Goal: Task Accomplishment & Management: Manage account settings

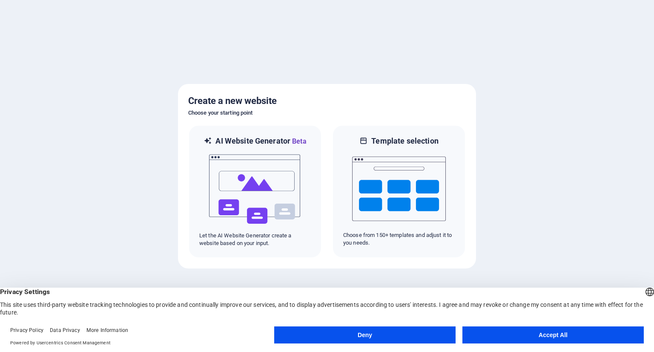
click at [545, 338] on button "Accept All" at bounding box center [552, 334] width 181 height 17
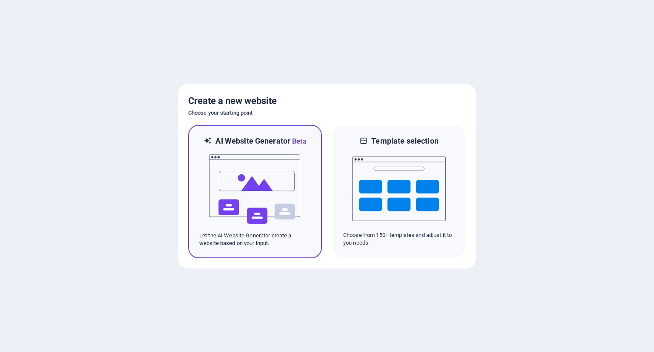
click at [260, 173] on img at bounding box center [255, 188] width 94 height 85
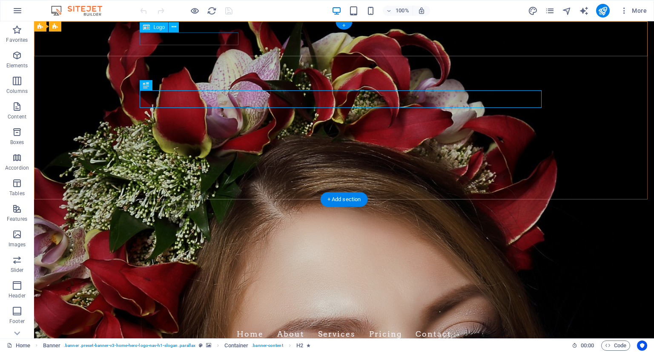
click at [187, 310] on div "Aurora Aesthetics" at bounding box center [344, 316] width 402 height 13
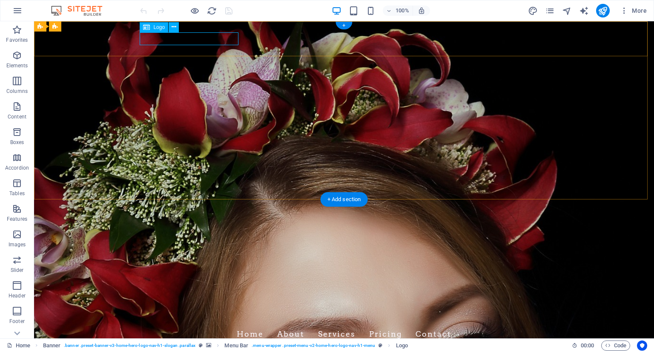
click at [160, 310] on div "Aurora Aesthetics" at bounding box center [344, 316] width 402 height 13
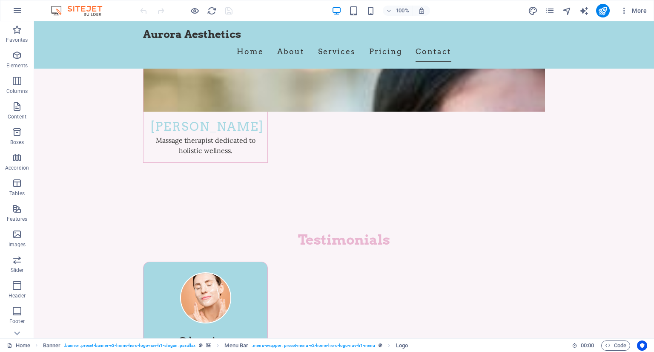
scroll to position [4369, 0]
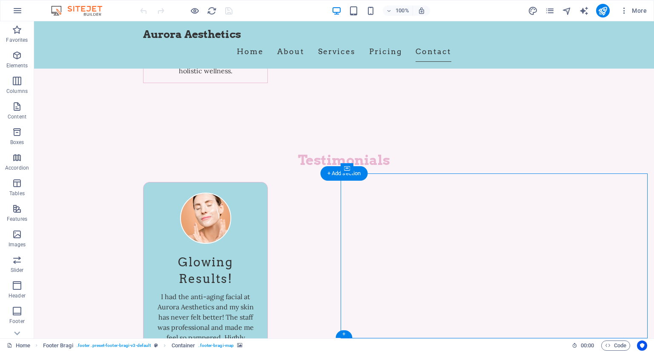
click at [25, 8] on button "button" at bounding box center [17, 10] width 20 height 20
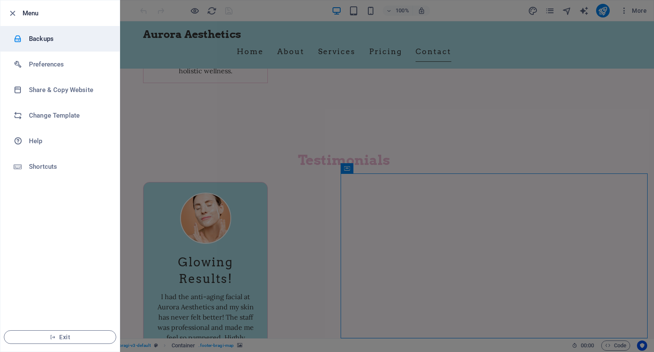
click at [44, 37] on h6 "Backups" at bounding box center [68, 39] width 79 height 10
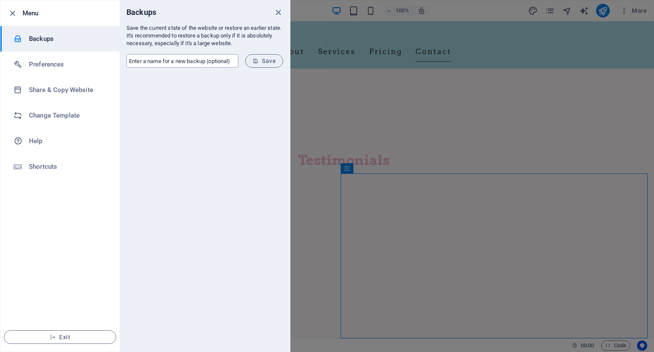
click at [169, 58] on input "text" at bounding box center [182, 61] width 112 height 14
type input "Aurora"
click at [267, 56] on button "Save" at bounding box center [264, 61] width 38 height 14
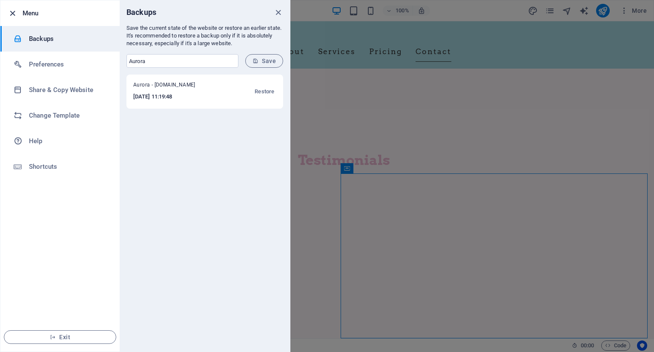
click at [10, 10] on icon "button" at bounding box center [13, 14] width 10 height 10
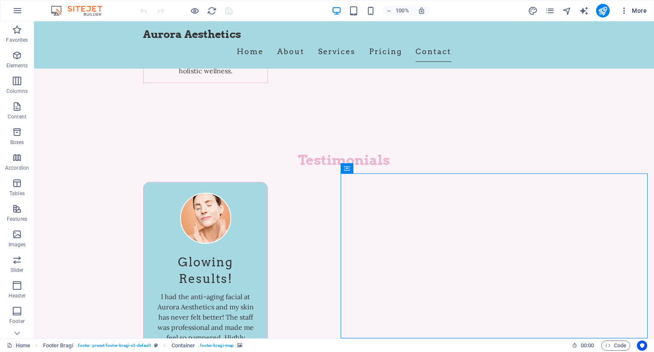
click at [630, 9] on span "More" at bounding box center [633, 10] width 27 height 9
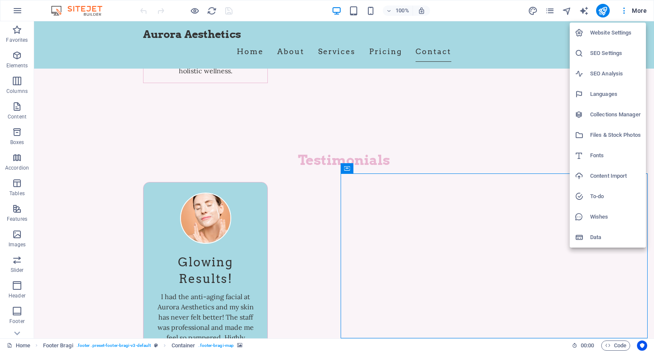
click at [624, 33] on h6 "Website Settings" at bounding box center [615, 33] width 51 height 10
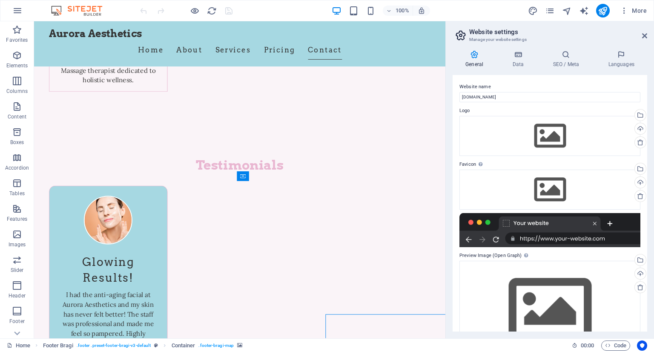
scroll to position [4212, 0]
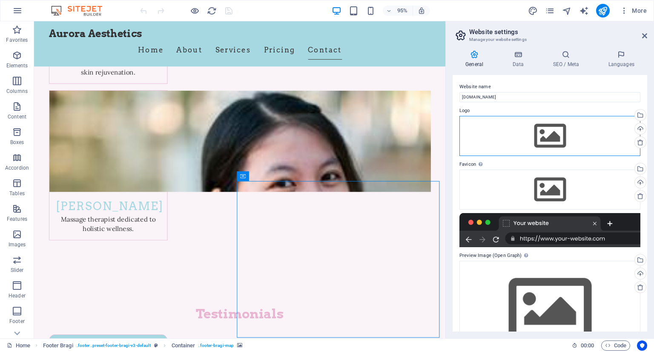
click at [536, 132] on div "Drag files here, click to choose files or select files from Files or our free s…" at bounding box center [549, 136] width 181 height 40
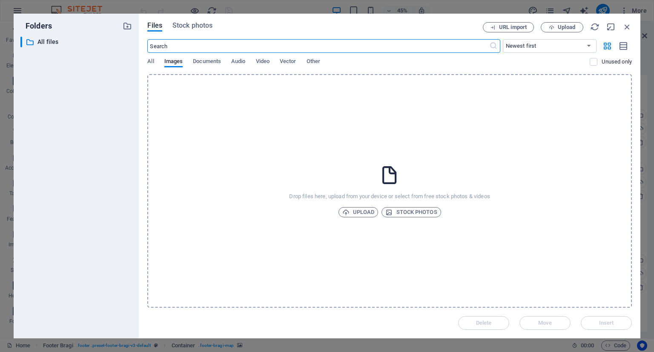
scroll to position [4028, 0]
click at [365, 212] on span "Upload" at bounding box center [358, 212] width 32 height 10
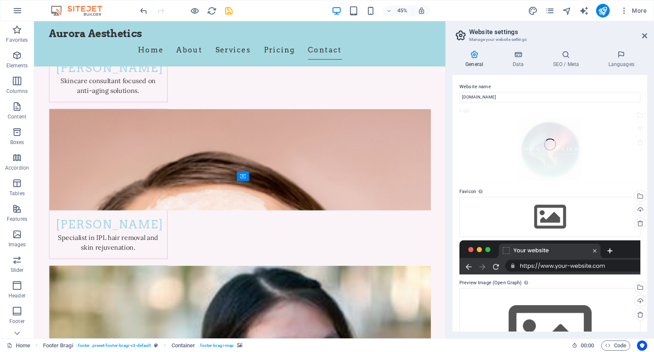
scroll to position [4212, 0]
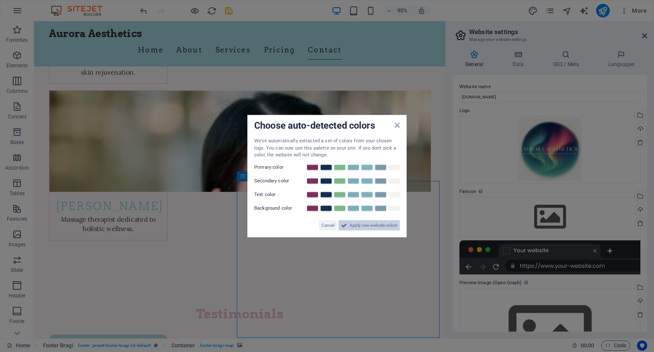
click at [384, 224] on span "Apply new website colors" at bounding box center [374, 225] width 48 height 10
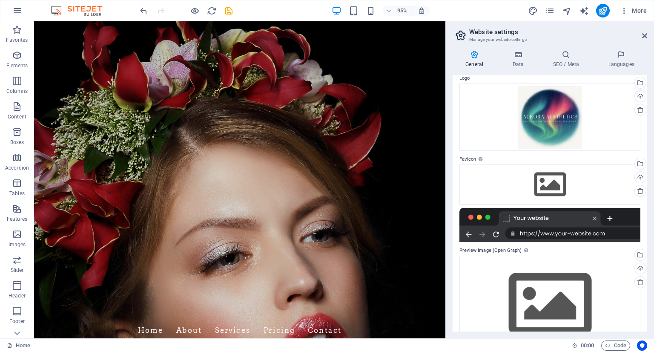
scroll to position [0, 0]
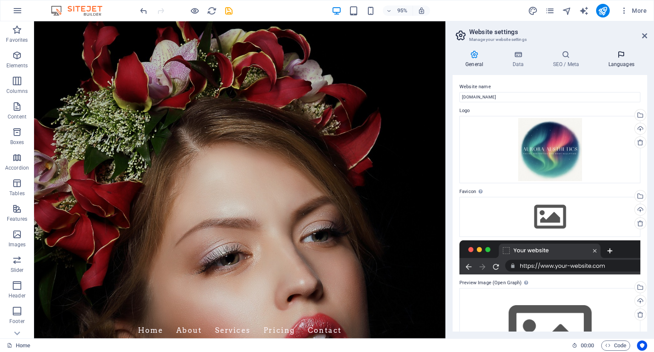
click at [620, 54] on icon at bounding box center [621, 54] width 52 height 9
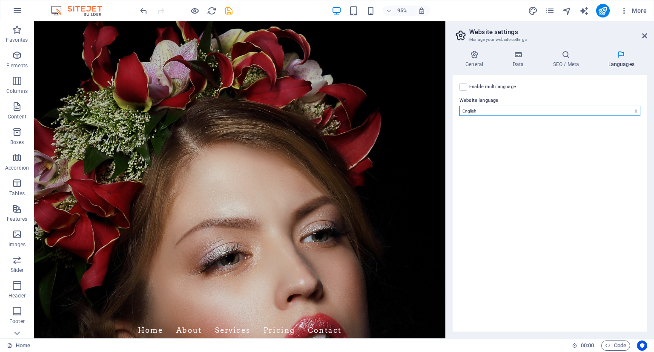
click at [562, 111] on select "Abkhazian Afar Afrikaans Akan Albanian Amharic Arabic Aragonese Armenian Assame…" at bounding box center [549, 111] width 181 height 10
click at [640, 9] on span "More" at bounding box center [633, 10] width 27 height 9
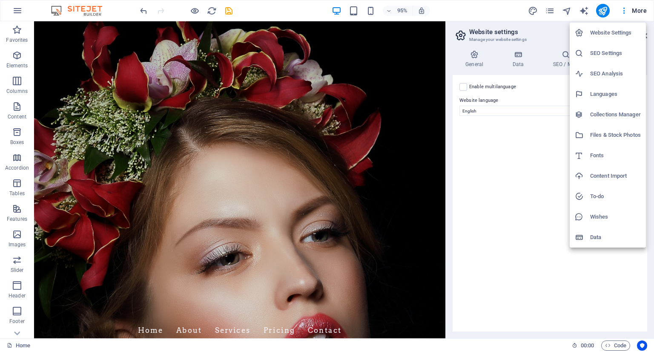
click at [598, 93] on h6 "Languages" at bounding box center [615, 94] width 51 height 10
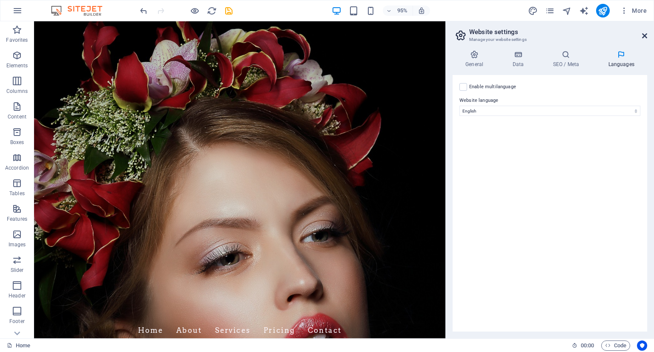
click at [645, 33] on icon at bounding box center [644, 35] width 5 height 7
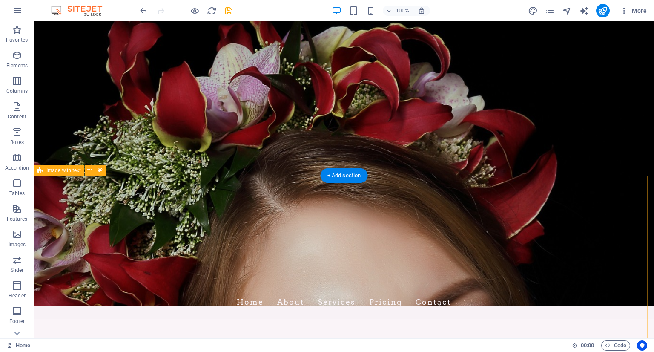
scroll to position [128, 0]
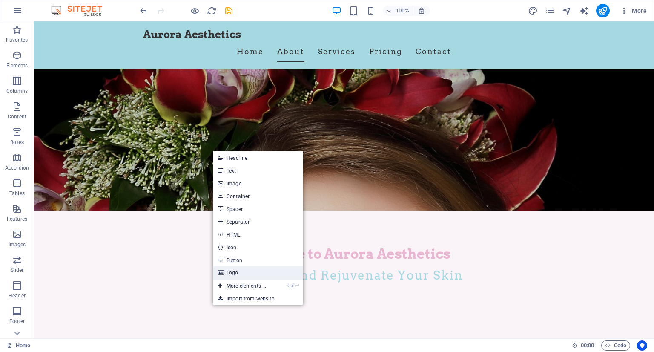
click at [244, 272] on link "Logo" at bounding box center [258, 272] width 90 height 13
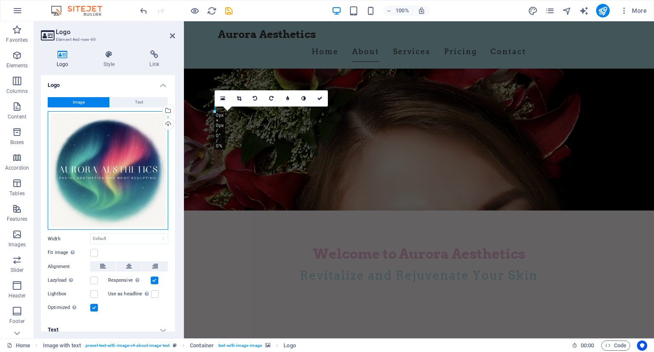
click at [121, 159] on div "Drag files here, click to choose files or select files from Files or our free s…" at bounding box center [108, 170] width 120 height 119
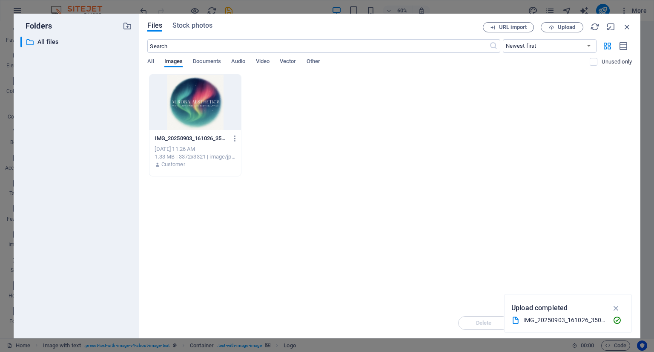
click at [181, 105] on div at bounding box center [194, 102] width 91 height 55
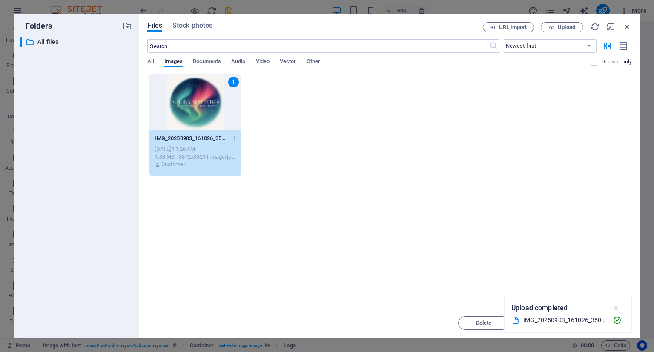
click at [617, 307] on icon "button" at bounding box center [616, 307] width 10 height 9
click at [606, 326] on button "Insert" at bounding box center [606, 323] width 51 height 14
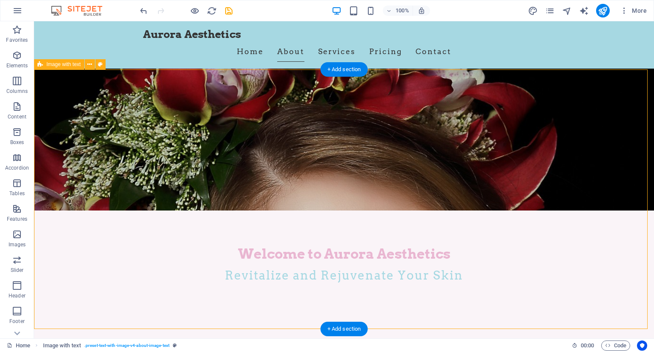
scroll to position [170, 0]
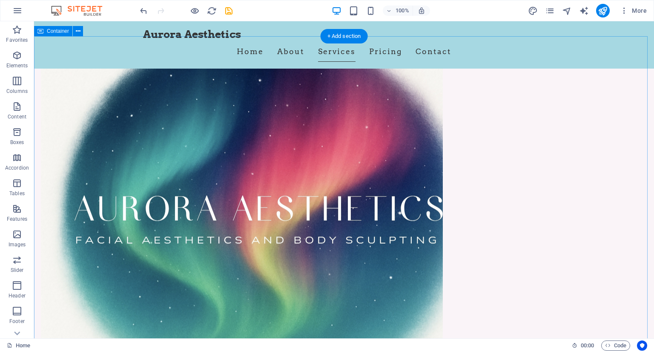
scroll to position [724, 0]
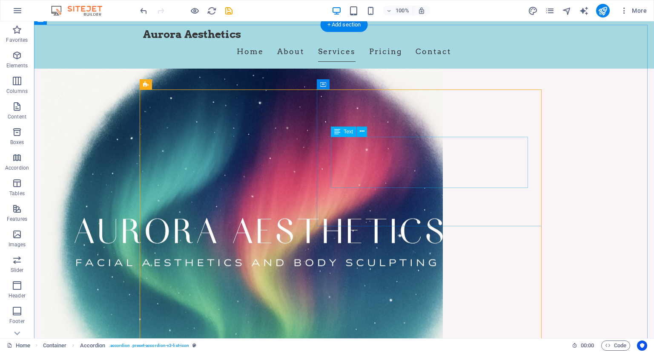
scroll to position [681, 0]
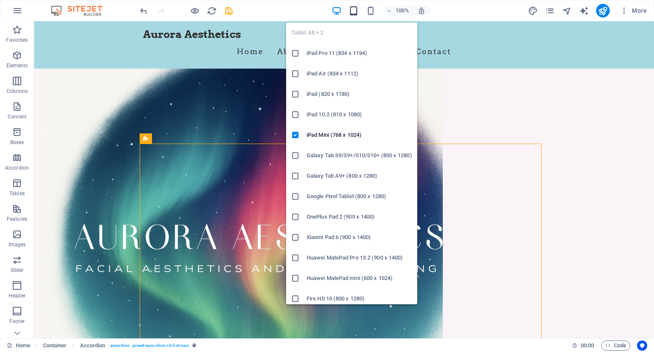
click at [354, 11] on icon "button" at bounding box center [354, 11] width 10 height 10
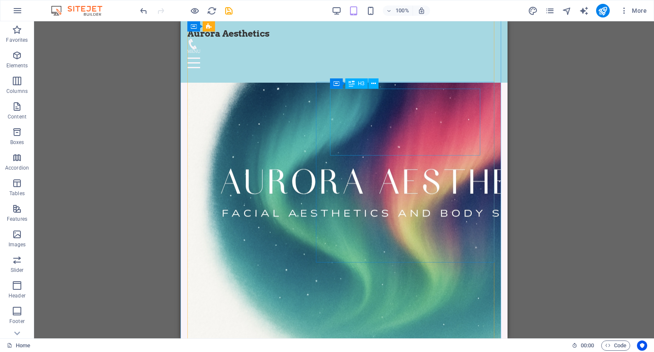
scroll to position [979, 0]
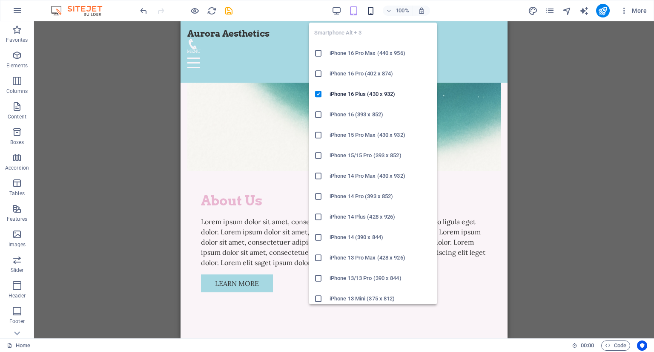
click at [367, 11] on icon "button" at bounding box center [371, 11] width 10 height 10
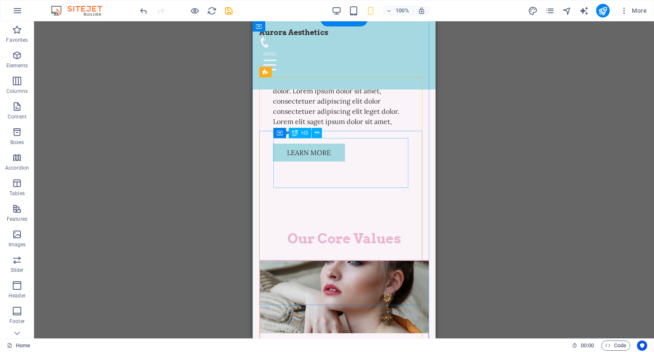
scroll to position [1235, 0]
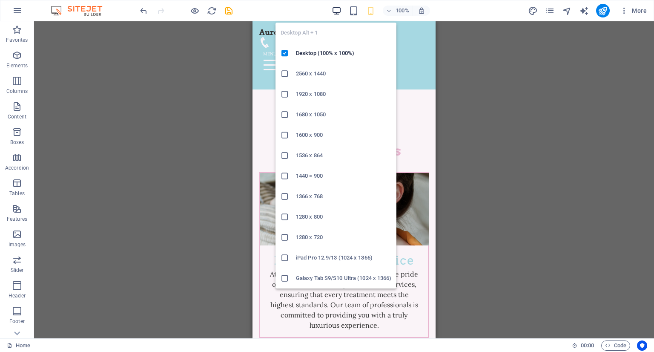
click at [336, 9] on icon "button" at bounding box center [337, 11] width 10 height 10
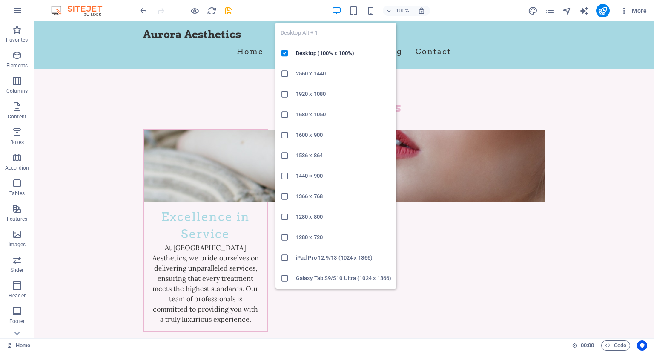
scroll to position [1221, 0]
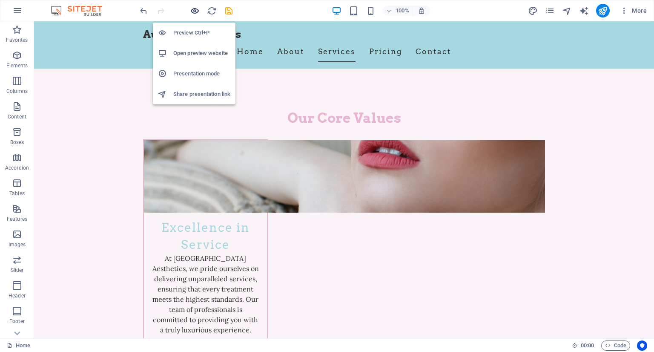
click at [195, 11] on icon "button" at bounding box center [195, 11] width 10 height 10
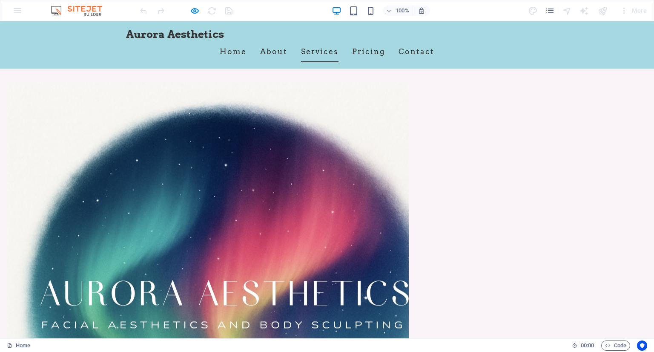
scroll to position [710, 0]
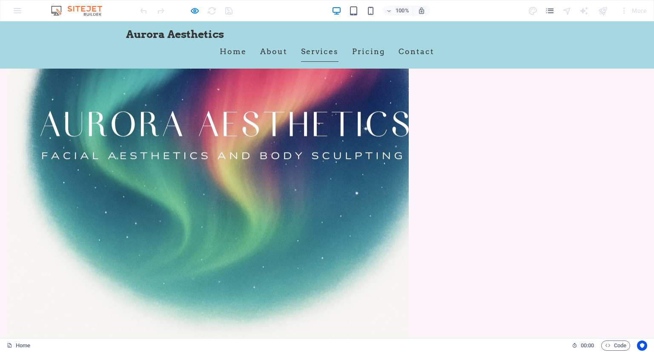
scroll to position [795, 0]
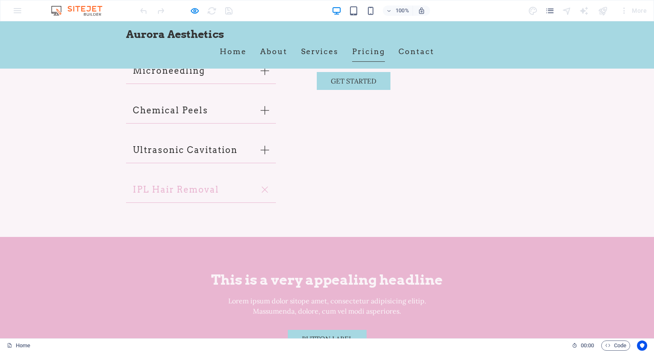
scroll to position [2073, 0]
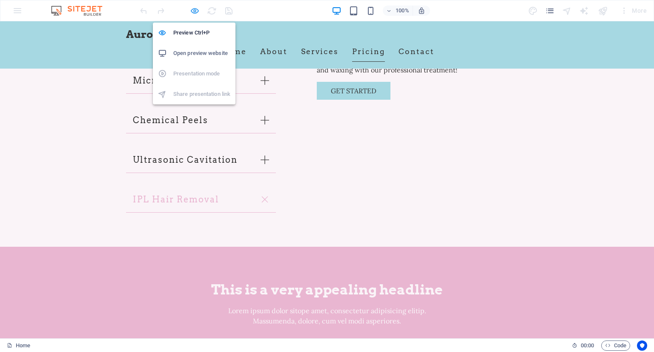
click at [195, 12] on icon "button" at bounding box center [195, 11] width 10 height 10
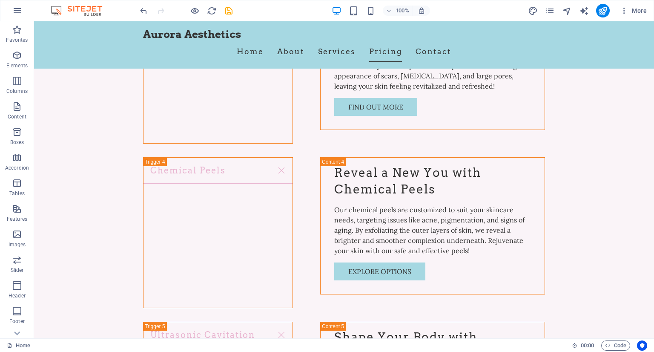
scroll to position [2413, 0]
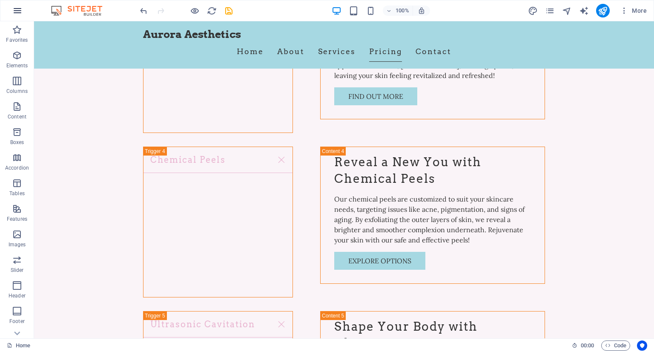
click at [17, 8] on icon "button" at bounding box center [17, 11] width 10 height 10
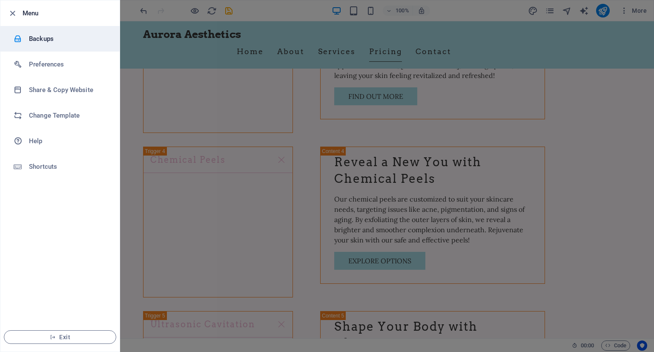
click at [29, 37] on h6 "Backups" at bounding box center [68, 39] width 79 height 10
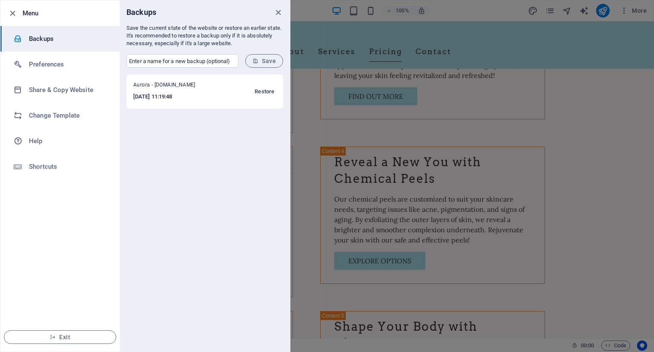
click at [261, 91] on span "Restore" at bounding box center [265, 91] width 20 height 10
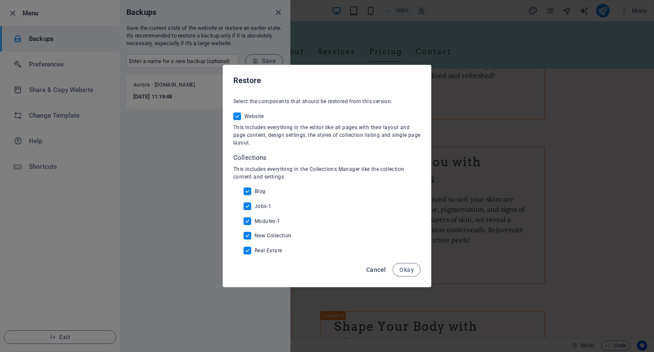
click at [376, 269] on span "Cancel" at bounding box center [376, 269] width 20 height 7
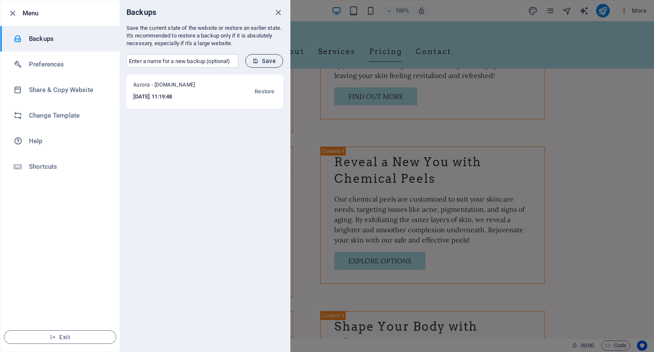
click at [268, 63] on span "Save" at bounding box center [263, 60] width 23 height 7
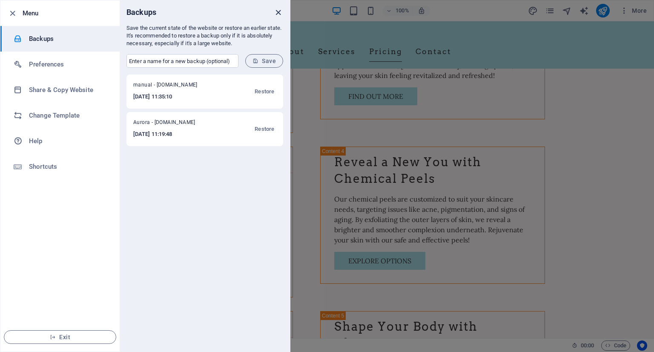
click at [273, 9] on icon "close" at bounding box center [278, 13] width 10 height 10
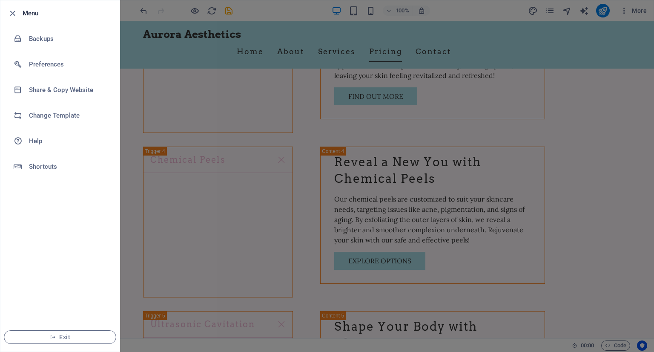
click at [154, 121] on div at bounding box center [327, 176] width 654 height 352
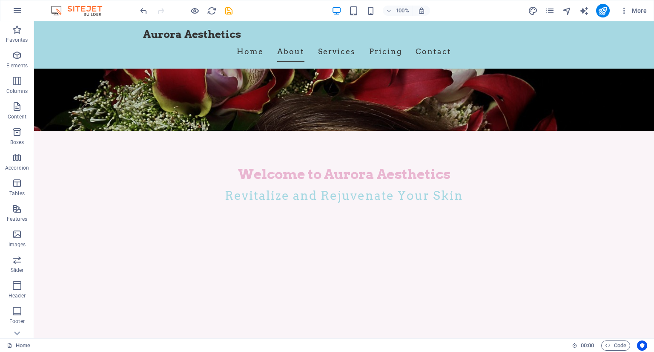
scroll to position [170, 0]
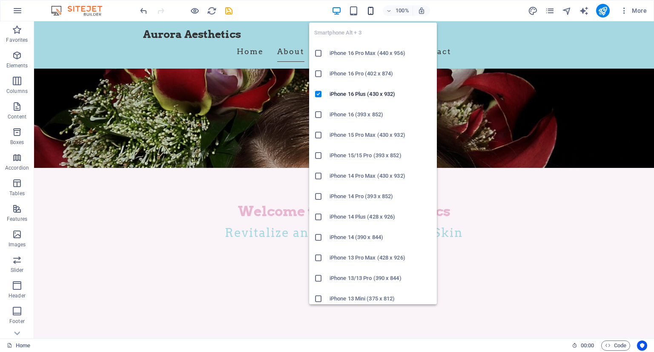
click at [373, 8] on icon "button" at bounding box center [371, 11] width 10 height 10
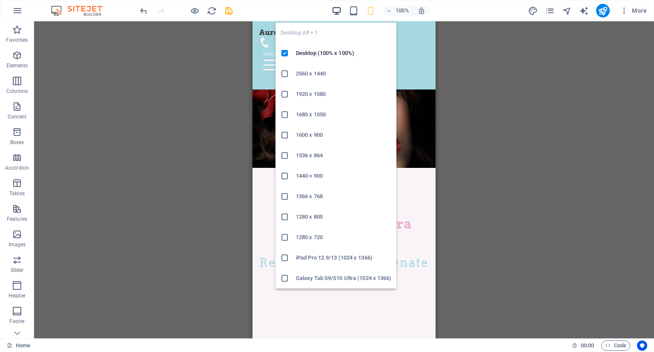
click at [336, 9] on icon "button" at bounding box center [337, 11] width 10 height 10
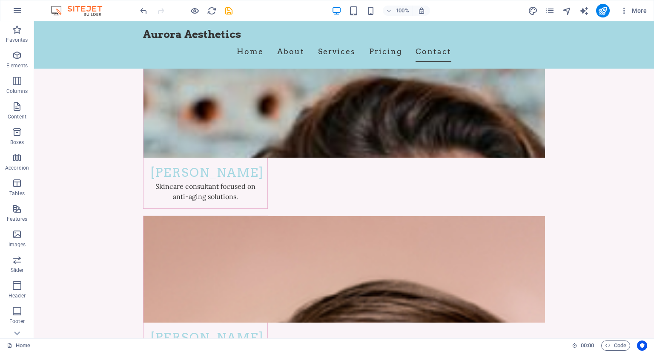
scroll to position [4392, 0]
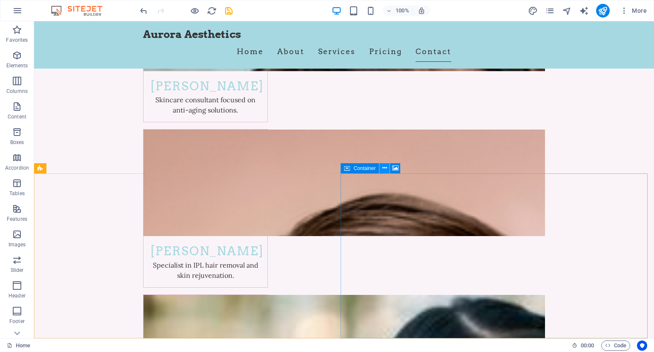
click at [385, 168] on icon at bounding box center [384, 168] width 5 height 9
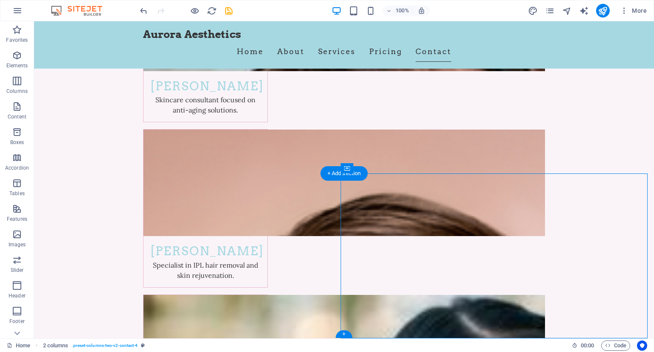
select select "px"
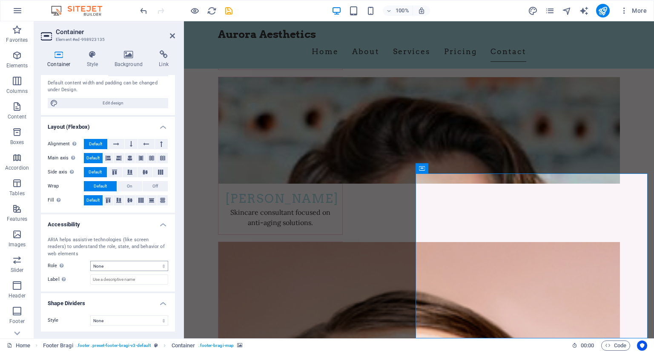
scroll to position [0, 0]
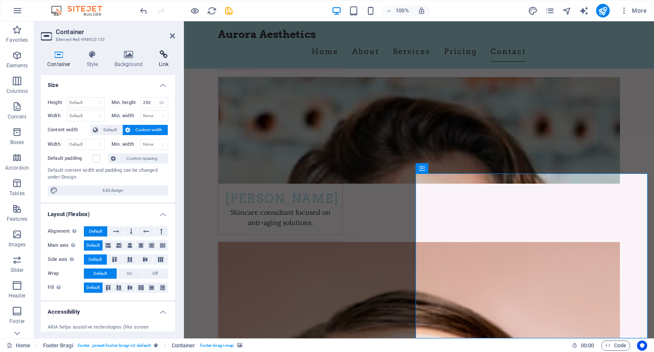
click at [163, 57] on icon at bounding box center [163, 54] width 23 height 9
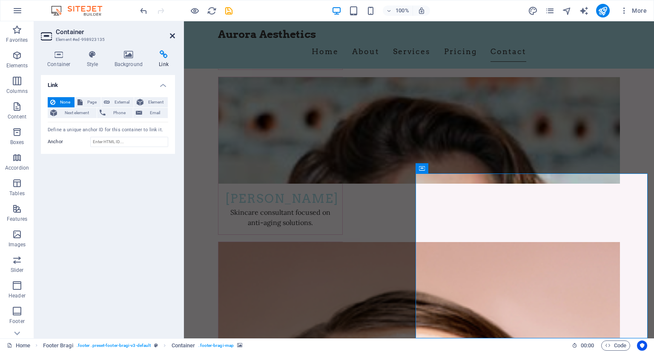
click at [172, 36] on icon at bounding box center [172, 35] width 5 height 7
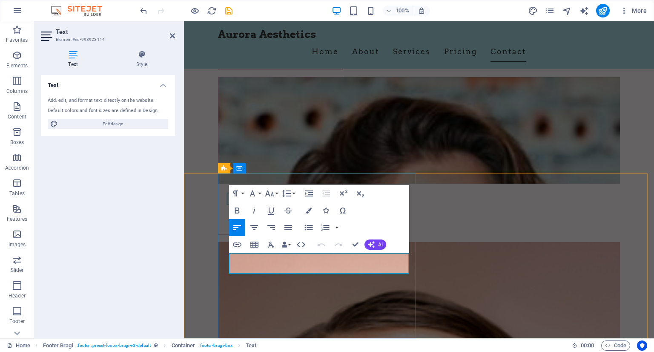
drag, startPoint x: 291, startPoint y: 270, endPoint x: 238, endPoint y: 255, distance: 55.3
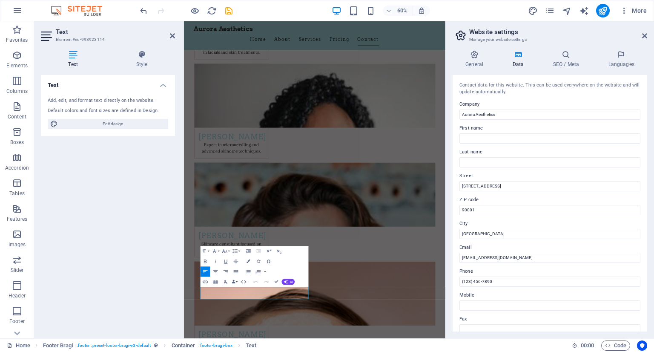
scroll to position [4128, 0]
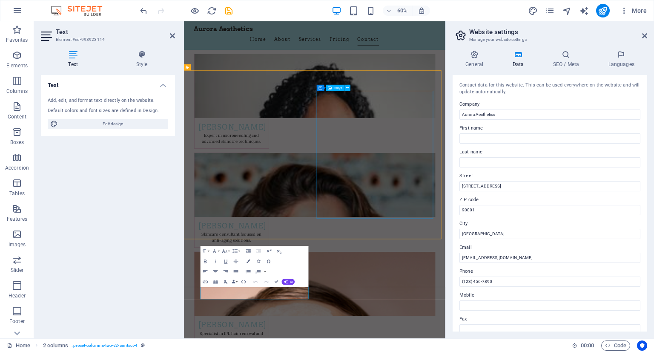
scroll to position [4040, 0]
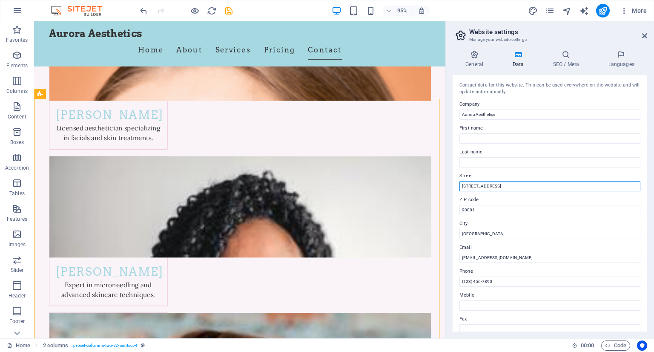
click at [504, 185] on input "[STREET_ADDRESS]" at bounding box center [549, 186] width 181 height 10
drag, startPoint x: 504, startPoint y: 185, endPoint x: 447, endPoint y: 185, distance: 57.1
click at [447, 185] on aside "Website settings Manage your website settings General Data SEO / Meta Languages…" at bounding box center [549, 179] width 209 height 317
paste input "[STREET_ADDRESS]"
drag, startPoint x: 563, startPoint y: 206, endPoint x: 484, endPoint y: 206, distance: 79.6
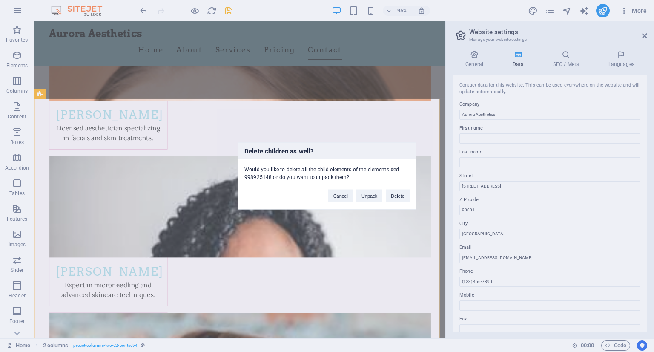
click at [488, 172] on div "Delete children as well? Would you like to delete all the child elements of the…" at bounding box center [327, 176] width 654 height 352
click at [500, 189] on div "Delete children as well? Would you like to delete all the child elements of the…" at bounding box center [327, 176] width 654 height 352
click at [339, 196] on button "Cancel" at bounding box center [340, 195] width 25 height 13
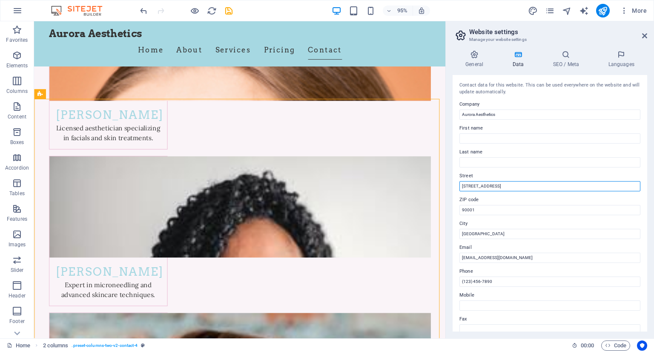
click at [499, 184] on input "[STREET_ADDRESS]" at bounding box center [549, 186] width 181 height 10
drag, startPoint x: 535, startPoint y: 186, endPoint x: 453, endPoint y: 177, distance: 82.2
click at [453, 177] on div "Contact data for this website. This can be used everywhere on the website and w…" at bounding box center [550, 203] width 195 height 256
paste input "[STREET_ADDRESS]"
drag, startPoint x: 554, startPoint y: 184, endPoint x: 513, endPoint y: 181, distance: 40.1
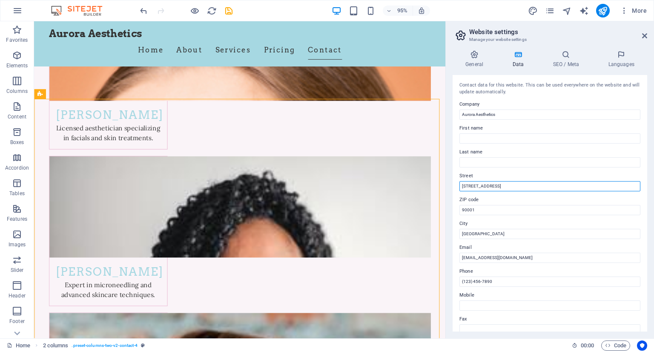
click at [513, 181] on input "[STREET_ADDRESS]" at bounding box center [549, 186] width 181 height 10
type input "[STREET_ADDRESS]"
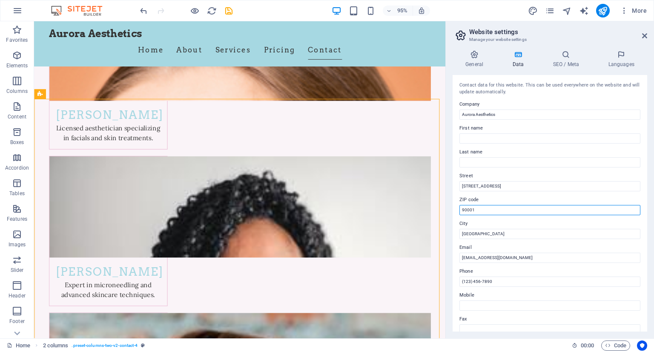
click at [480, 207] on input "90001" at bounding box center [549, 210] width 181 height 10
type input "9"
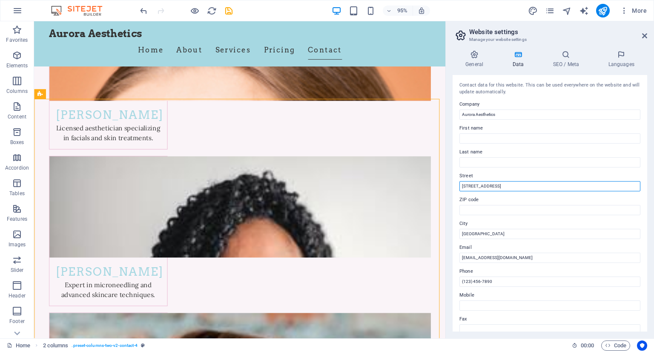
click at [539, 187] on input "[STREET_ADDRESS]" at bounding box center [549, 186] width 181 height 10
click at [538, 186] on input "[STREET_ADDRESS]" at bounding box center [549, 186] width 181 height 10
drag, startPoint x: 534, startPoint y: 186, endPoint x: 514, endPoint y: 182, distance: 20.0
click at [514, 182] on input "[STREET_ADDRESS]" at bounding box center [549, 186] width 181 height 10
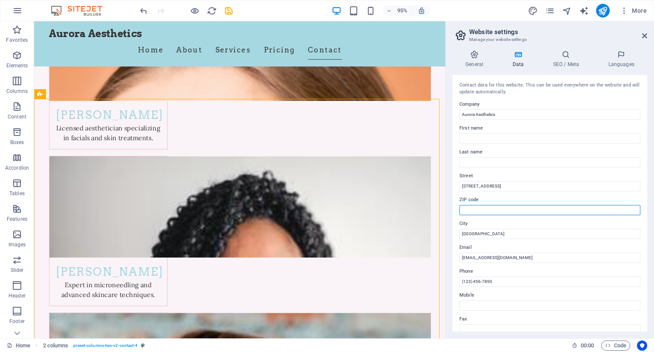
click at [469, 212] on input "ZIP code" at bounding box center [549, 210] width 181 height 10
paste input "[STREET_ADDRESS]"
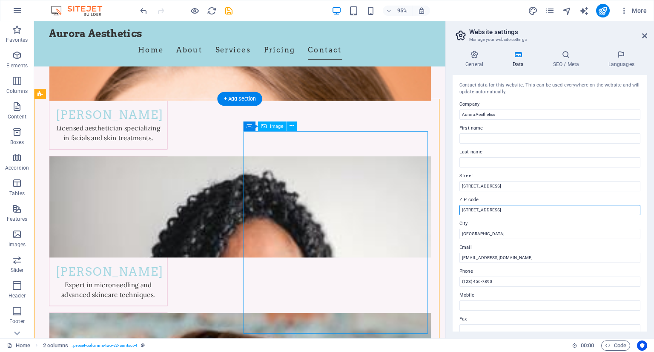
drag, startPoint x: 548, startPoint y: 229, endPoint x: 406, endPoint y: 227, distance: 141.8
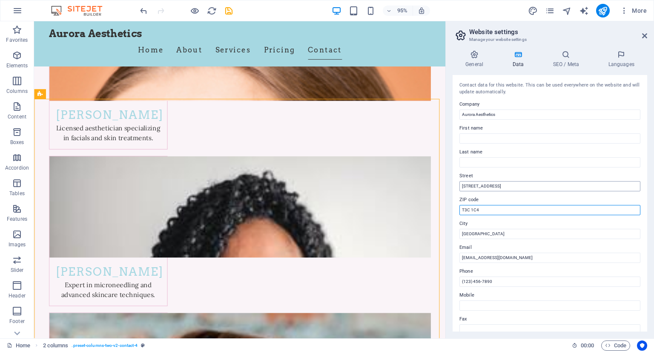
type input "T3C 1C4"
click at [543, 186] on input "[STREET_ADDRESS]" at bounding box center [549, 186] width 181 height 10
click at [482, 184] on input "[STREET_ADDRESS]" at bounding box center [549, 186] width 181 height 10
type input "[STREET_ADDRESS]"
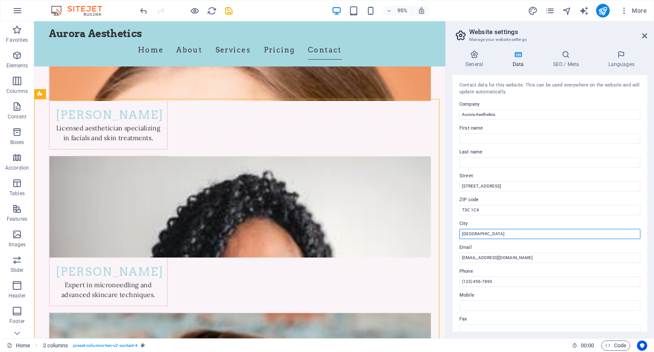
drag, startPoint x: 489, startPoint y: 235, endPoint x: 450, endPoint y: 233, distance: 39.2
click at [450, 233] on div "General Data SEO / Meta Languages Website name [DOMAIN_NAME] Logo Drag files he…" at bounding box center [550, 190] width 208 height 295
type input "[GEOGRAPHIC_DATA]"
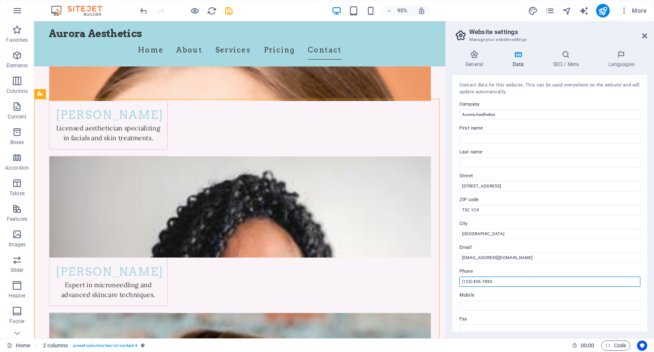
click at [470, 280] on input "(123) 456-7890" at bounding box center [549, 281] width 181 height 10
drag, startPoint x: 480, startPoint y: 280, endPoint x: 473, endPoint y: 280, distance: 7.3
click at [473, 280] on input "[PHONE_NUMBER]" at bounding box center [549, 281] width 181 height 10
drag, startPoint x: 506, startPoint y: 278, endPoint x: 482, endPoint y: 278, distance: 24.3
click at [482, 278] on input "[PHONE_NUMBER]" at bounding box center [549, 281] width 181 height 10
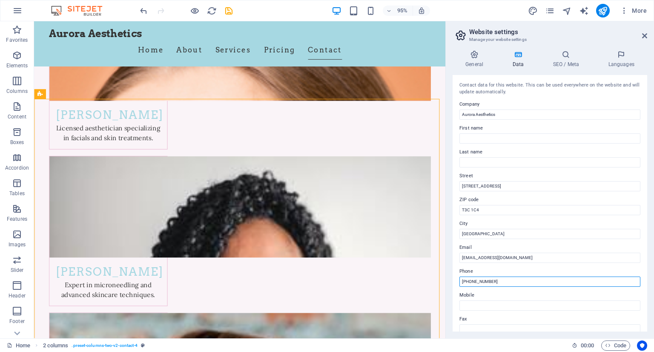
type input "[PHONE_NUMBER]"
click at [455, 290] on div "Contact data for this website. This can be used everywhere on the website and w…" at bounding box center [550, 203] width 195 height 256
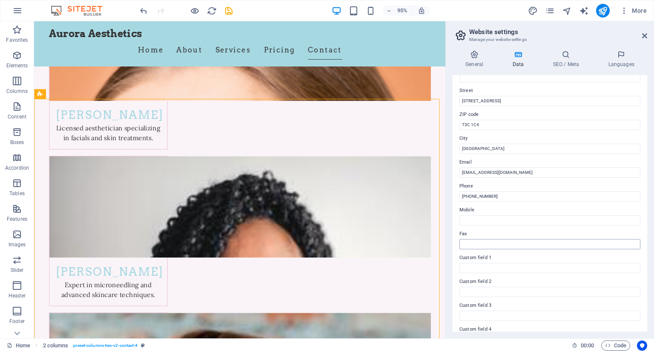
scroll to position [128, 0]
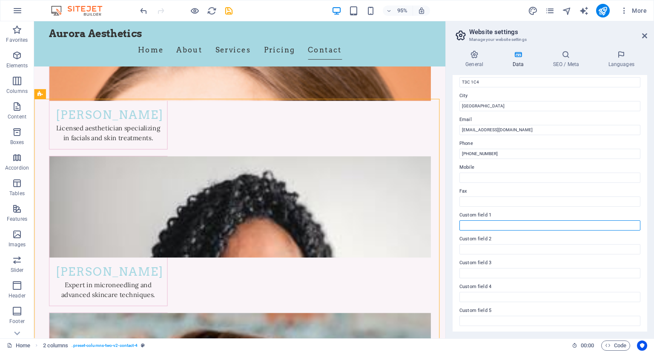
click at [493, 226] on input "Custom field 1" at bounding box center [549, 225] width 181 height 10
click at [483, 214] on label "Custom field 1" at bounding box center [549, 215] width 181 height 10
click at [483, 220] on input "Custom field 1" at bounding box center [549, 225] width 181 height 10
click at [483, 214] on label "Custom field 1" at bounding box center [549, 215] width 181 height 10
click at [483, 220] on input "Custom field 1" at bounding box center [549, 225] width 181 height 10
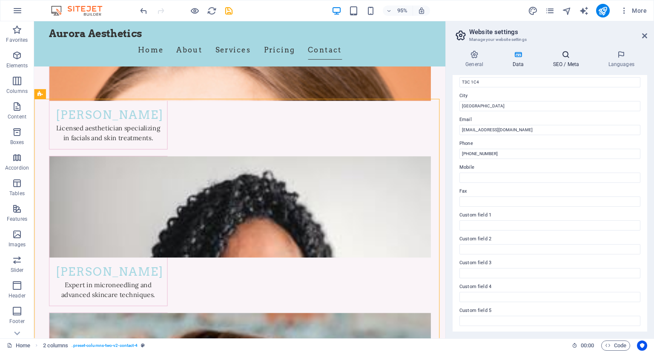
click at [566, 60] on h4 "SEO / Meta" at bounding box center [567, 59] width 55 height 18
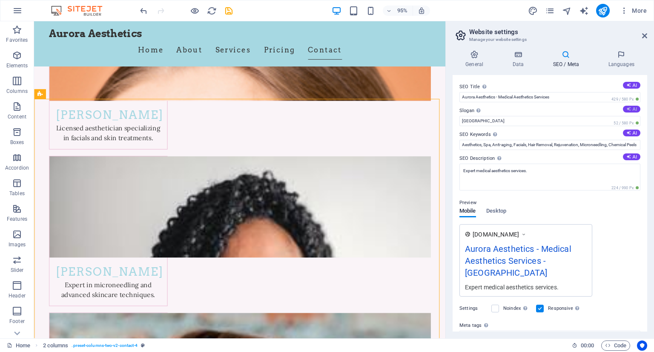
click at [630, 108] on button "AI" at bounding box center [631, 109] width 17 height 7
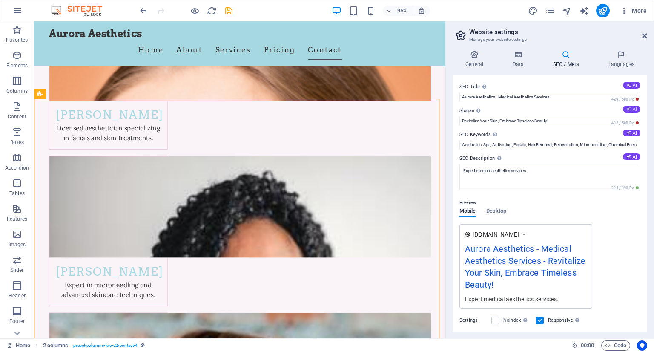
click at [631, 111] on button "AI" at bounding box center [631, 109] width 17 height 7
click at [632, 109] on button "AI" at bounding box center [631, 109] width 17 height 7
drag, startPoint x: 412, startPoint y: 106, endPoint x: 456, endPoint y: 118, distance: 45.2
click at [456, 118] on div "SEO Title The title of your website - make it something that stands out in sear…" at bounding box center [550, 203] width 195 height 256
paste input "Shine like the northern lights!"
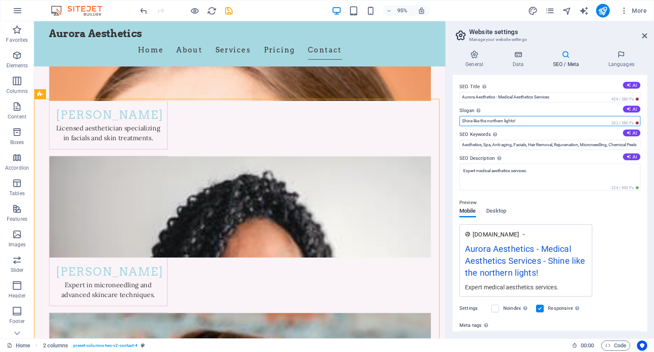
type input "Shine like the northern lights!"
click at [621, 219] on div "Preview Mobile Desktop [DOMAIN_NAME] Aurora Aesthetics - Medical Aesthetics Ser…" at bounding box center [549, 244] width 181 height 106
click at [518, 55] on icon at bounding box center [517, 54] width 37 height 9
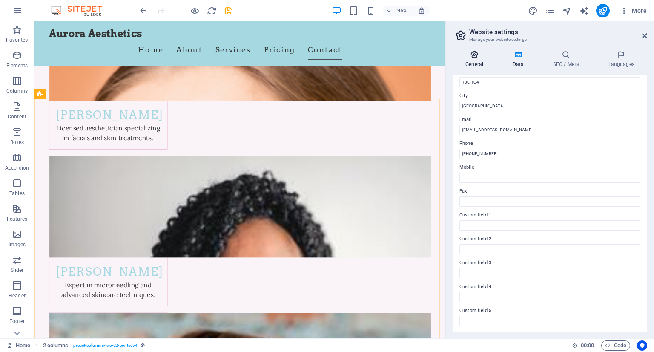
click at [479, 59] on h4 "General" at bounding box center [476, 59] width 47 height 18
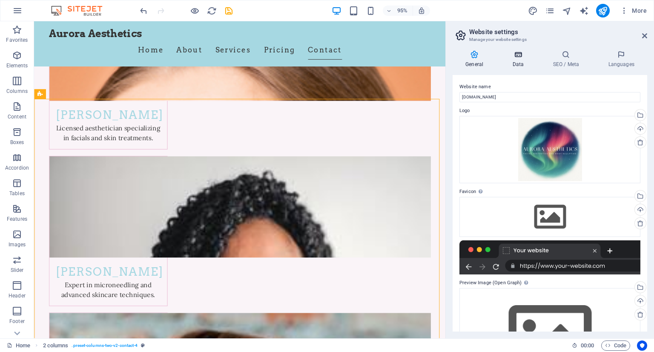
click at [519, 58] on icon at bounding box center [517, 54] width 37 height 9
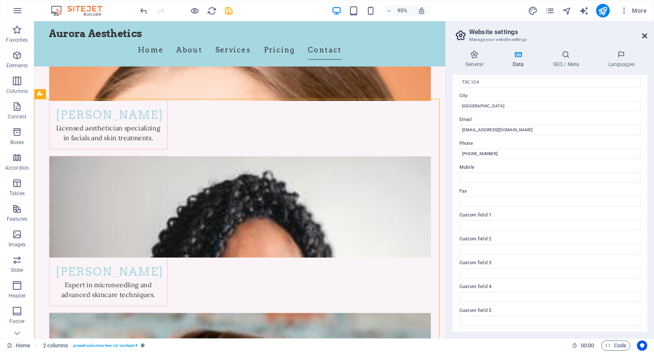
click at [645, 34] on icon at bounding box center [644, 35] width 5 height 7
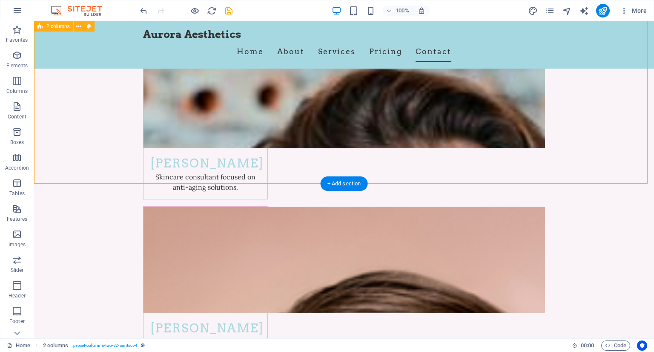
scroll to position [4392, 0]
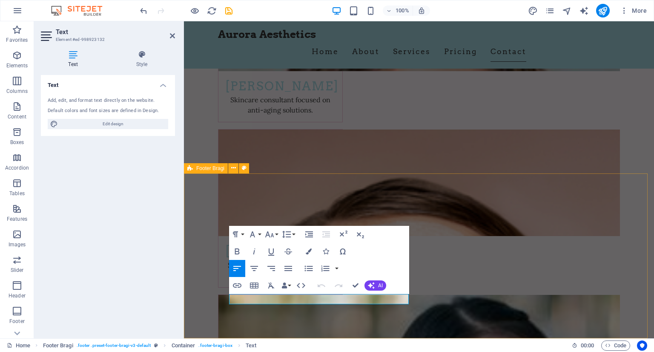
scroll to position [4279, 0]
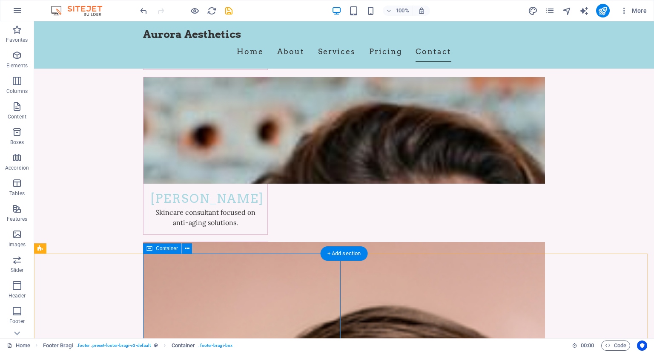
scroll to position [4392, 0]
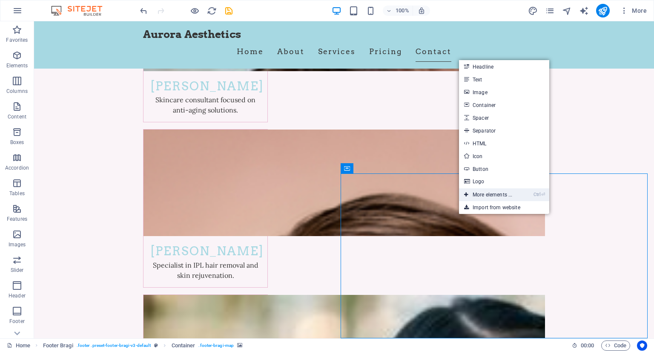
click at [502, 192] on link "Ctrl ⏎ More elements ..." at bounding box center [488, 194] width 58 height 13
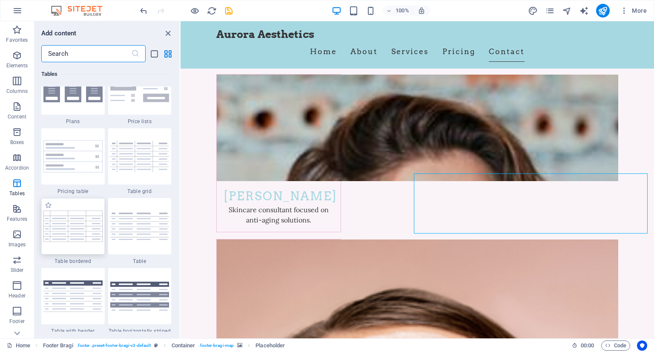
scroll to position [2900, 0]
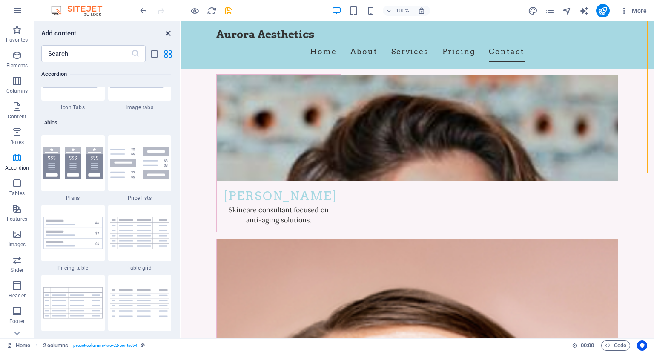
click at [167, 29] on icon "close panel" at bounding box center [168, 34] width 10 height 10
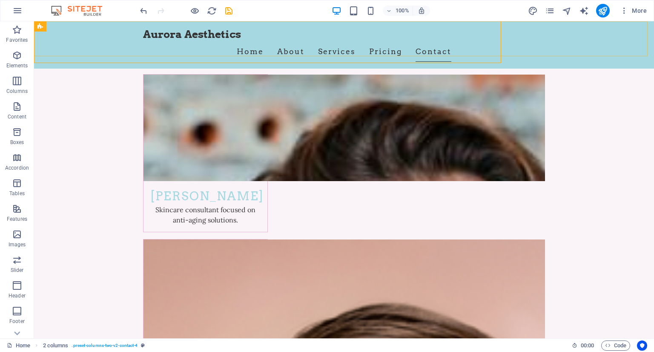
scroll to position [4392, 0]
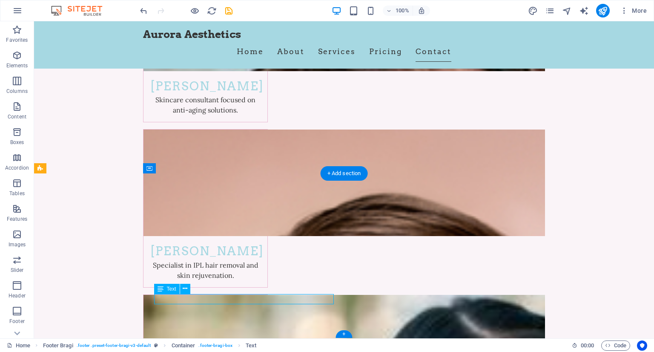
click at [185, 288] on icon at bounding box center [185, 288] width 5 height 9
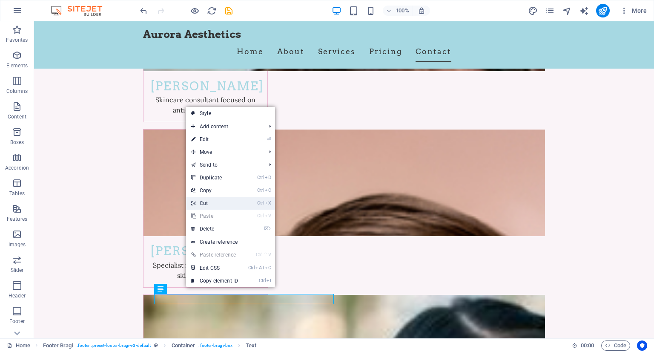
drag, startPoint x: 228, startPoint y: 201, endPoint x: 194, endPoint y: 222, distance: 40.4
click at [228, 201] on link "Ctrl X Cut" at bounding box center [214, 203] width 57 height 13
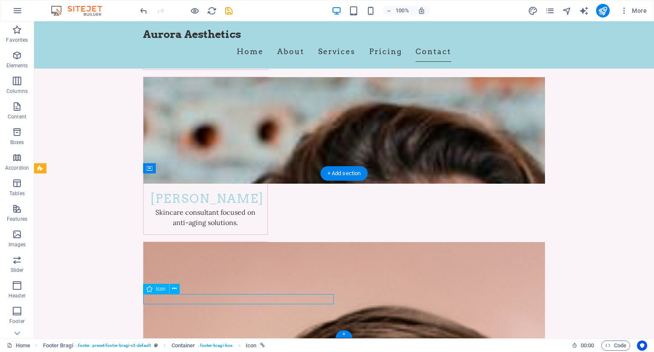
select select "xMidYMid"
select select "px"
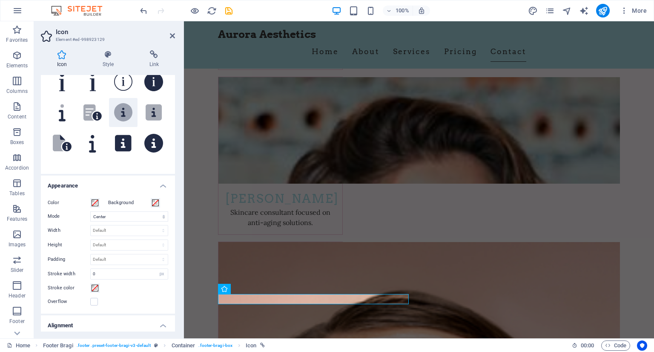
scroll to position [0, 0]
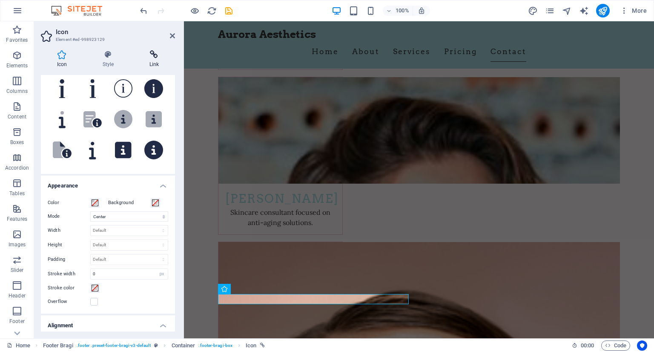
click at [160, 57] on icon at bounding box center [154, 54] width 42 height 9
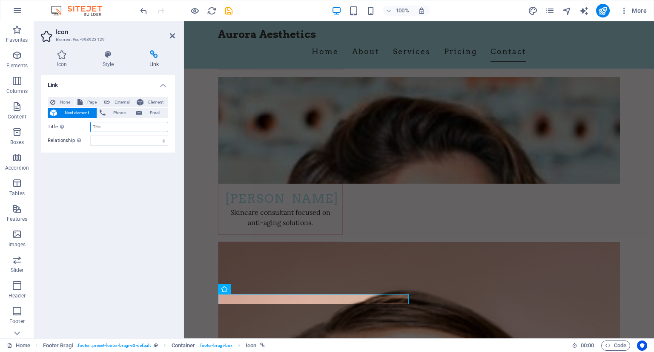
click at [112, 128] on input "Title Additional link description, should not be the same as the link text. The…" at bounding box center [129, 127] width 78 height 10
paste input "[URL][DOMAIN_NAME]"
type input "[URL][DOMAIN_NAME]"
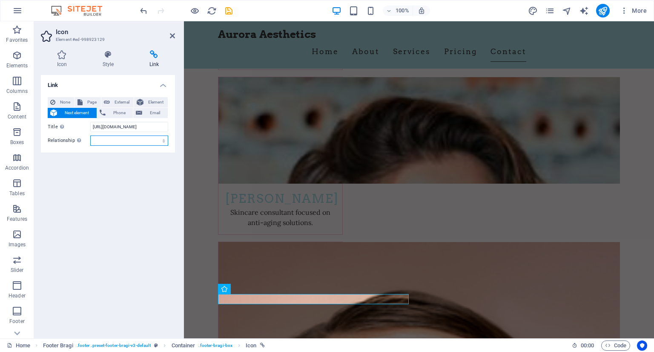
click at [123, 139] on select "alternate author bookmark external help license next nofollow noreferrer noopen…" at bounding box center [129, 140] width 78 height 10
click at [121, 141] on select "alternate author bookmark external help license next nofollow noreferrer noopen…" at bounding box center [129, 140] width 78 height 10
select select "tag"
click at [90, 135] on select "alternate author bookmark external help license next nofollow noreferrer noopen…" at bounding box center [129, 140] width 78 height 10
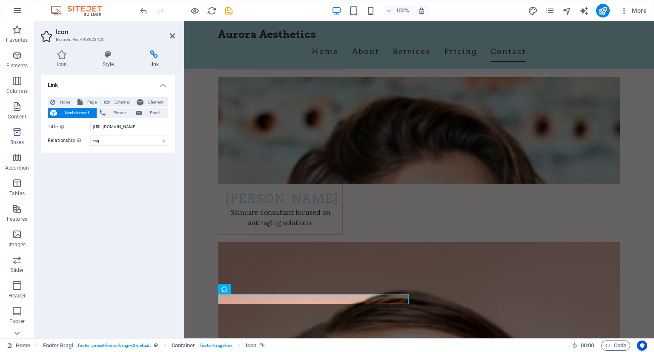
click at [93, 208] on div "Link None Page External Element Next element Phone Email Page Home Subpage Lega…" at bounding box center [108, 203] width 134 height 256
click at [62, 54] on icon at bounding box center [62, 54] width 42 height 9
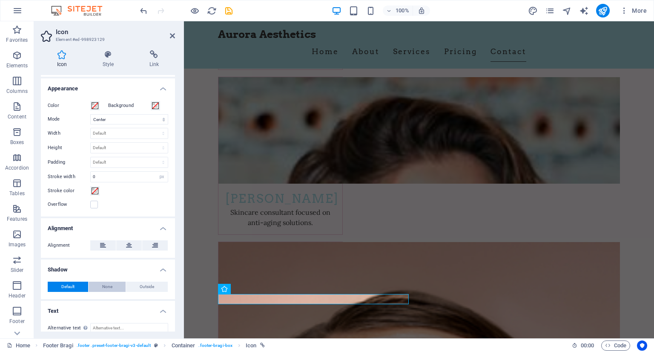
scroll to position [190, 0]
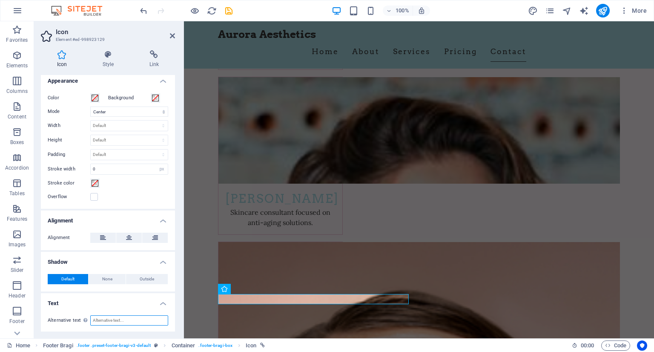
click at [117, 319] on input "Alternative text The alternative text is used by devices that cannot display im…" at bounding box center [129, 320] width 78 height 10
paste input "[URL][DOMAIN_NAME]"
drag, startPoint x: 121, startPoint y: 317, endPoint x: 0, endPoint y: 297, distance: 122.6
click at [0, 297] on section "Favorites Elements Columns Content Boxes Accordion Tables Features Images Slide…" at bounding box center [327, 179] width 654 height 317
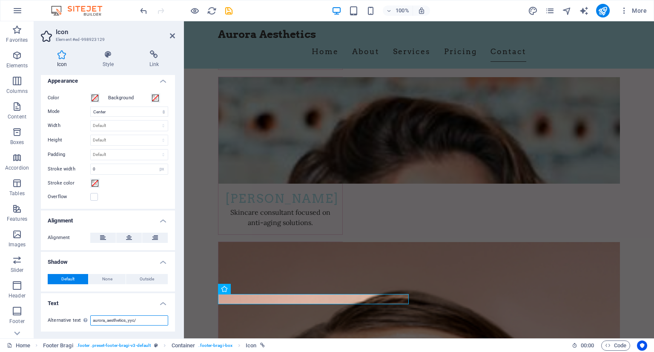
click at [138, 320] on input "aurora_aesthetics_yyc/" at bounding box center [129, 320] width 78 height 10
click at [92, 318] on input "aurora_aesthetics_yyc" at bounding box center [129, 320] width 78 height 10
type input "@aurora_aesthetics_yyc"
click at [151, 38] on h3 "Element #ed-998923129" at bounding box center [107, 40] width 102 height 8
click at [172, 37] on icon at bounding box center [172, 35] width 5 height 7
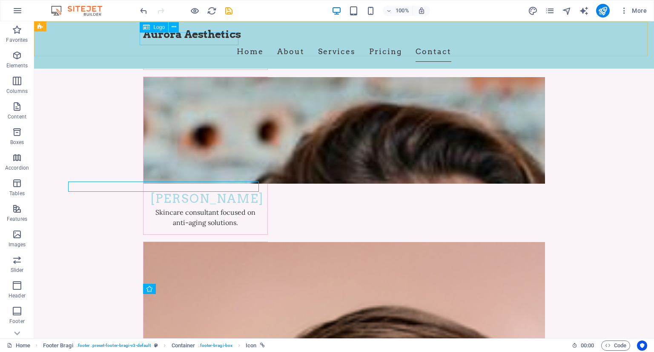
scroll to position [4392, 0]
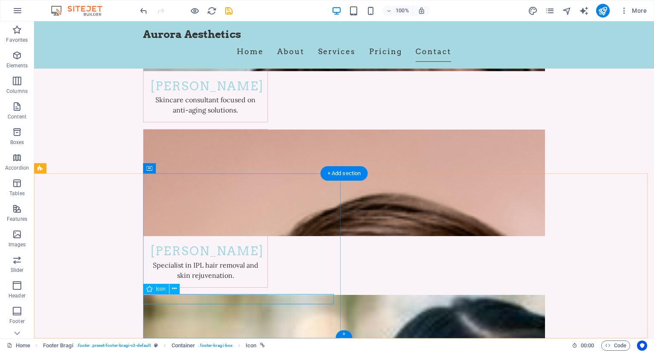
click at [158, 288] on span "Icon" at bounding box center [161, 288] width 10 height 5
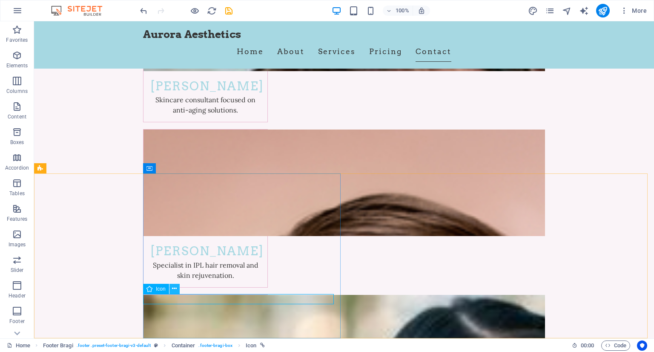
click at [173, 290] on icon at bounding box center [174, 288] width 5 height 9
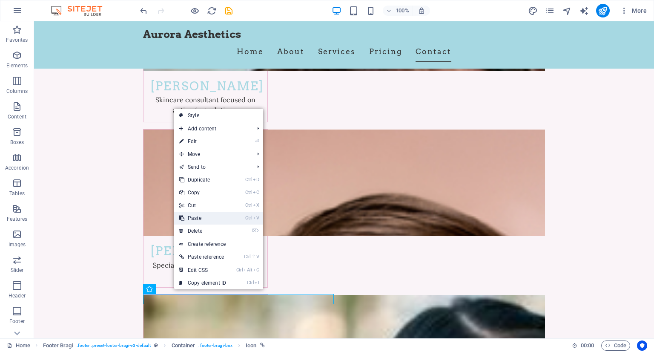
click at [215, 218] on link "Ctrl V Paste" at bounding box center [202, 218] width 57 height 13
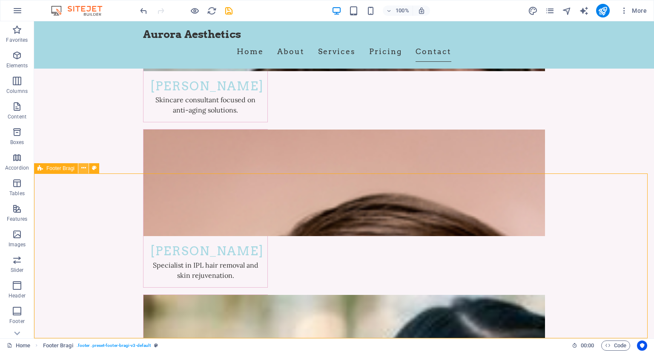
click at [87, 168] on button at bounding box center [83, 168] width 10 height 10
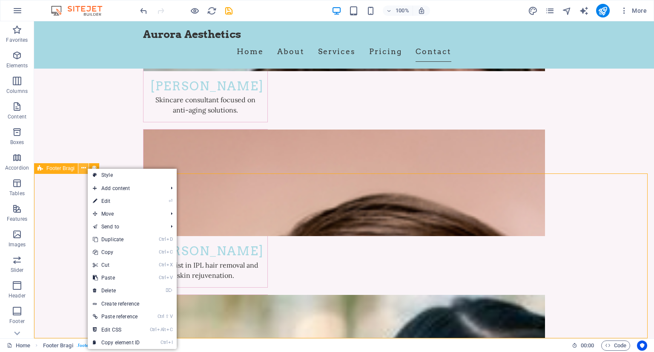
click at [87, 168] on button at bounding box center [83, 168] width 10 height 10
click at [94, 164] on icon at bounding box center [94, 168] width 5 height 9
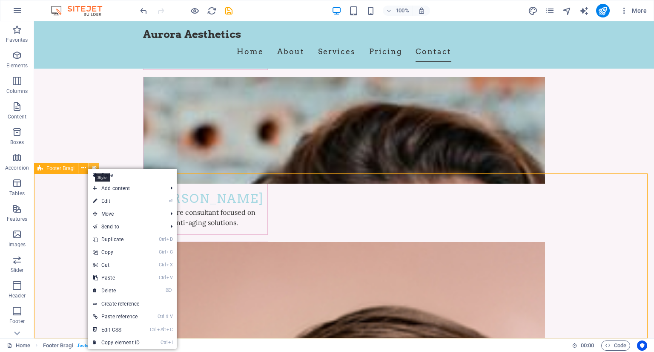
select select "%"
select select "rem"
select select "px"
select select "rem"
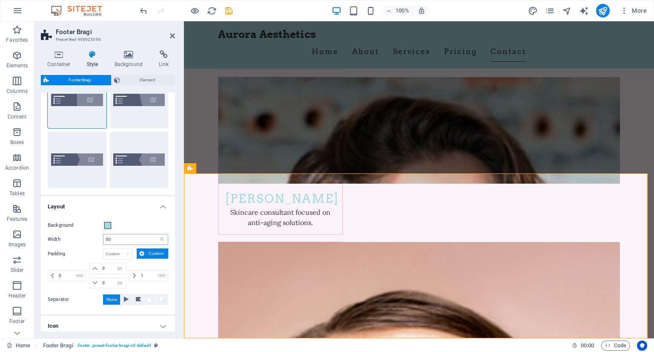
scroll to position [80, 0]
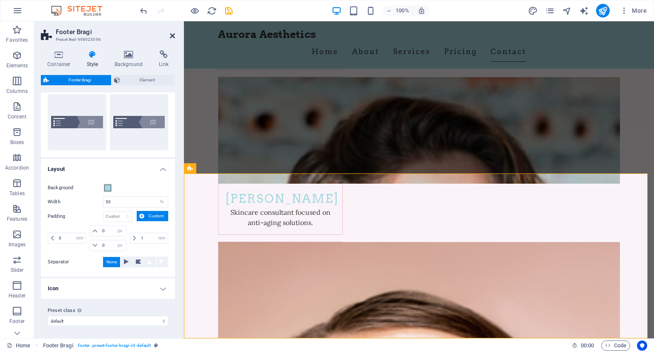
click at [174, 34] on icon at bounding box center [172, 35] width 5 height 7
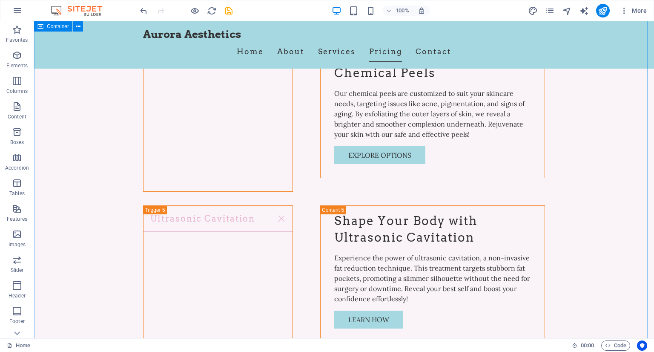
scroll to position [2470, 0]
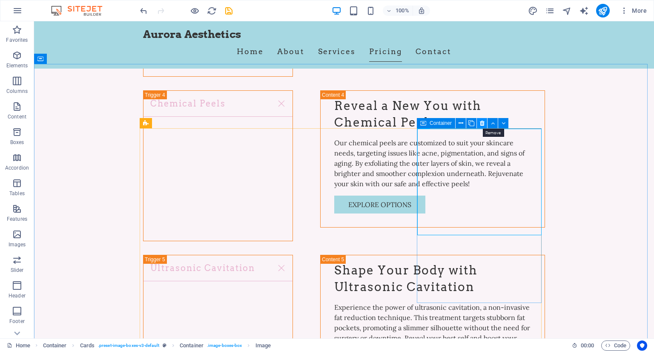
click at [485, 124] on button at bounding box center [482, 123] width 10 height 10
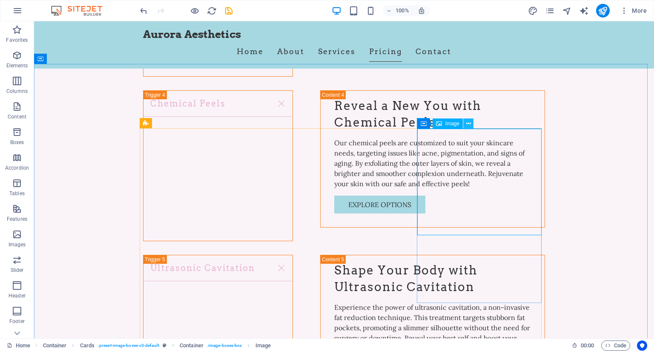
click at [468, 125] on icon at bounding box center [468, 123] width 5 height 9
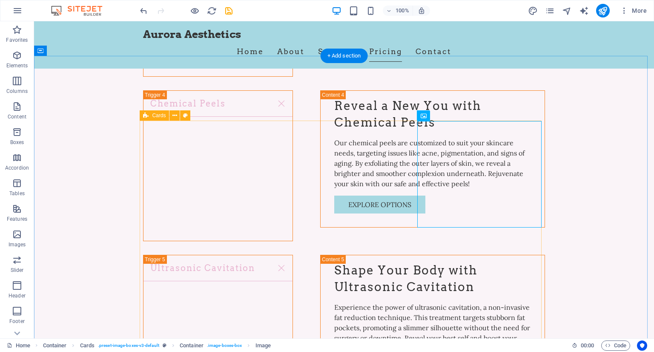
scroll to position [2597, 0]
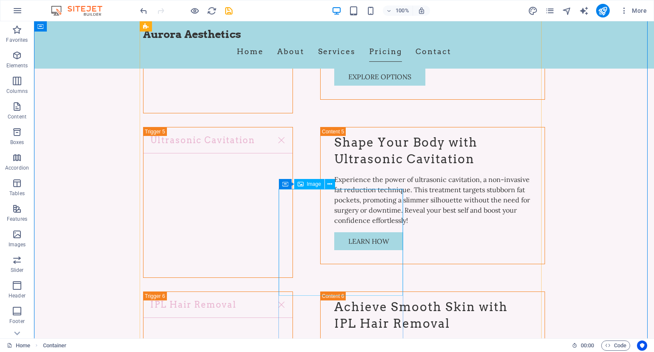
click at [329, 185] on icon at bounding box center [329, 184] width 5 height 9
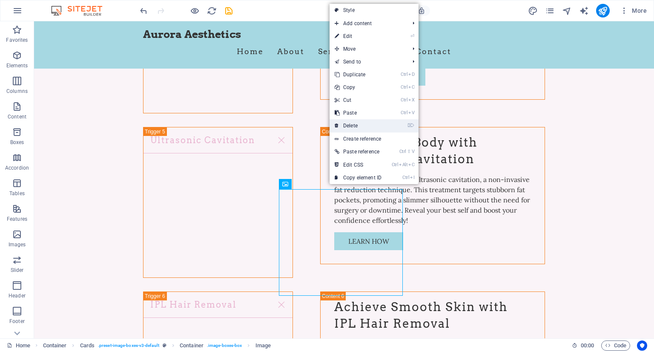
drag, startPoint x: 325, startPoint y: 103, endPoint x: 358, endPoint y: 123, distance: 38.8
click at [358, 123] on link "⌦ Delete" at bounding box center [358, 125] width 57 height 13
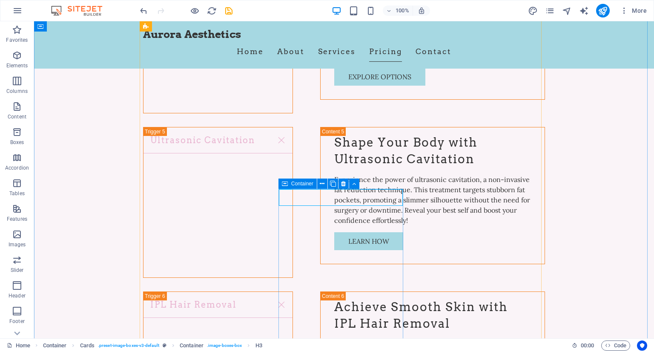
click at [290, 187] on div "Container" at bounding box center [297, 183] width 38 height 10
click at [340, 181] on button at bounding box center [343, 183] width 10 height 10
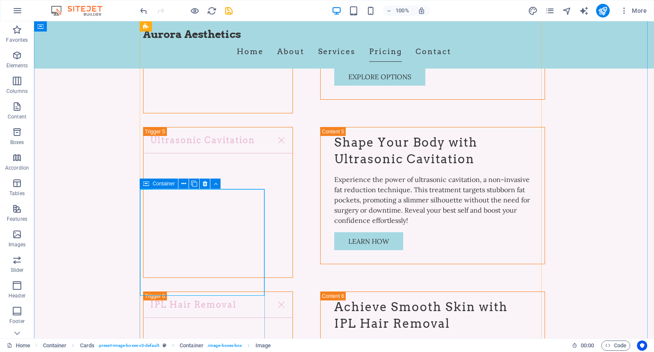
click at [152, 186] on span "Container" at bounding box center [163, 183] width 22 height 5
drag, startPoint x: 204, startPoint y: 183, endPoint x: 195, endPoint y: 169, distance: 16.2
click at [204, 183] on icon at bounding box center [205, 183] width 5 height 9
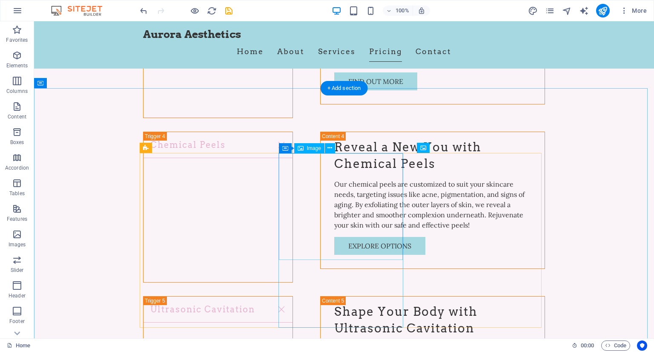
scroll to position [2427, 0]
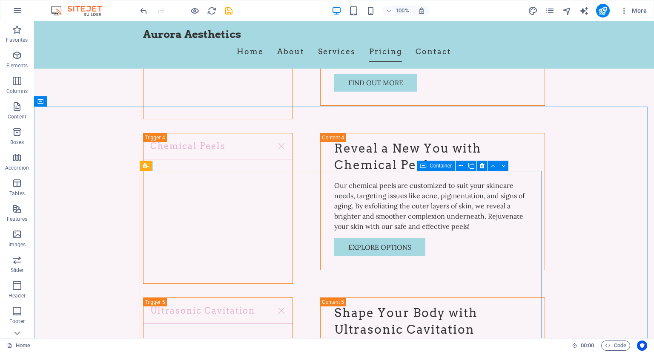
click at [422, 169] on icon at bounding box center [423, 166] width 6 height 10
click at [479, 166] on button at bounding box center [482, 166] width 10 height 10
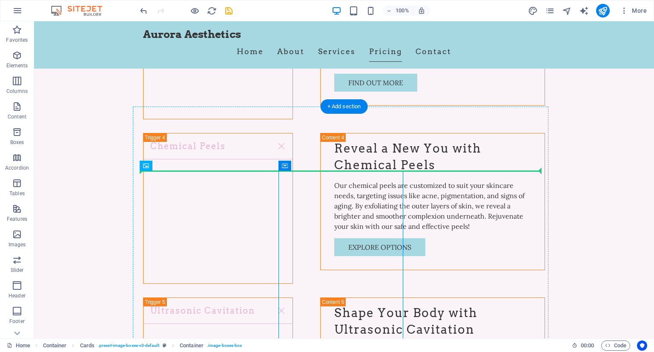
drag, startPoint x: 321, startPoint y: 188, endPoint x: 430, endPoint y: 168, distance: 110.1
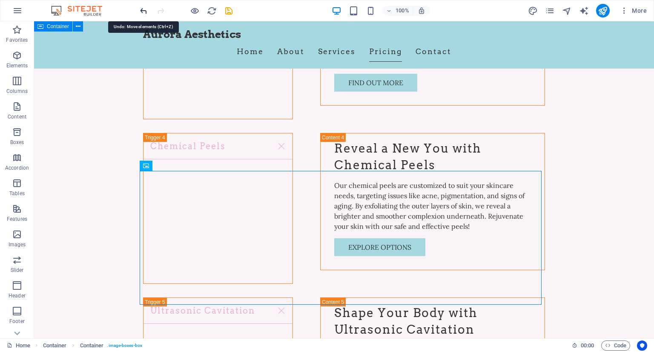
click at [141, 11] on icon "undo" at bounding box center [144, 11] width 10 height 10
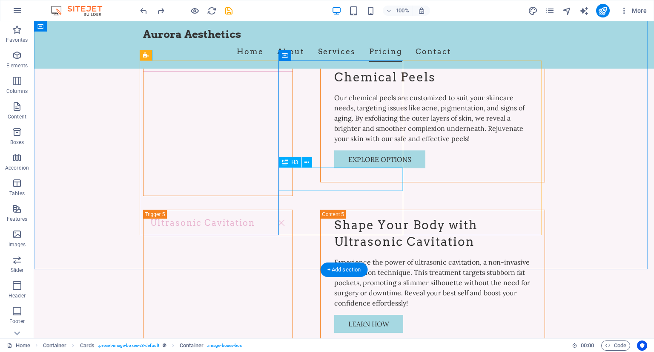
scroll to position [2512, 0]
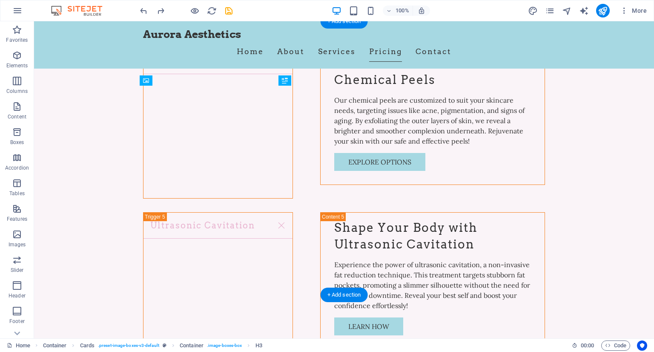
drag, startPoint x: 368, startPoint y: 201, endPoint x: 363, endPoint y: 226, distance: 24.8
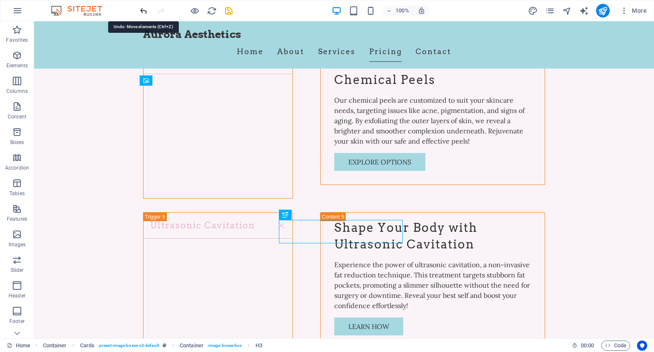
click at [140, 13] on icon "undo" at bounding box center [144, 11] width 10 height 10
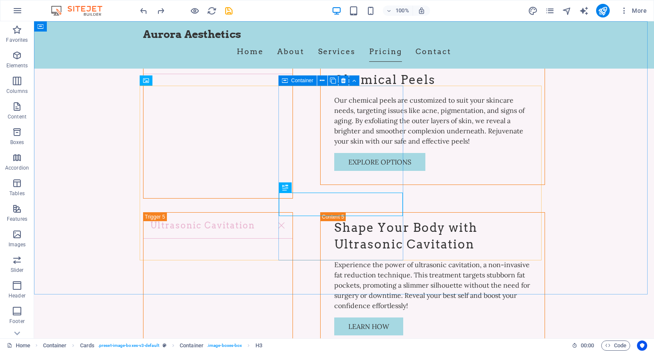
click at [290, 82] on div "Container" at bounding box center [297, 80] width 38 height 10
click at [322, 80] on icon at bounding box center [322, 80] width 5 height 9
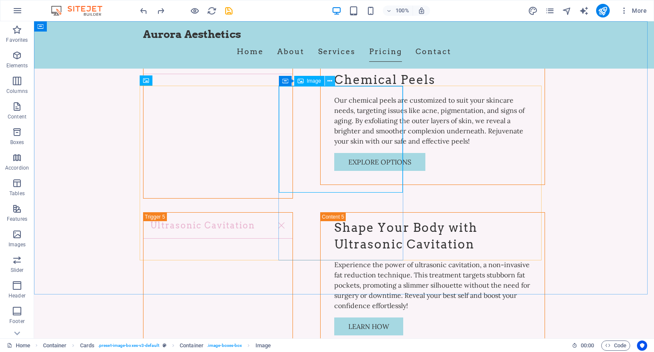
click at [331, 82] on icon at bounding box center [329, 81] width 5 height 9
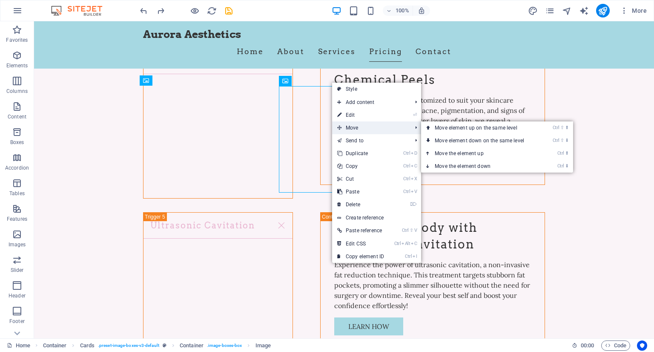
click at [373, 130] on span "Move" at bounding box center [370, 127] width 76 height 13
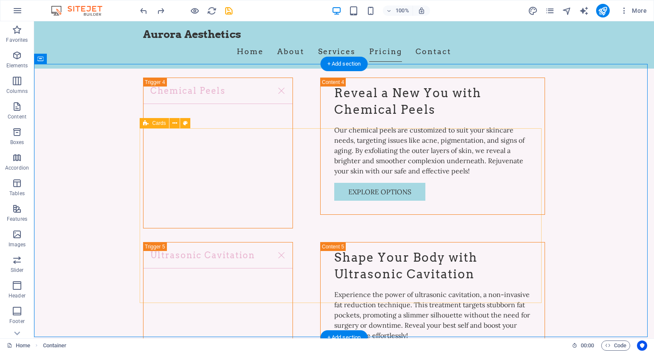
scroll to position [2470, 0]
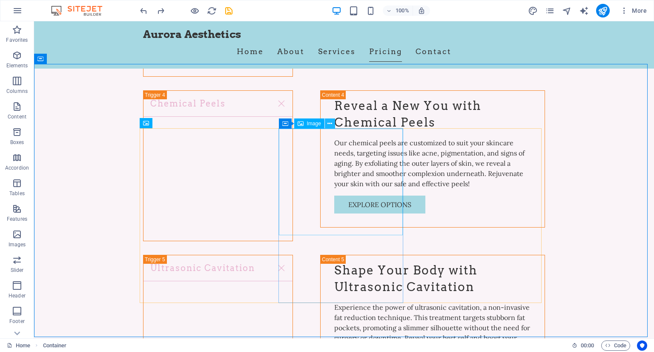
click at [330, 125] on icon at bounding box center [329, 123] width 5 height 9
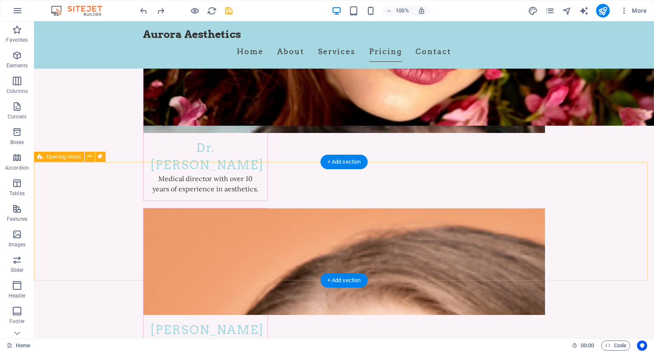
scroll to position [3832, 0]
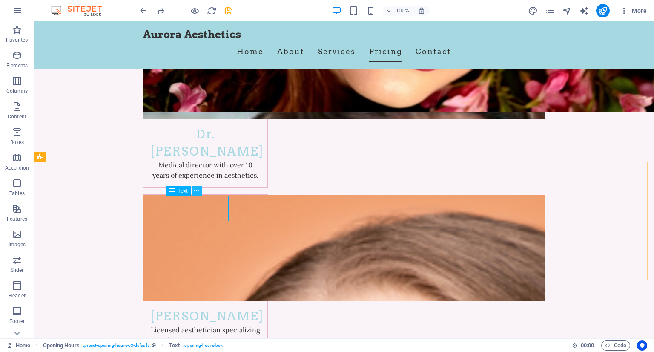
click at [198, 190] on icon at bounding box center [196, 190] width 5 height 9
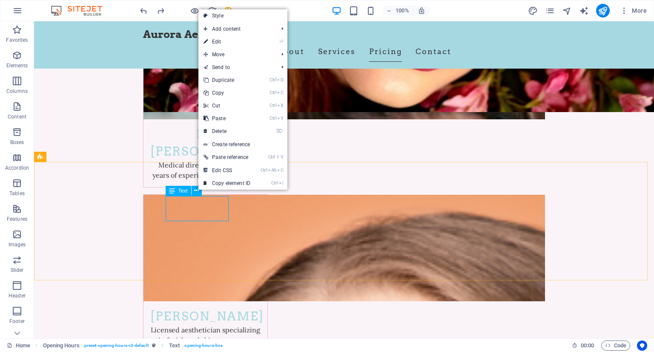
click at [177, 195] on div "Text" at bounding box center [179, 191] width 26 height 10
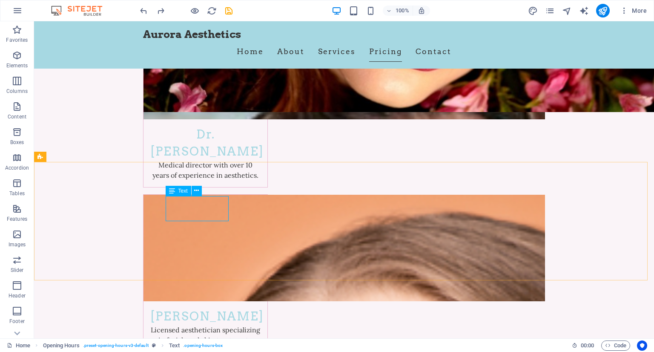
click at [174, 189] on icon at bounding box center [172, 191] width 6 height 10
click at [171, 190] on icon at bounding box center [172, 191] width 6 height 10
click at [198, 189] on icon at bounding box center [196, 190] width 5 height 9
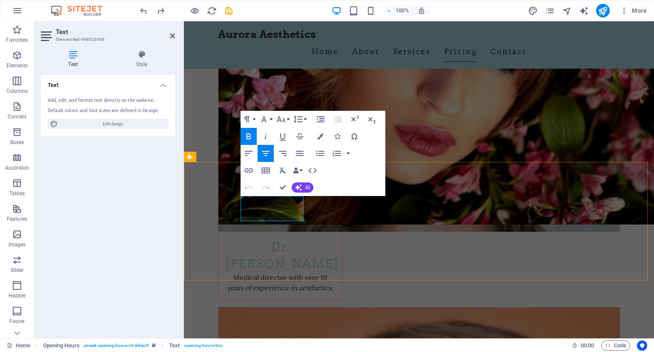
drag, startPoint x: 290, startPoint y: 213, endPoint x: 278, endPoint y: 211, distance: 12.5
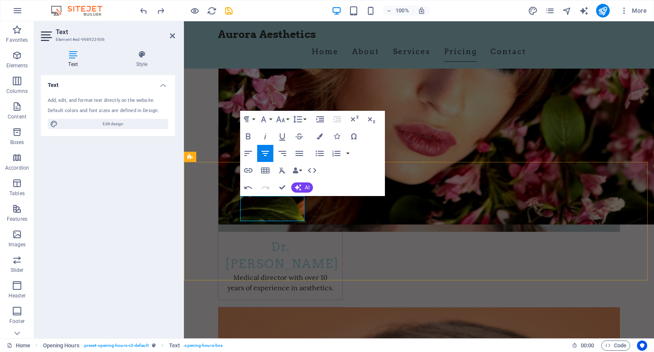
drag, startPoint x: 244, startPoint y: 213, endPoint x: 299, endPoint y: 212, distance: 55.4
copy p "09:30 AM - 5:30 PM"
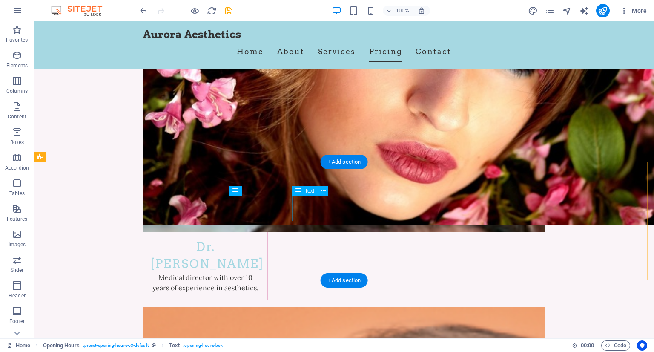
scroll to position [3832, 0]
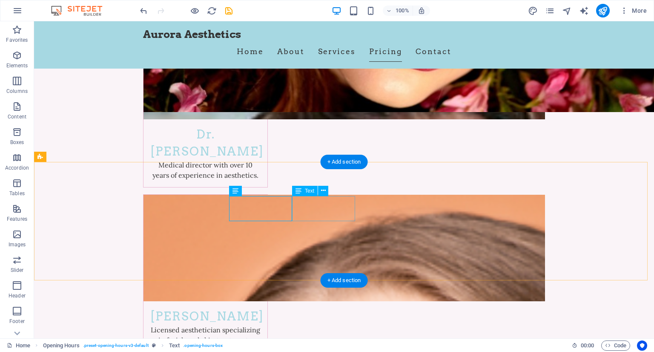
drag, startPoint x: 254, startPoint y: 214, endPoint x: 104, endPoint y: 214, distance: 149.4
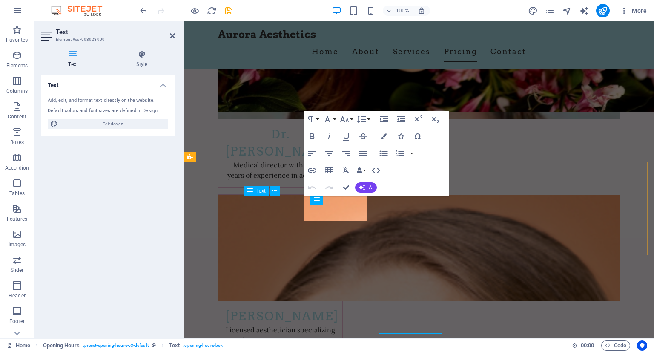
scroll to position [3720, 0]
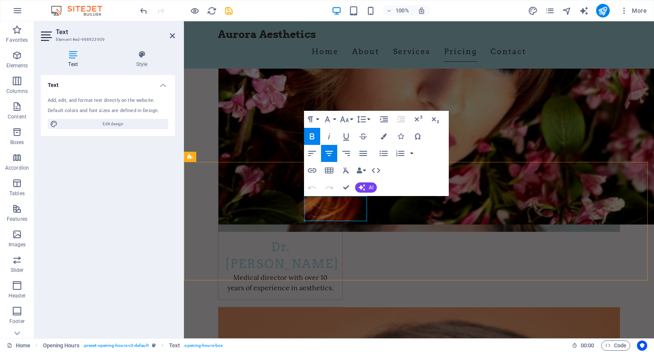
drag, startPoint x: 308, startPoint y: 213, endPoint x: 361, endPoint y: 213, distance: 53.2
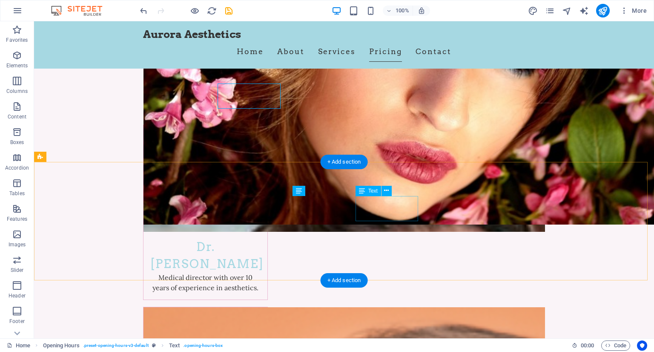
scroll to position [3832, 0]
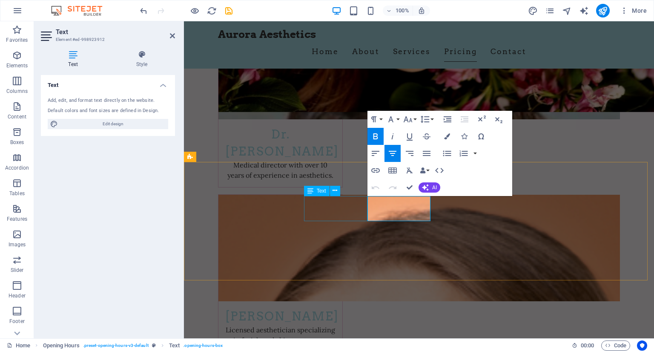
scroll to position [3720, 0]
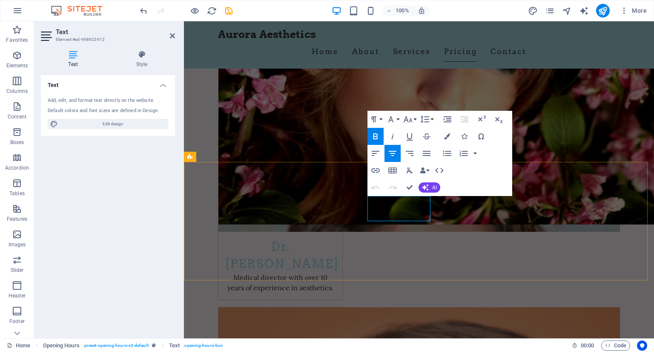
drag, startPoint x: 371, startPoint y: 213, endPoint x: 428, endPoint y: 214, distance: 57.1
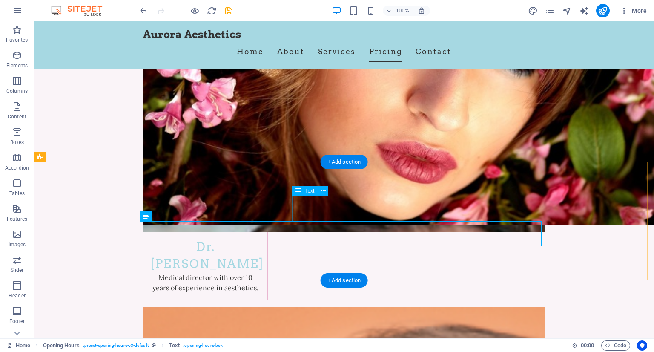
scroll to position [3832, 0]
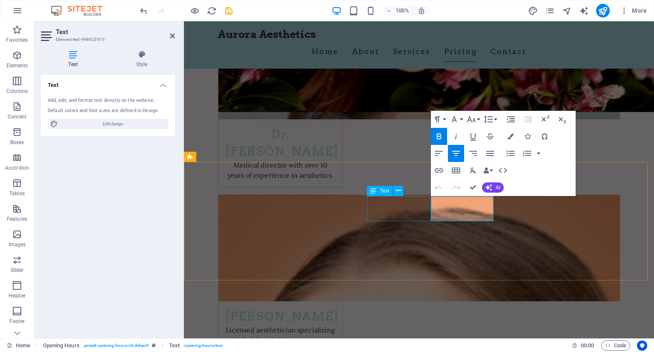
scroll to position [3720, 0]
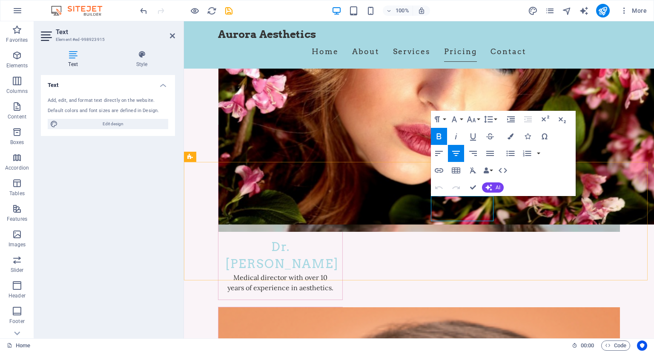
drag, startPoint x: 433, startPoint y: 213, endPoint x: 477, endPoint y: 214, distance: 43.4
drag, startPoint x: 489, startPoint y: 213, endPoint x: 431, endPoint y: 216, distance: 58.0
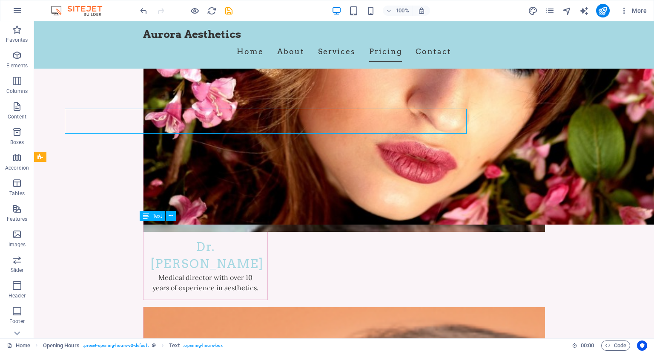
scroll to position [3832, 0]
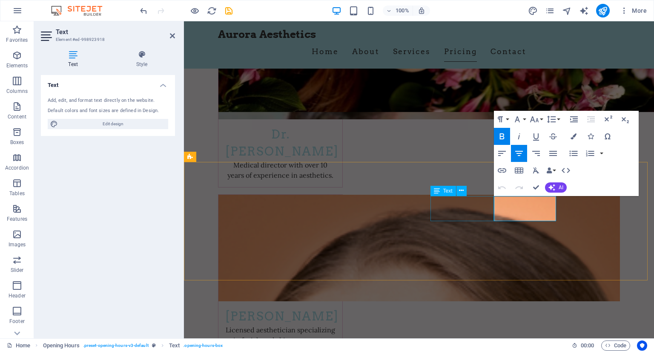
scroll to position [3720, 0]
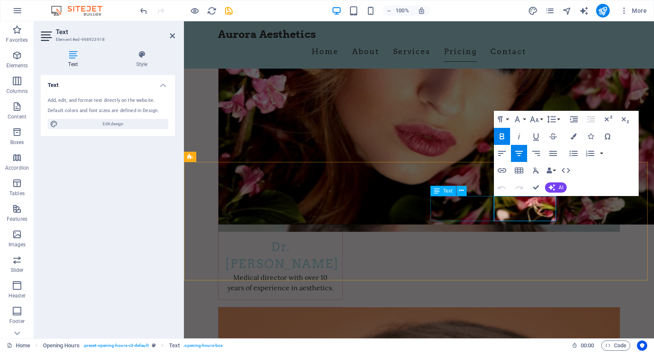
drag, startPoint x: 540, startPoint y: 212, endPoint x: 489, endPoint y: 215, distance: 51.6
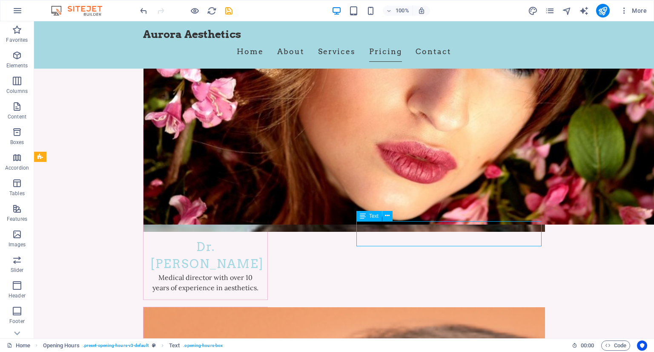
scroll to position [3832, 0]
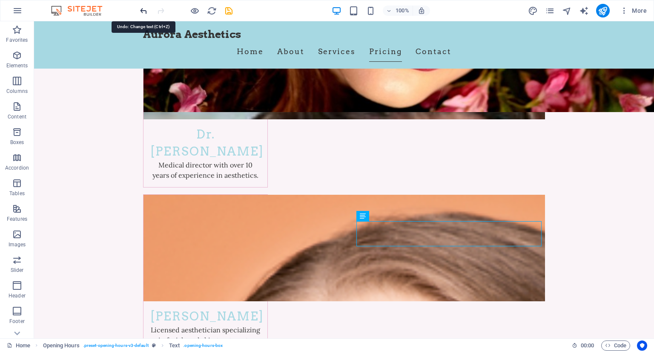
click at [145, 8] on icon "undo" at bounding box center [144, 11] width 10 height 10
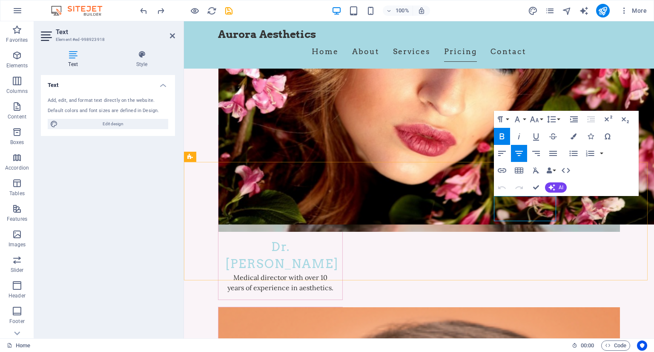
drag, startPoint x: 553, startPoint y: 212, endPoint x: 497, endPoint y: 212, distance: 55.4
drag, startPoint x: 552, startPoint y: 212, endPoint x: 497, endPoint y: 213, distance: 54.5
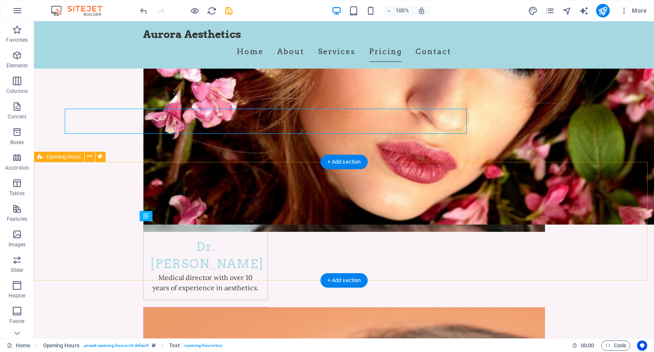
scroll to position [3832, 0]
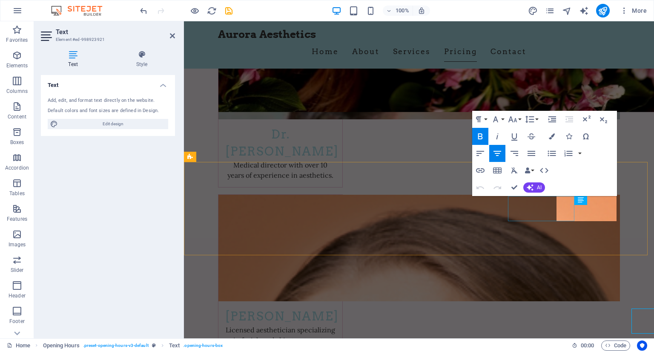
scroll to position [3720, 0]
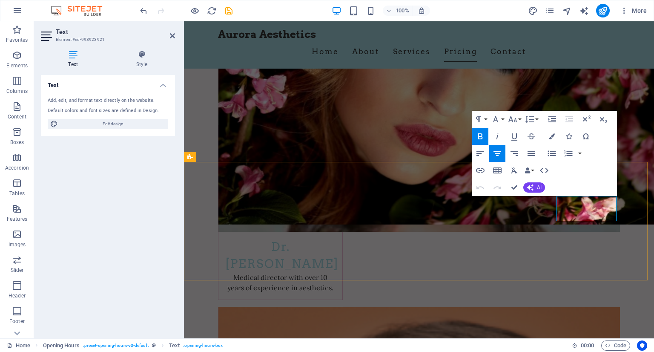
drag, startPoint x: 611, startPoint y: 212, endPoint x: 558, endPoint y: 213, distance: 53.7
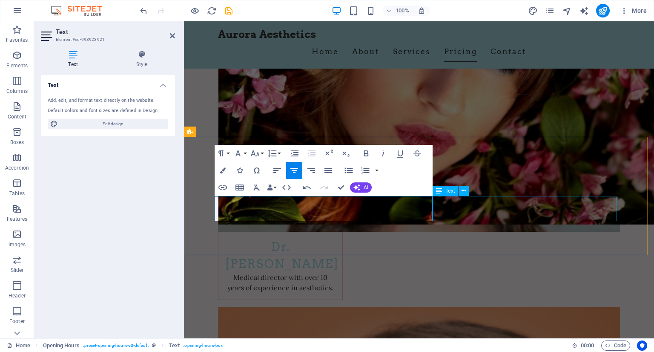
scroll to position [3745, 0]
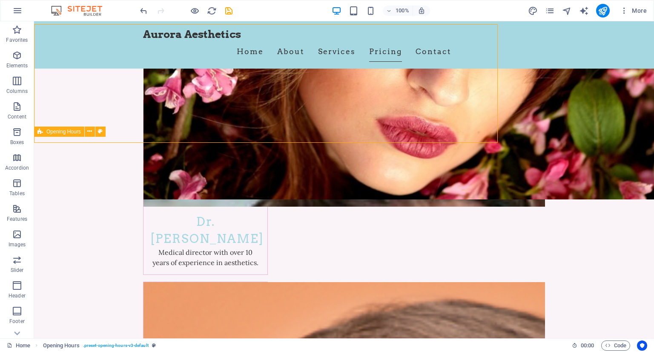
scroll to position [3857, 0]
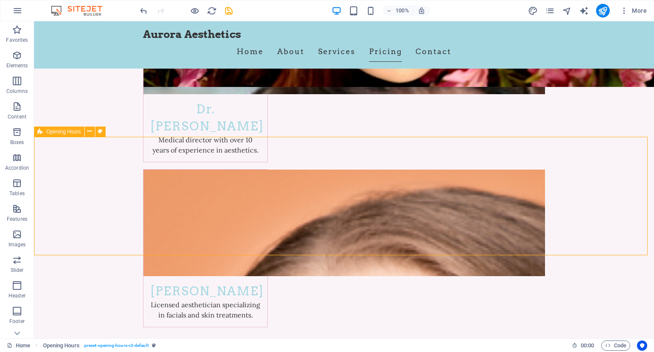
click at [141, 11] on icon "undo" at bounding box center [144, 11] width 10 height 10
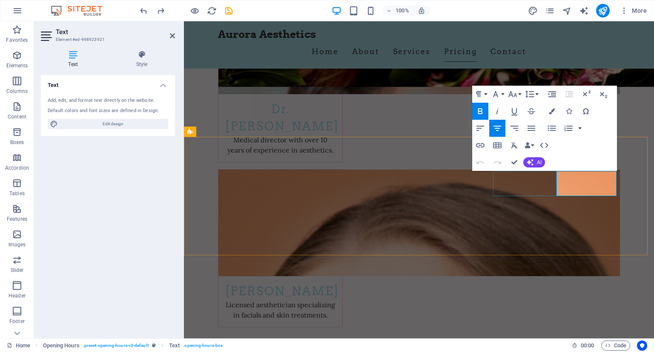
scroll to position [3745, 0]
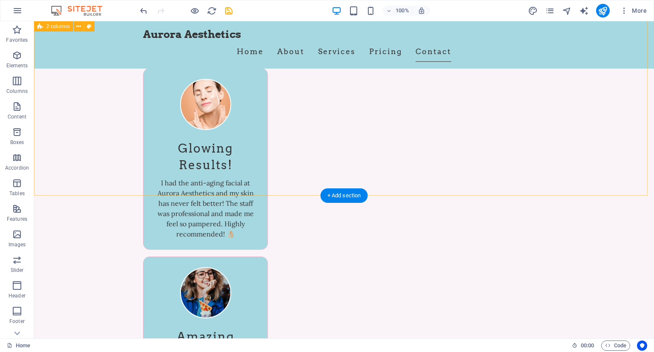
scroll to position [4220, 0]
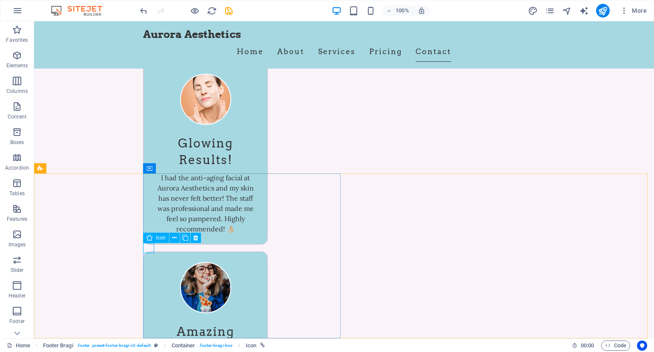
click at [153, 238] on div "Icon" at bounding box center [156, 237] width 26 height 10
click at [157, 238] on span "Icon" at bounding box center [161, 237] width 10 height 5
select select "xMidYMid"
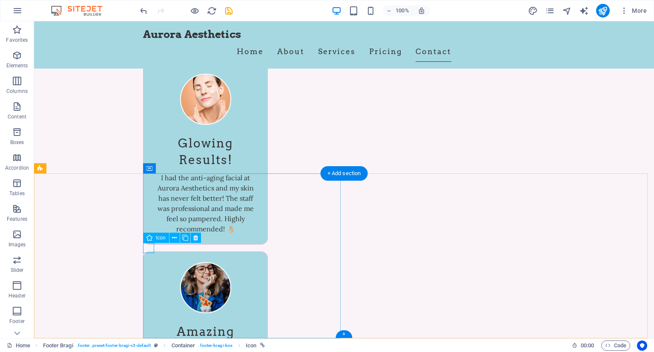
select select "px"
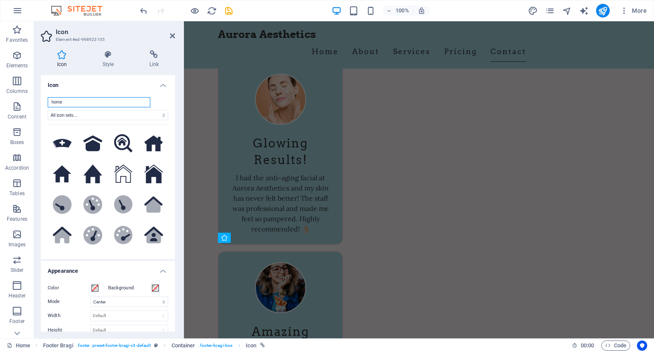
scroll to position [4108, 0]
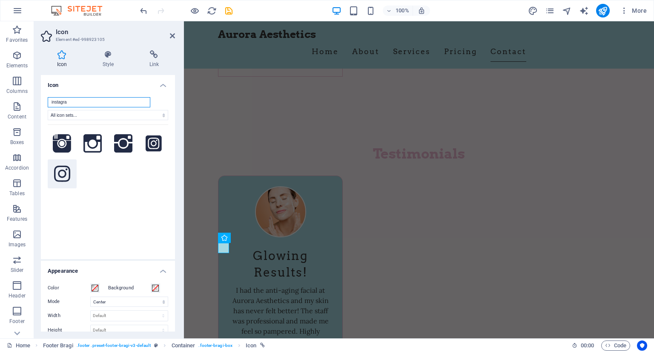
type input "instagra"
click at [61, 174] on icon at bounding box center [62, 173] width 16 height 19
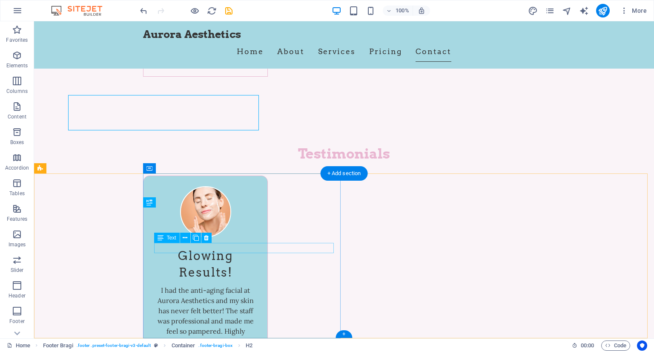
scroll to position [4220, 0]
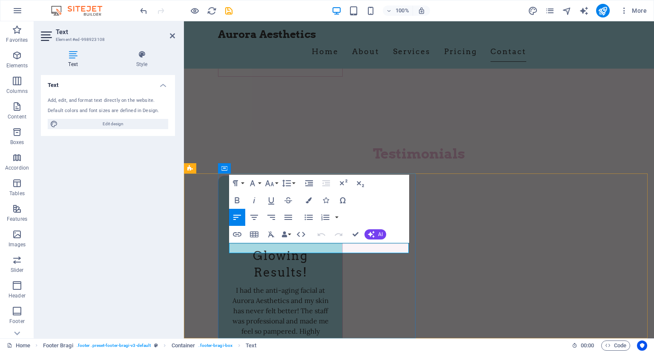
scroll to position [0, 3]
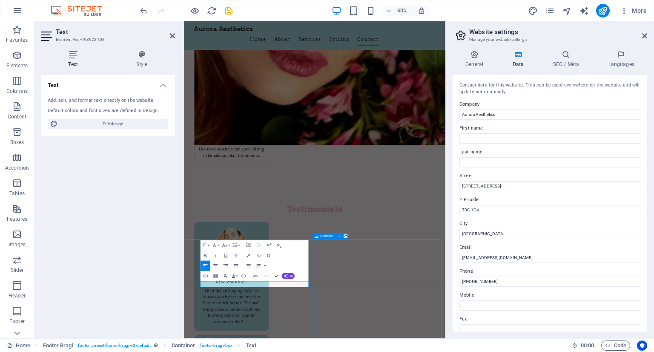
scroll to position [3956, 0]
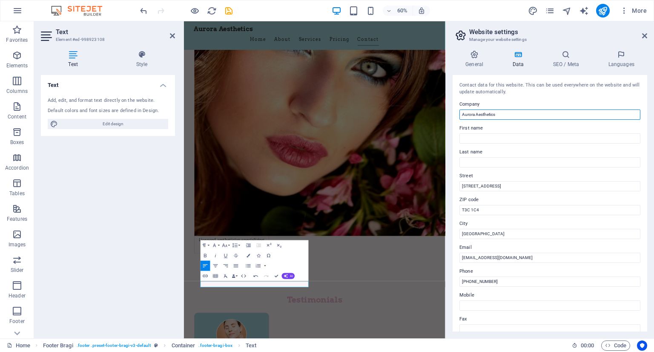
click at [519, 111] on input "Aurora Aesthetics" at bounding box center [549, 114] width 181 height 10
type input "Aurora Aesthetics & Beauty Inc."
click at [643, 34] on icon at bounding box center [644, 35] width 5 height 7
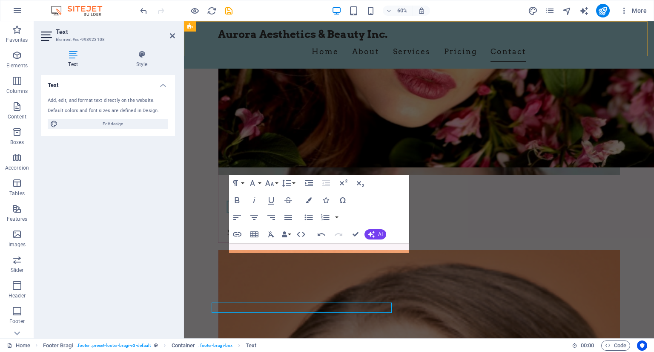
scroll to position [4108, 0]
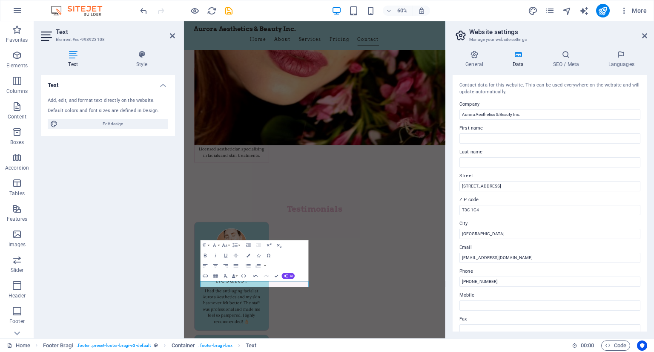
scroll to position [3956, 0]
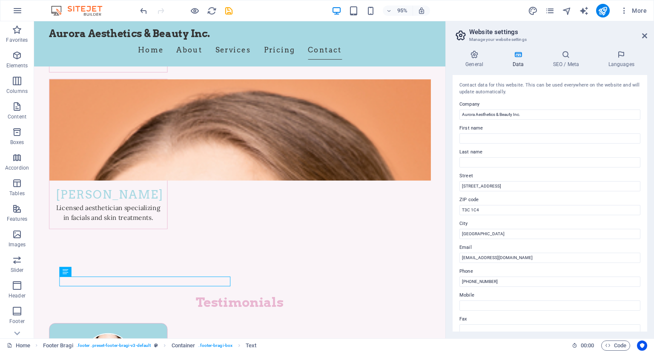
scroll to position [4063, 0]
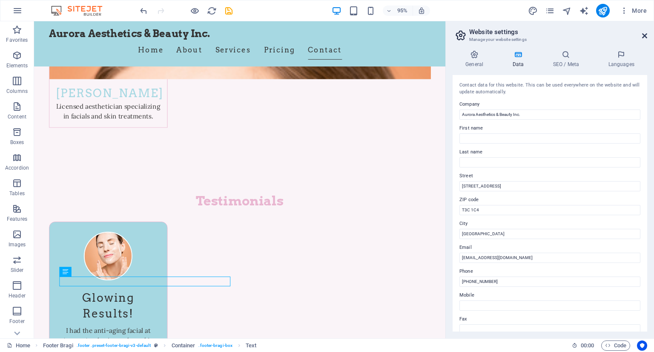
click at [644, 37] on icon at bounding box center [644, 35] width 5 height 7
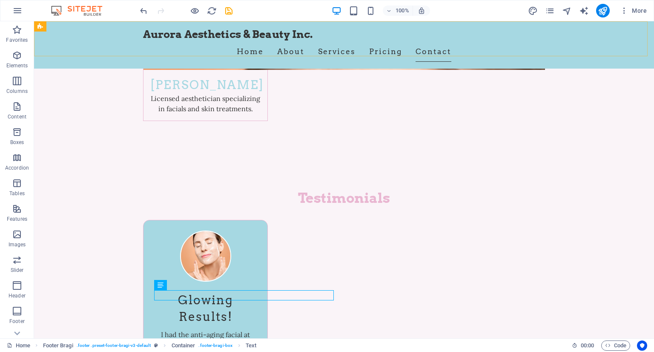
scroll to position [4203, 0]
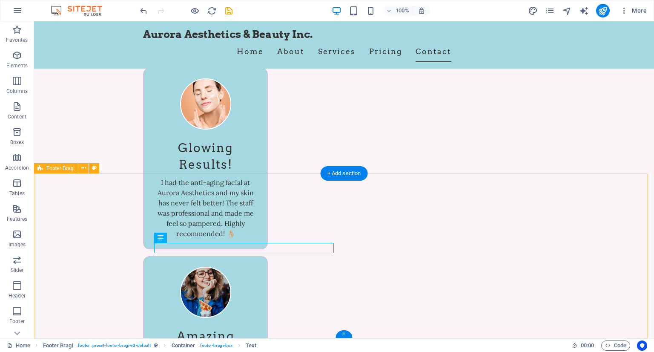
scroll to position [4220, 0]
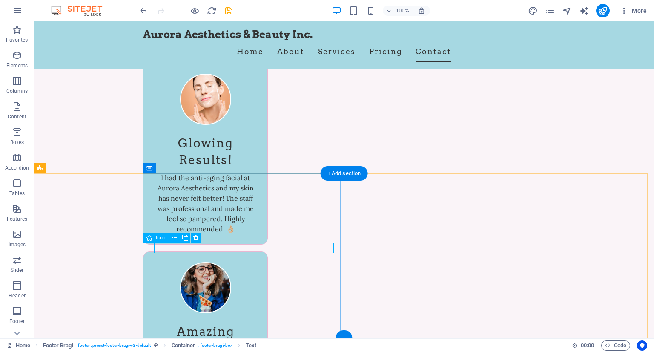
select select "xMidYMid"
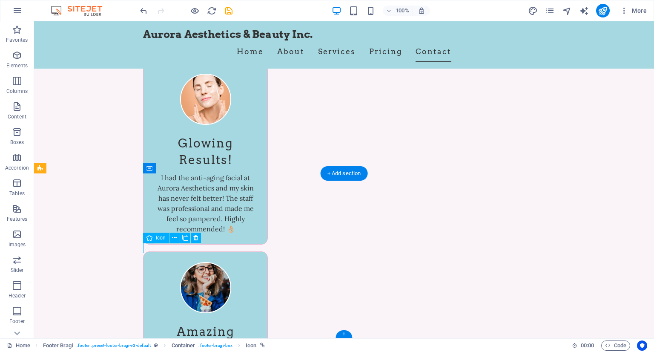
select select "px"
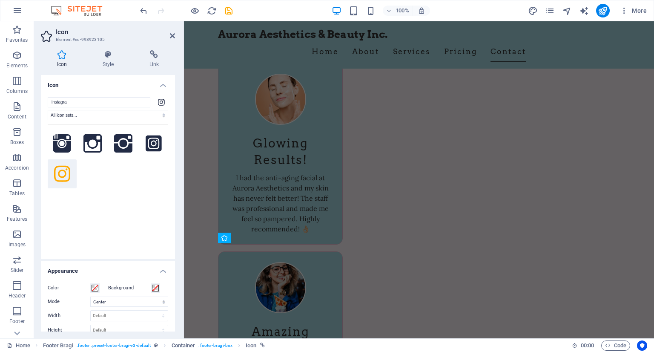
scroll to position [4108, 0]
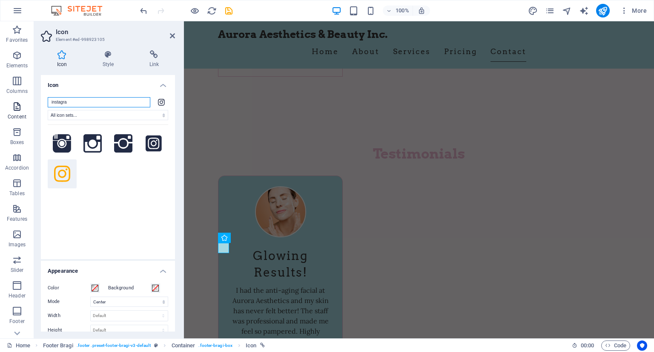
drag, startPoint x: 98, startPoint y: 103, endPoint x: 15, endPoint y: 101, distance: 83.0
click at [15, 101] on section "Favorites Elements Columns Content Boxes Accordion Tables Features Images Slide…" at bounding box center [327, 179] width 654 height 317
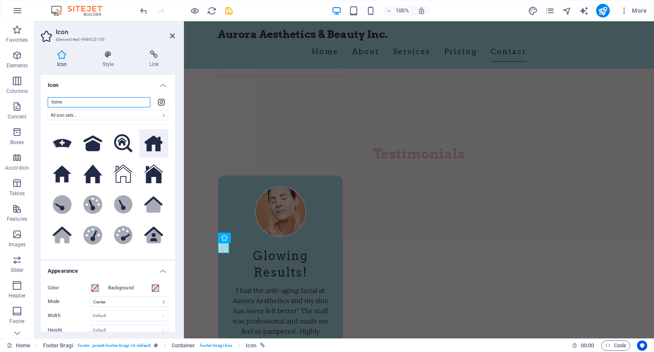
type input "home"
click at [144, 148] on icon at bounding box center [153, 143] width 19 height 16
click at [172, 35] on icon at bounding box center [172, 35] width 5 height 7
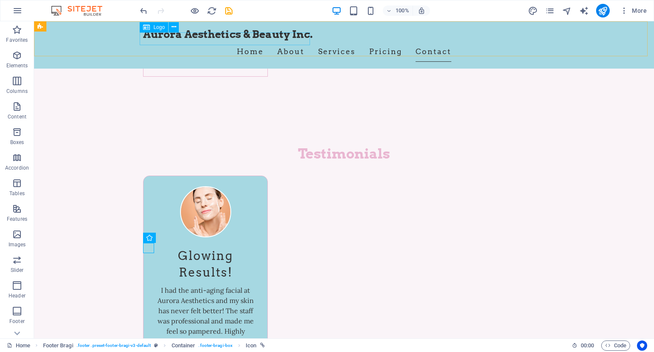
scroll to position [4220, 0]
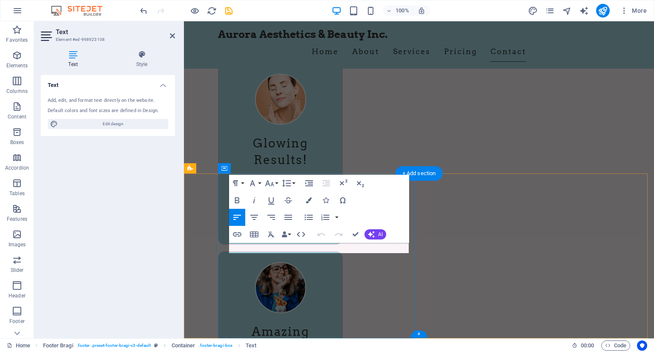
scroll to position [4108, 0]
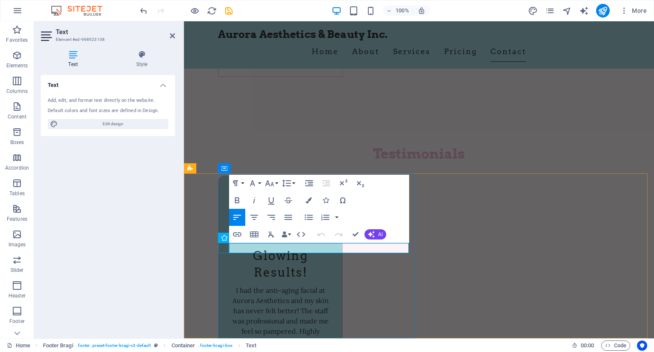
drag, startPoint x: 301, startPoint y: 249, endPoint x: 219, endPoint y: 243, distance: 82.8
copy p "aurora_aesthetics_yyc"
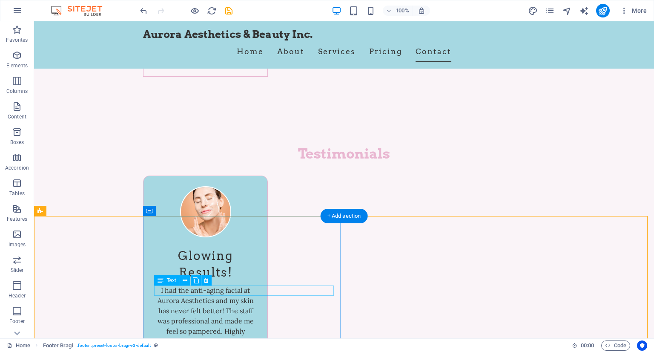
scroll to position [4220, 0]
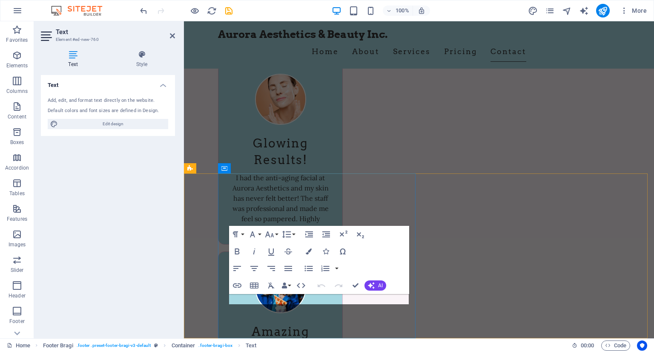
scroll to position [4108, 0]
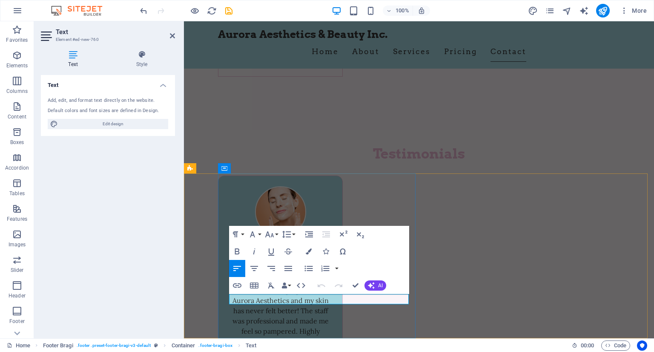
drag, startPoint x: 324, startPoint y: 300, endPoint x: 270, endPoint y: 297, distance: 54.6
drag, startPoint x: 271, startPoint y: 298, endPoint x: 226, endPoint y: 295, distance: 44.8
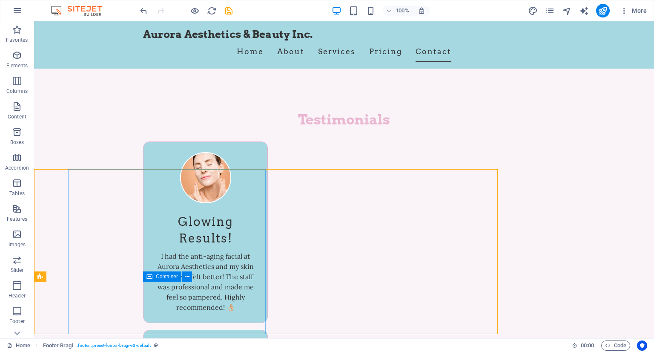
scroll to position [4220, 0]
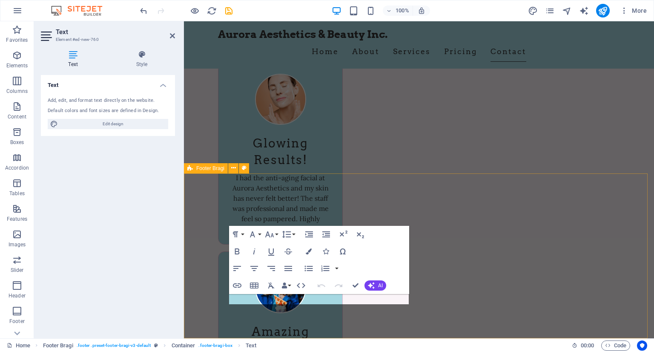
scroll to position [4108, 0]
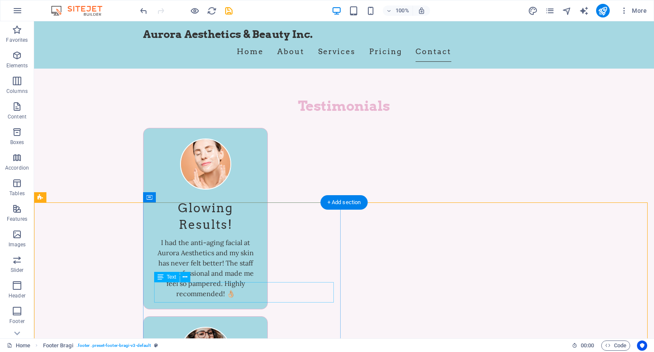
scroll to position [4220, 0]
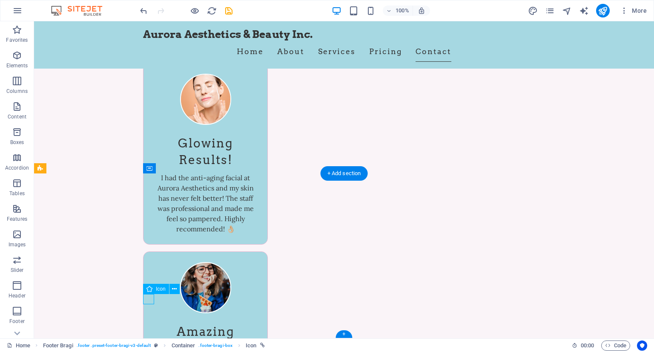
select select "xMidYMid"
select select "px"
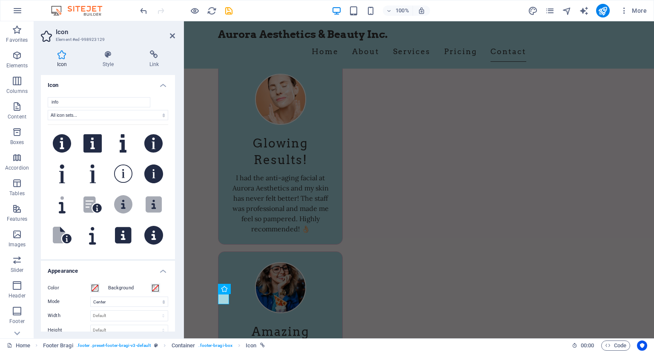
scroll to position [4108, 0]
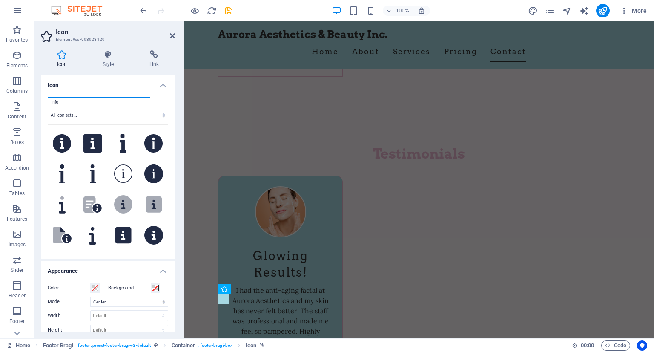
drag, startPoint x: 91, startPoint y: 103, endPoint x: 43, endPoint y: 102, distance: 48.6
click at [43, 102] on div "info All icon sets... IcoFont Ionicons FontAwesome Brands FontAwesome Duotone F…" at bounding box center [108, 174] width 134 height 169
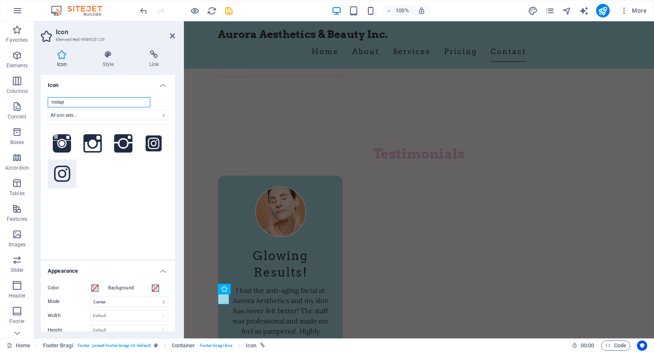
type input "instagr"
click at [63, 175] on icon at bounding box center [62, 173] width 16 height 19
click at [174, 36] on icon at bounding box center [172, 35] width 5 height 7
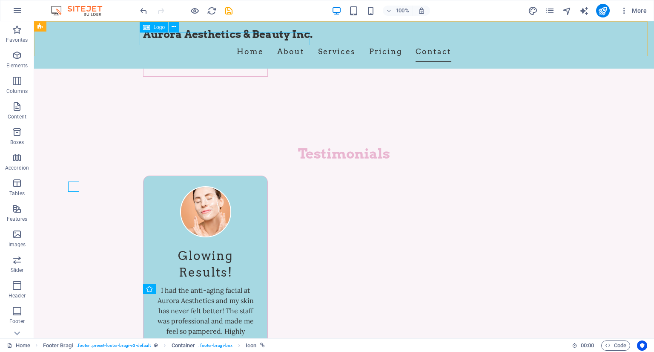
scroll to position [4220, 0]
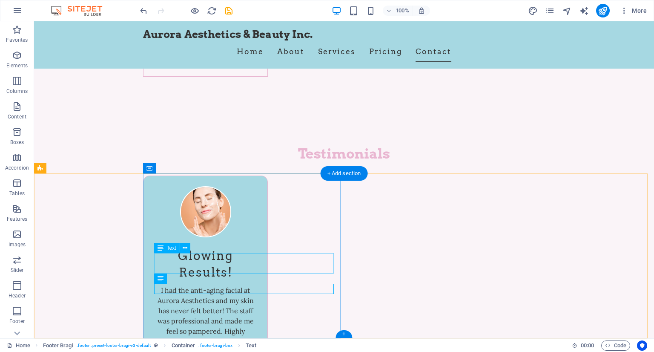
scroll to position [4220, 0]
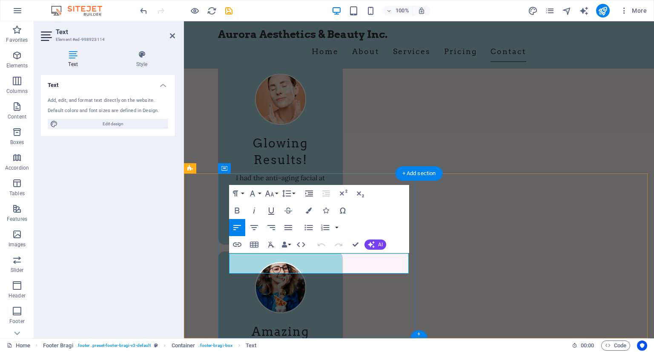
scroll to position [4108, 0]
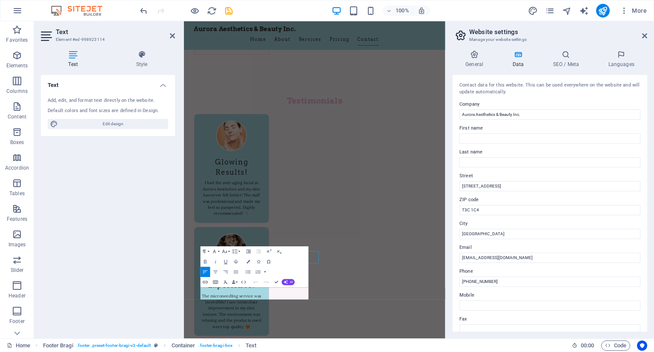
scroll to position [3956, 0]
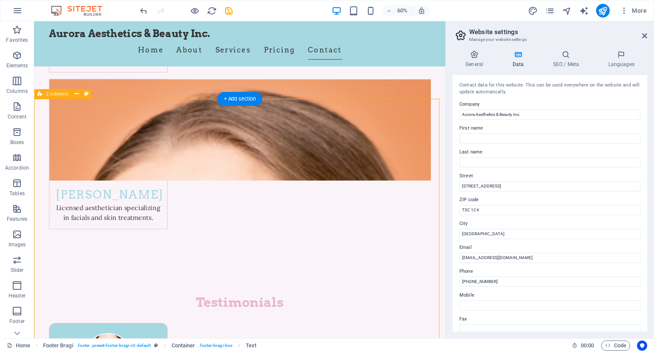
scroll to position [3869, 0]
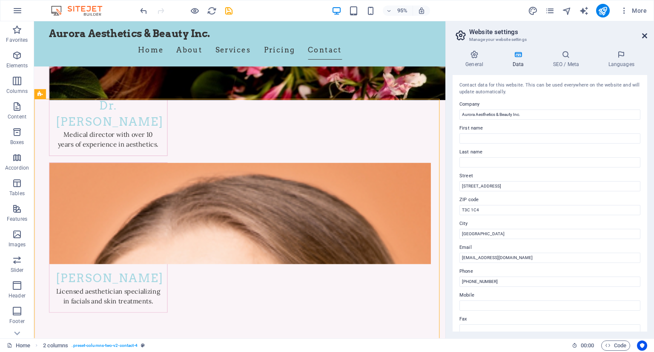
click at [646, 35] on icon at bounding box center [644, 35] width 5 height 7
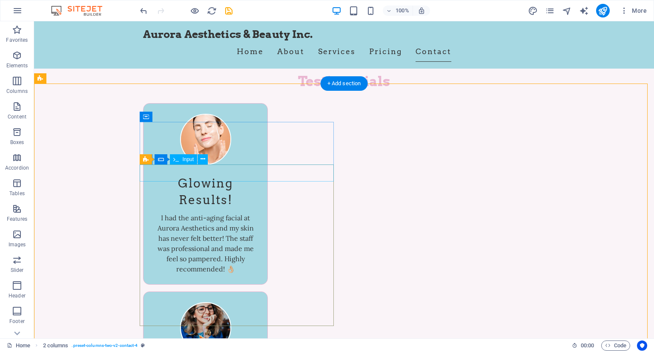
scroll to position [4220, 0]
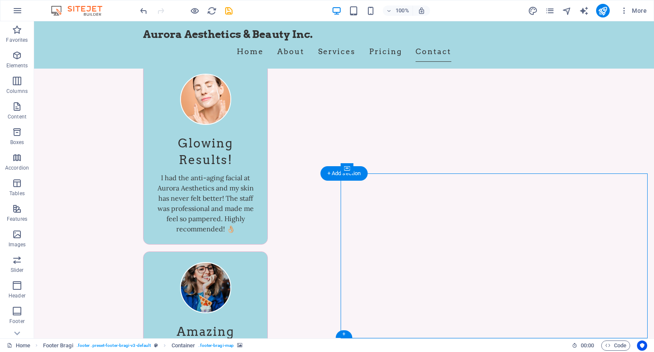
drag, startPoint x: 474, startPoint y: 274, endPoint x: 406, endPoint y: 261, distance: 69.3
drag, startPoint x: 419, startPoint y: 266, endPoint x: 454, endPoint y: 246, distance: 40.2
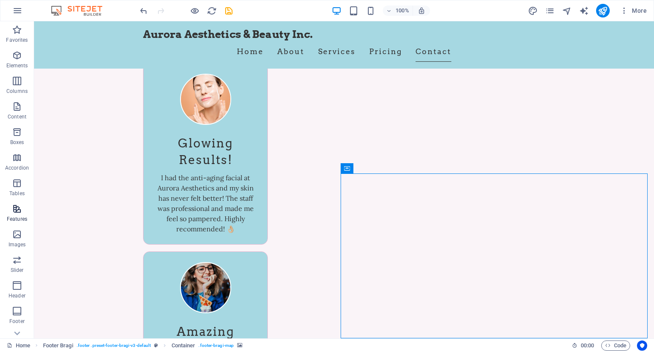
click at [17, 213] on icon "button" at bounding box center [17, 209] width 10 height 10
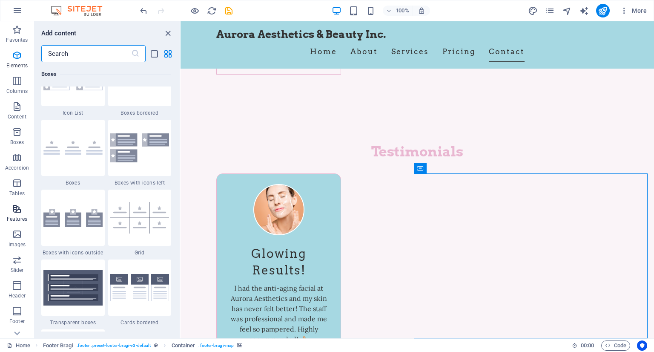
scroll to position [3319, 0]
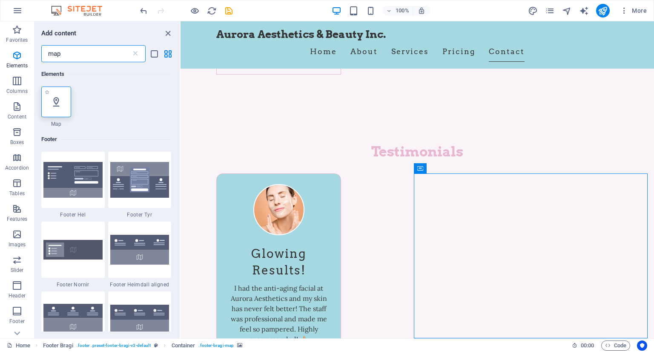
type input "map"
click at [60, 100] on icon at bounding box center [56, 101] width 11 height 11
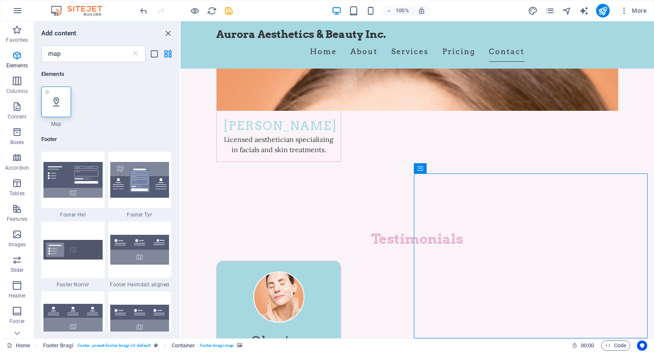
scroll to position [4111, 0]
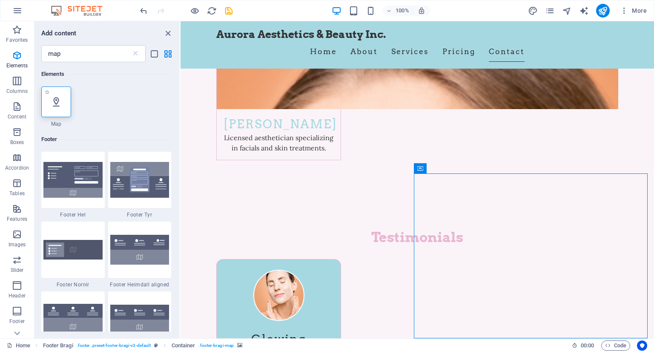
select select "1"
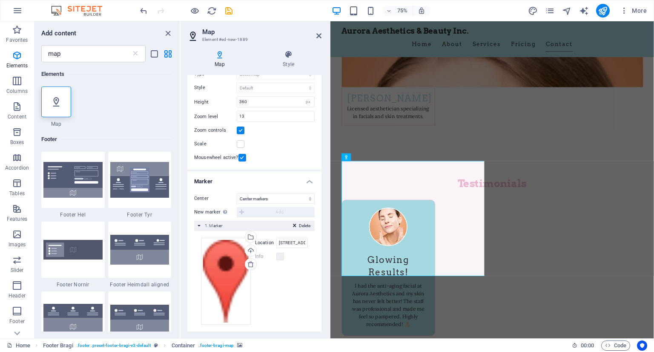
scroll to position [61, 0]
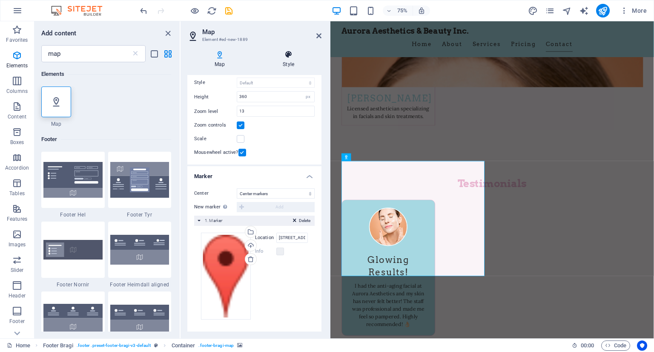
click at [288, 63] on h4 "Style" at bounding box center [288, 59] width 66 height 18
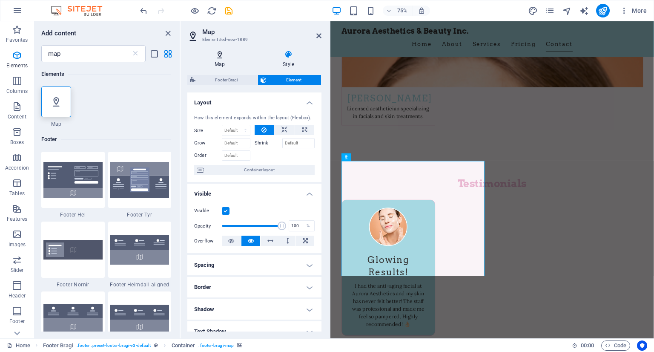
click at [218, 63] on h4 "Map" at bounding box center [221, 59] width 68 height 18
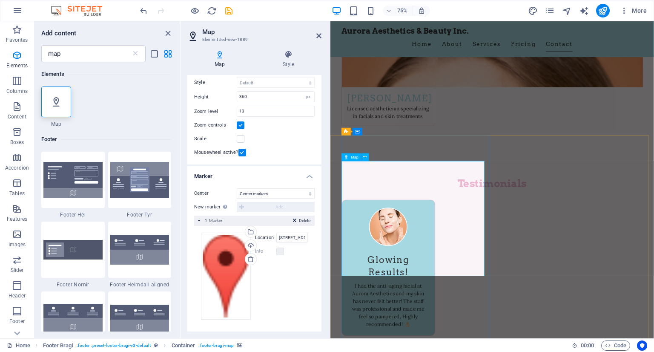
click at [228, 282] on div "Drag files here, click to choose files or select files from Files or our free s…" at bounding box center [226, 275] width 50 height 87
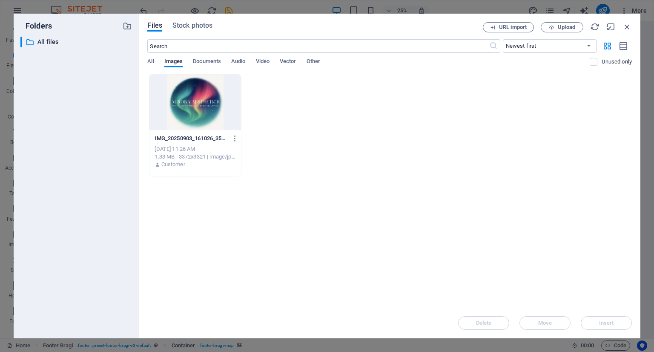
click at [177, 96] on div at bounding box center [194, 102] width 91 height 55
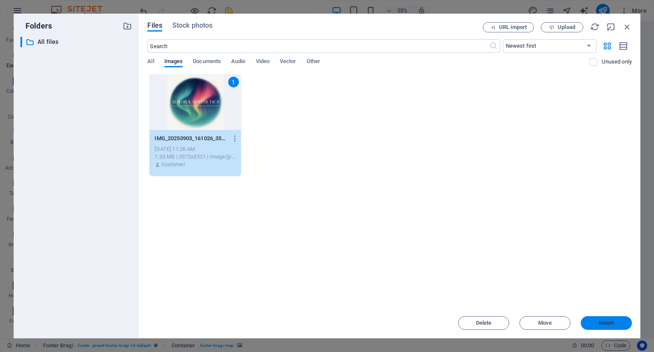
click at [611, 322] on span "Insert" at bounding box center [606, 322] width 15 height 5
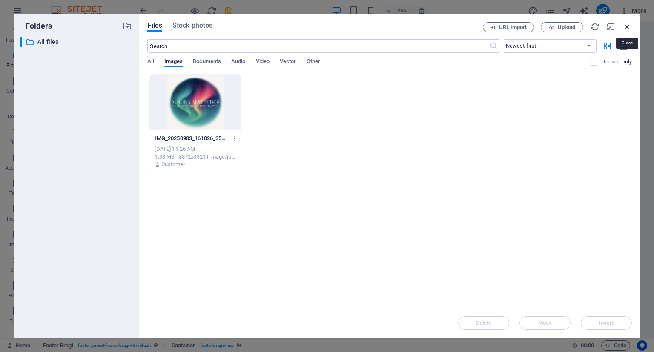
click at [625, 31] on icon "button" at bounding box center [626, 26] width 9 height 9
select select "image"
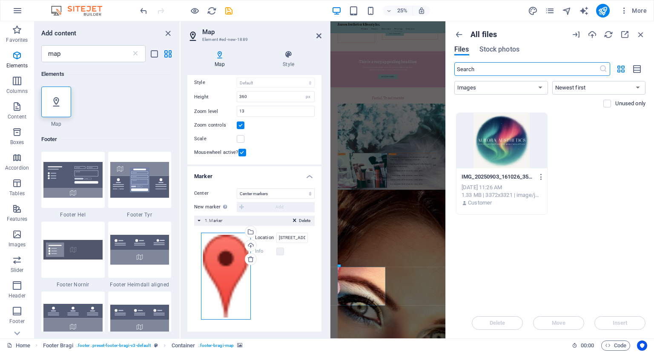
click at [217, 272] on div "Drag files here, click to choose files or select files from Files or our free s…" at bounding box center [226, 275] width 50 height 87
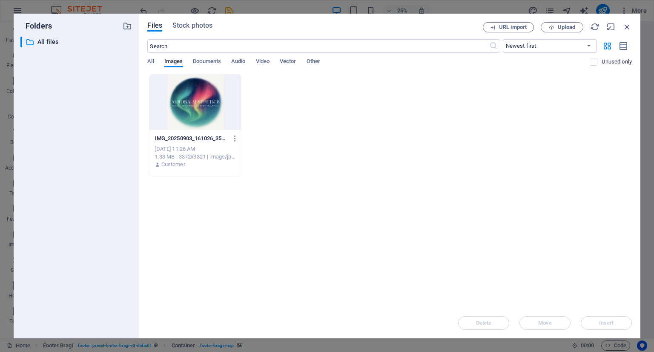
click at [209, 105] on div at bounding box center [194, 102] width 91 height 55
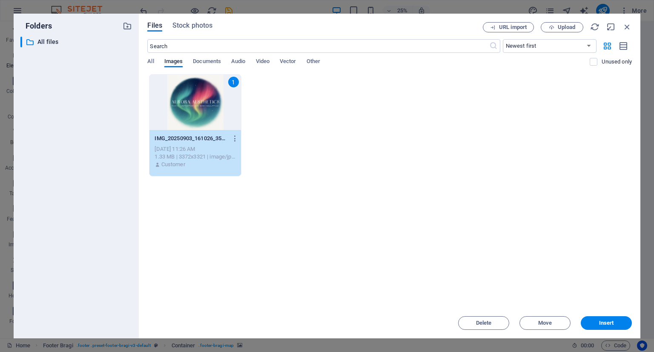
click at [209, 105] on div "1" at bounding box center [194, 102] width 91 height 55
click at [611, 318] on button "Insert" at bounding box center [606, 323] width 51 height 14
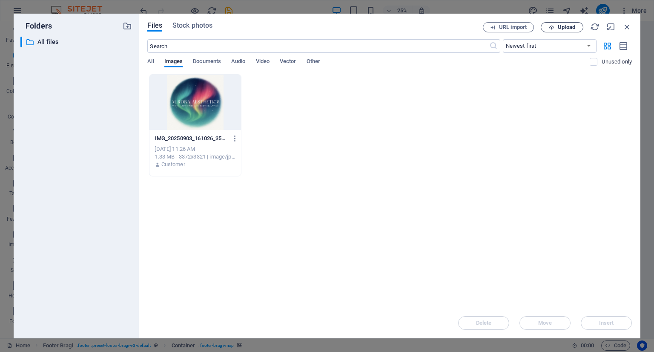
click at [563, 26] on span "Upload" at bounding box center [566, 27] width 17 height 5
click at [630, 26] on icon "button" at bounding box center [626, 26] width 9 height 9
select select "image"
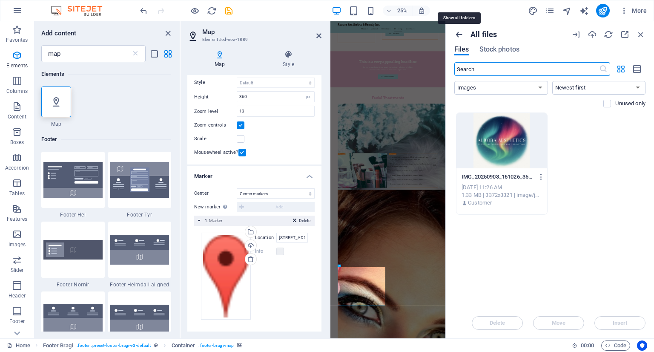
click at [456, 34] on icon "button" at bounding box center [458, 34] width 9 height 9
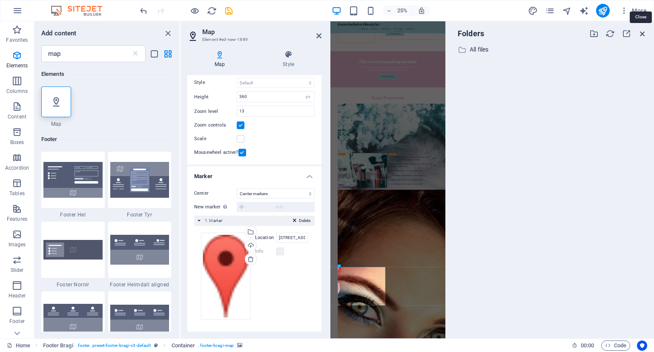
click at [643, 38] on icon "button" at bounding box center [642, 33] width 9 height 9
click at [647, 34] on icon "button" at bounding box center [642, 33] width 9 height 9
click at [641, 32] on icon "button" at bounding box center [642, 33] width 9 height 9
click at [318, 36] on icon at bounding box center [318, 35] width 5 height 7
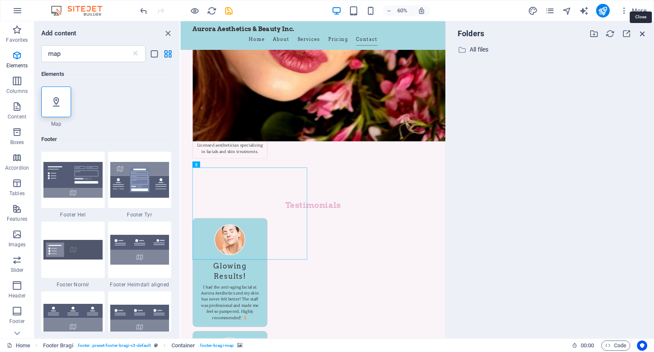
click at [640, 32] on icon "button" at bounding box center [642, 33] width 9 height 9
click at [628, 35] on icon "button" at bounding box center [626, 33] width 9 height 9
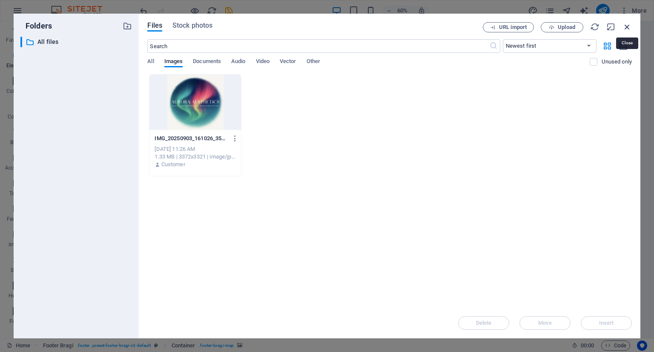
click at [625, 28] on icon "button" at bounding box center [626, 26] width 9 height 9
select select "image"
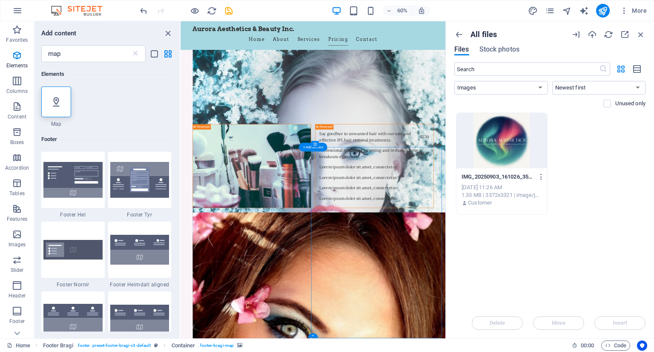
scroll to position [3758, 0]
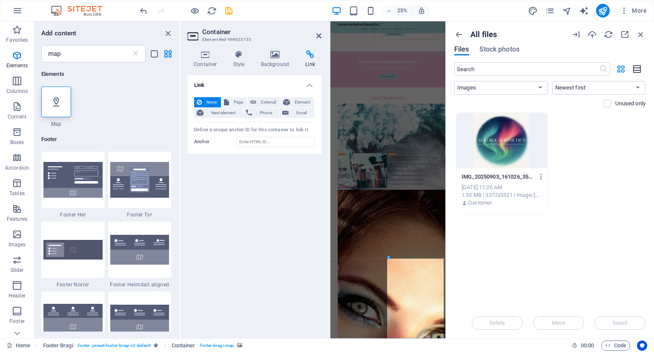
click at [637, 71] on icon "button" at bounding box center [637, 69] width 9 height 10
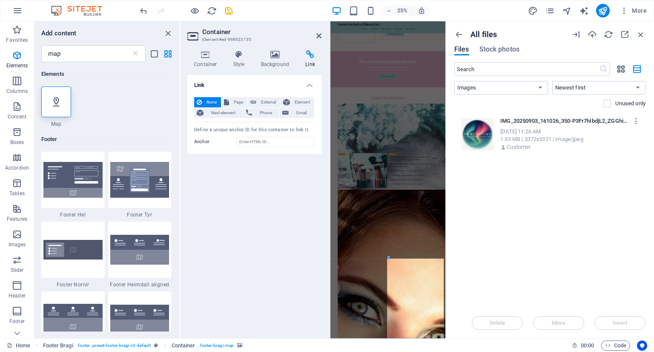
click at [625, 69] on icon "button" at bounding box center [621, 68] width 10 height 9
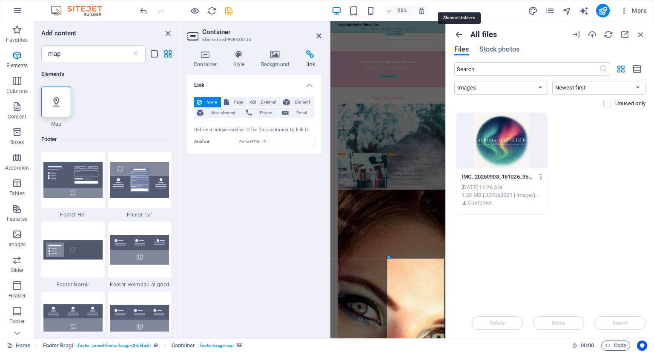
click at [457, 34] on icon "button" at bounding box center [458, 34] width 9 height 9
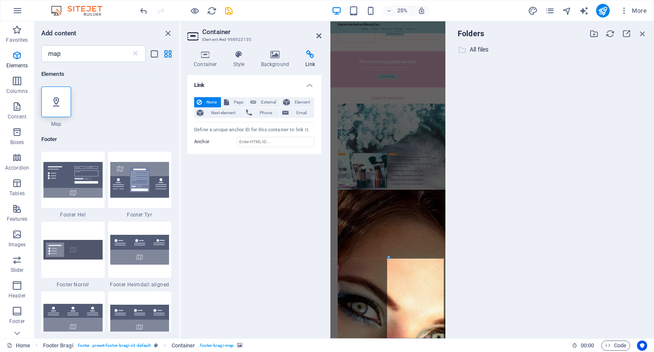
click at [475, 53] on p "All files" at bounding box center [551, 50] width 162 height 10
select select "image"
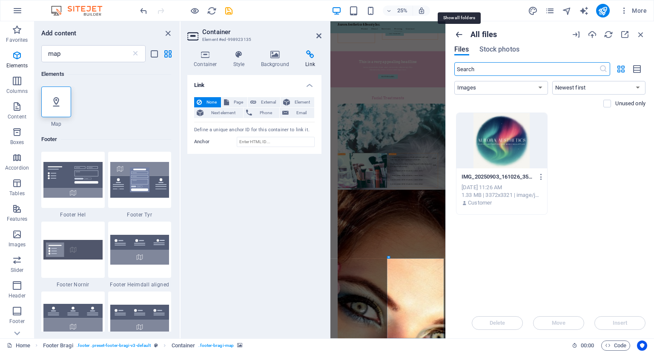
click at [458, 34] on icon "button" at bounding box center [458, 34] width 9 height 9
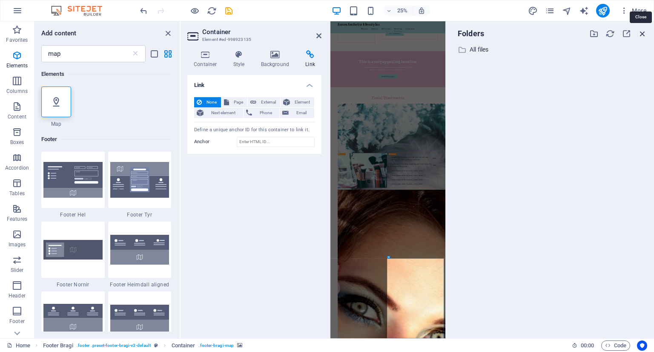
click at [646, 34] on icon "button" at bounding box center [642, 33] width 9 height 9
click at [641, 33] on icon "button" at bounding box center [642, 33] width 9 height 9
click at [642, 32] on icon "button" at bounding box center [642, 33] width 9 height 9
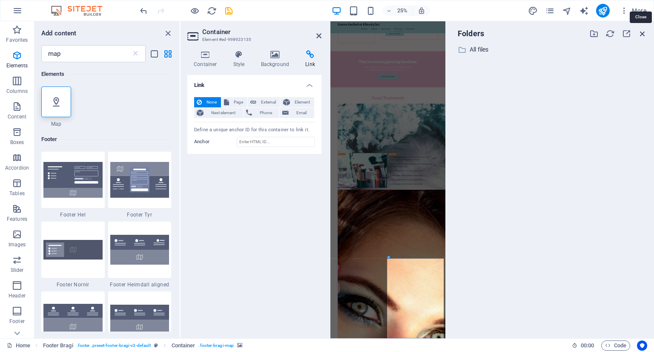
click at [642, 32] on icon "button" at bounding box center [642, 33] width 9 height 9
click at [321, 36] on aside "Container Element #ed-998923135 Container Style Background Link Size Height Def…" at bounding box center [256, 179] width 150 height 317
click at [317, 33] on icon at bounding box center [318, 35] width 5 height 7
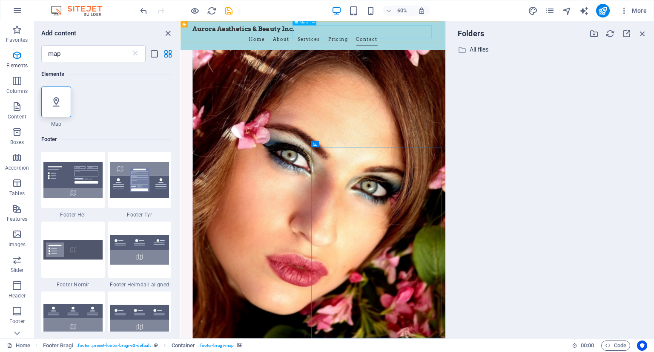
scroll to position [4114, 0]
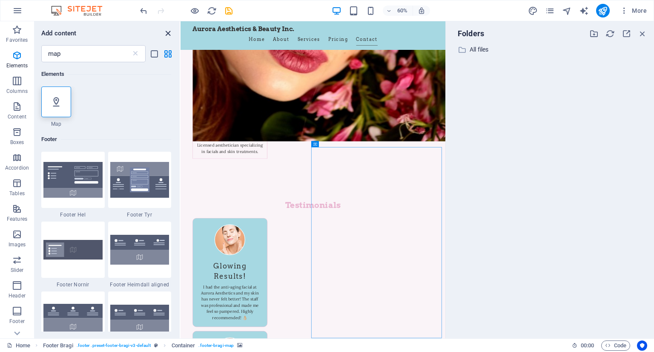
click at [167, 31] on icon "close panel" at bounding box center [168, 34] width 10 height 10
click at [534, 11] on icon "design" at bounding box center [533, 11] width 10 height 10
click at [612, 33] on icon "button" at bounding box center [609, 33] width 9 height 9
drag, startPoint x: 517, startPoint y: 100, endPoint x: 554, endPoint y: 76, distance: 43.7
click at [554, 99] on div "​ All files All files" at bounding box center [550, 187] width 195 height 287
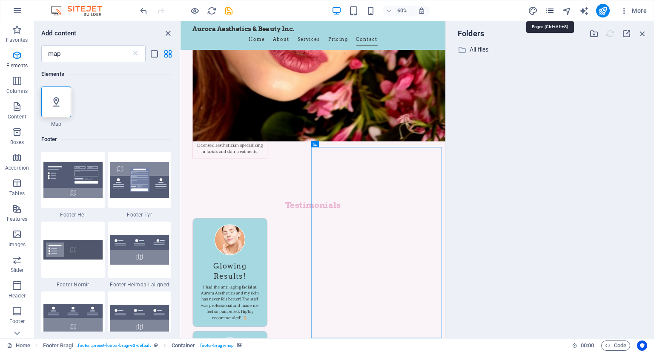
click at [555, 11] on icon "pages" at bounding box center [550, 11] width 10 height 10
click at [625, 10] on icon "button" at bounding box center [624, 10] width 9 height 9
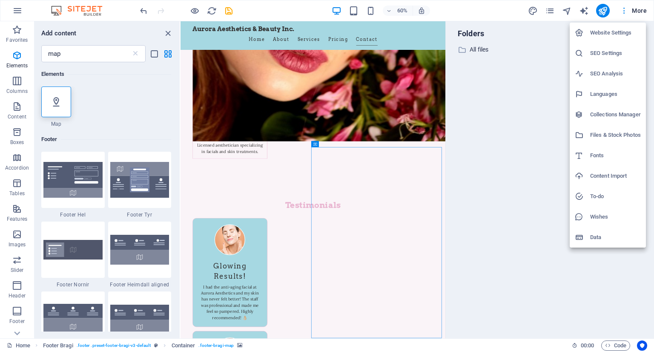
click at [625, 10] on div at bounding box center [327, 176] width 654 height 352
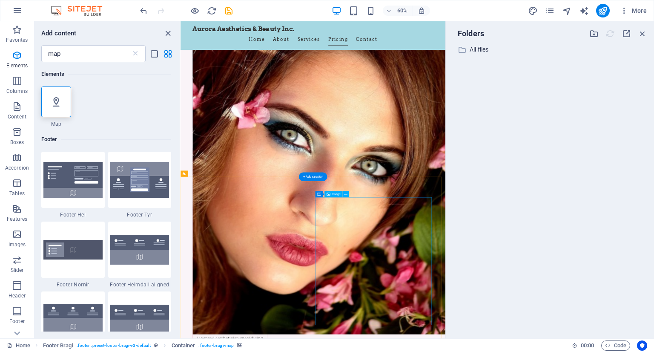
scroll to position [3773, 0]
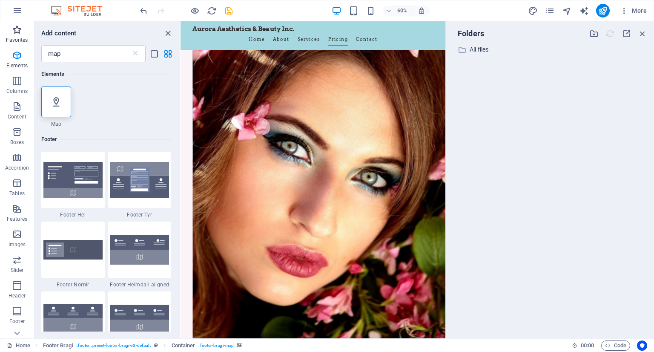
click at [20, 29] on icon "button" at bounding box center [17, 30] width 10 height 10
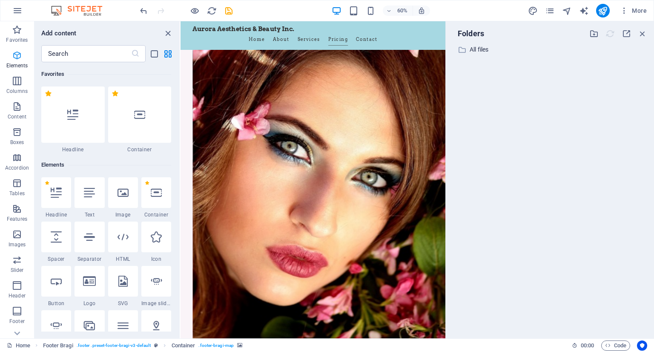
click at [15, 55] on icon "button" at bounding box center [17, 55] width 10 height 10
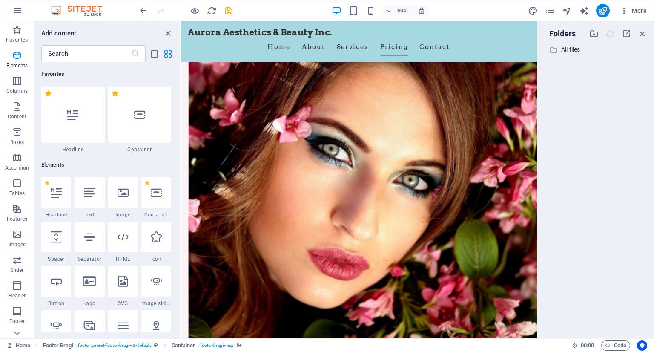
scroll to position [3695, 0]
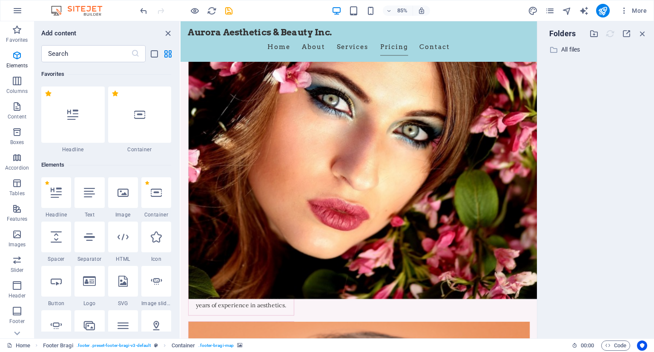
drag, startPoint x: 447, startPoint y: 319, endPoint x: 645, endPoint y: 298, distance: 199.9
click at [645, 298] on aside "Folders ​ All files All files" at bounding box center [595, 179] width 117 height 317
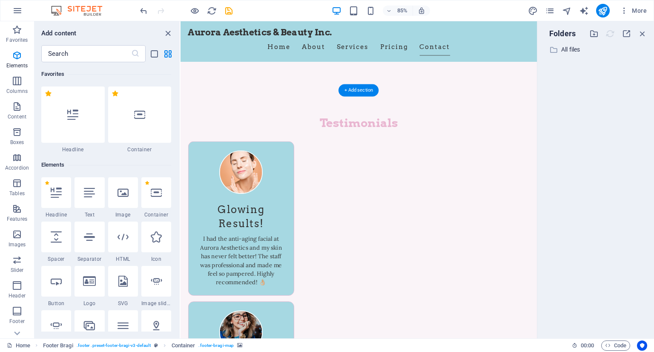
scroll to position [4190, 0]
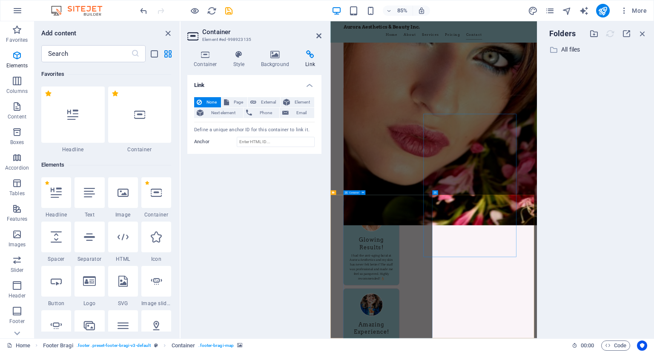
scroll to position [4039, 0]
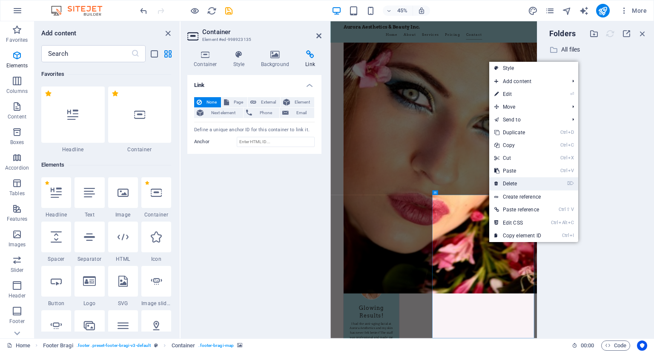
click at [518, 179] on link "⌦ Delete" at bounding box center [517, 183] width 57 height 13
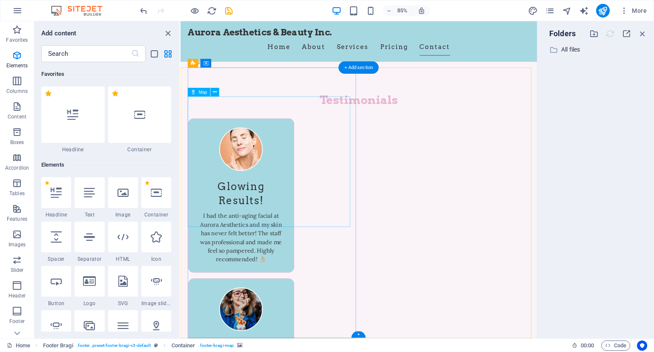
drag, startPoint x: 275, startPoint y: 206, endPoint x: 379, endPoint y: 206, distance: 104.3
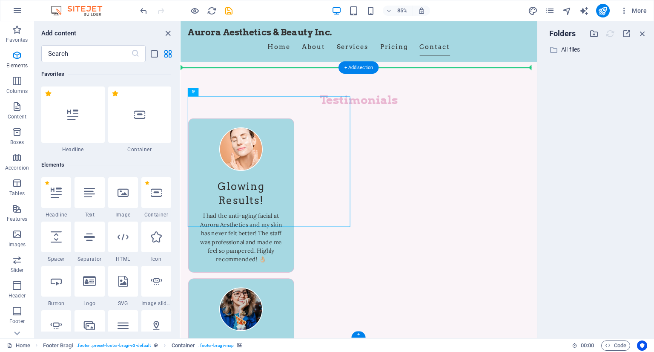
drag, startPoint x: 310, startPoint y: 201, endPoint x: 396, endPoint y: 201, distance: 85.6
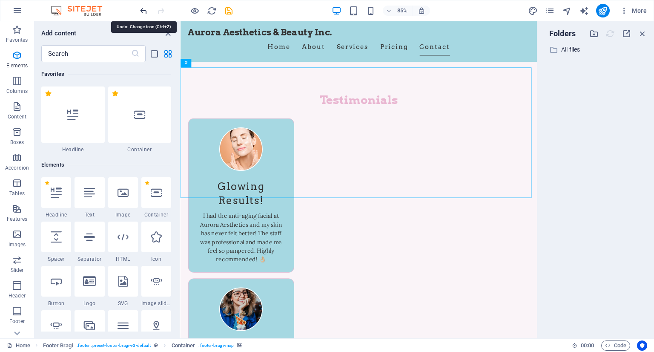
click at [143, 9] on icon "undo" at bounding box center [144, 11] width 10 height 10
click at [146, 13] on icon "undo" at bounding box center [144, 11] width 10 height 10
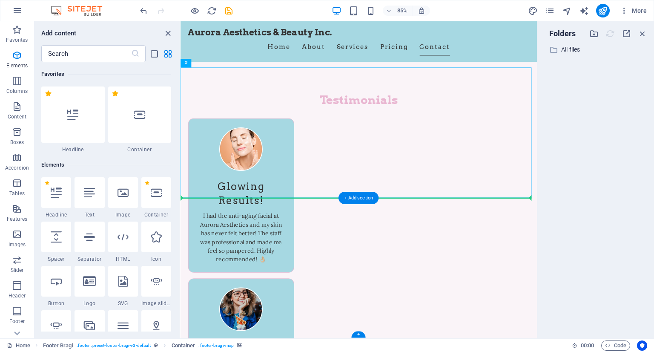
drag, startPoint x: 373, startPoint y: 161, endPoint x: 459, endPoint y: 303, distance: 166.6
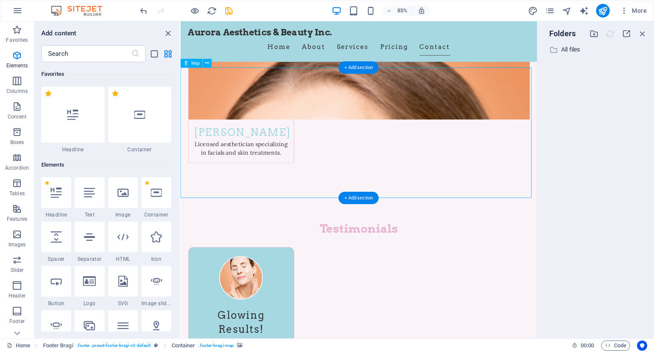
select select "1"
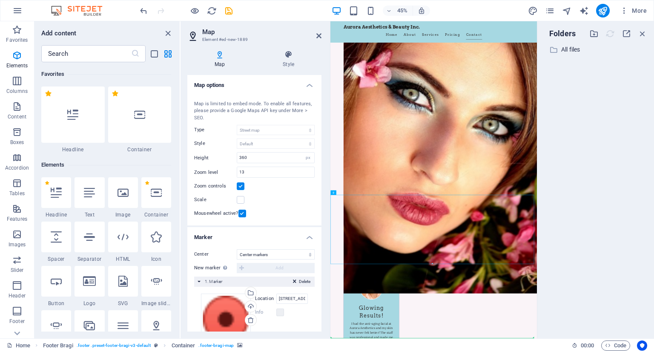
drag, startPoint x: 537, startPoint y: 507, endPoint x: 582, endPoint y: 672, distance: 171.1
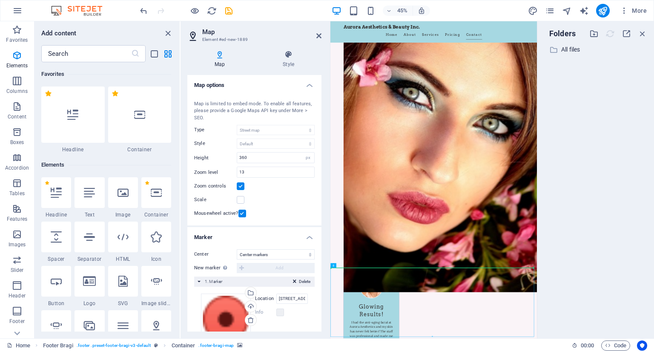
drag, startPoint x: 376, startPoint y: 650, endPoint x: 668, endPoint y: 534, distance: 313.6
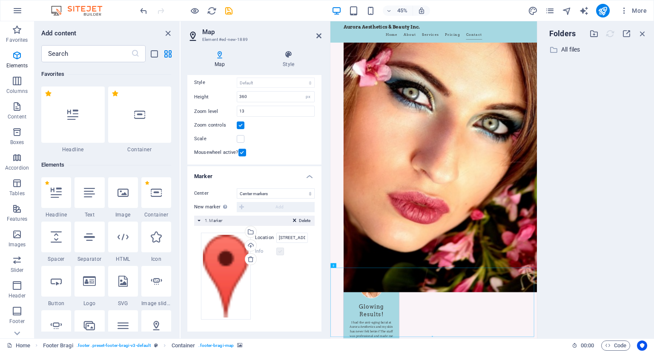
click at [279, 250] on label at bounding box center [280, 251] width 8 height 8
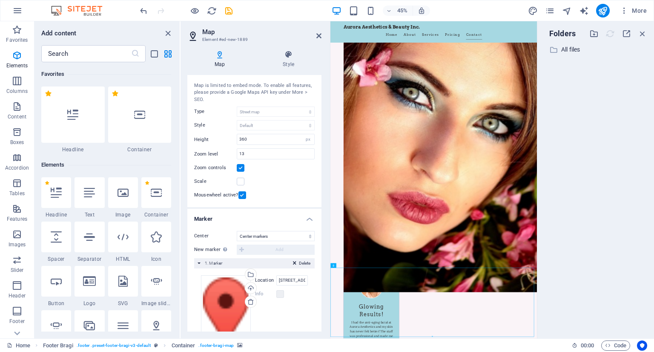
click at [298, 188] on div "Map center 1211 14 Street SW, T3C 1C4 Calgary Map is limited to embed mode. To …" at bounding box center [254, 139] width 134 height 135
drag, startPoint x: 425, startPoint y: 643, endPoint x: 613, endPoint y: 543, distance: 212.7
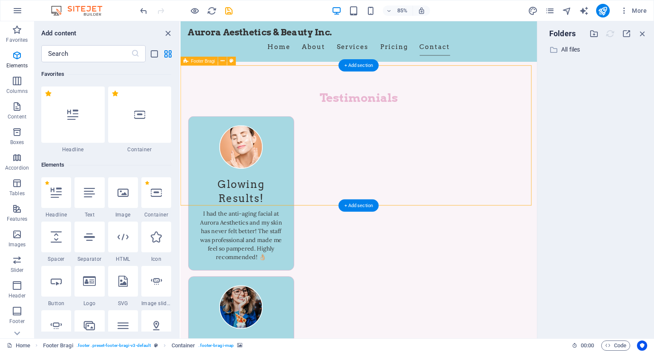
scroll to position [4193, 0]
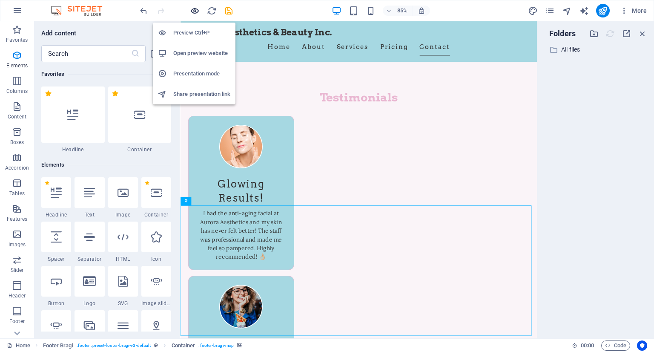
click at [198, 10] on icon "button" at bounding box center [195, 11] width 10 height 10
click at [195, 35] on h6 "Preview Ctrl+P" at bounding box center [201, 33] width 57 height 10
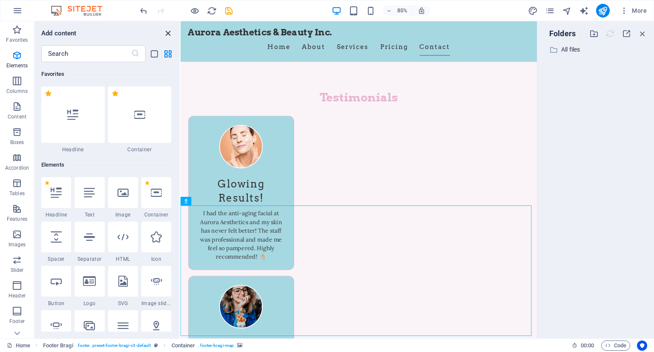
click at [167, 30] on icon "close panel" at bounding box center [168, 34] width 10 height 10
click at [170, 32] on icon "close panel" at bounding box center [168, 34] width 10 height 10
click at [165, 34] on icon "close panel" at bounding box center [168, 34] width 10 height 10
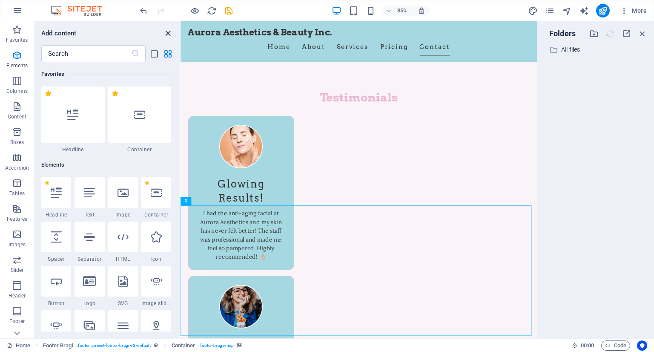
click at [165, 34] on icon "close panel" at bounding box center [168, 34] width 10 height 10
click at [12, 9] on icon "button" at bounding box center [17, 11] width 10 height 10
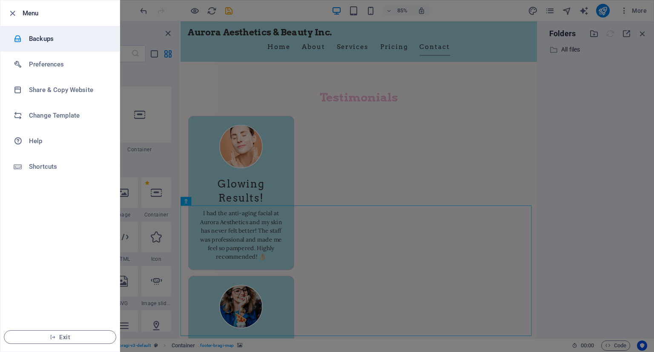
click at [46, 37] on h6 "Backups" at bounding box center [68, 39] width 79 height 10
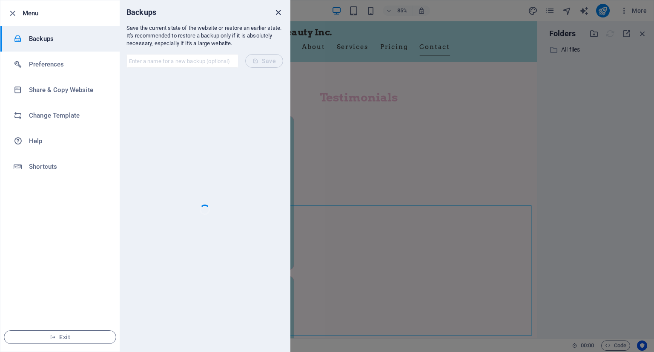
click at [275, 15] on icon "close" at bounding box center [278, 13] width 10 height 10
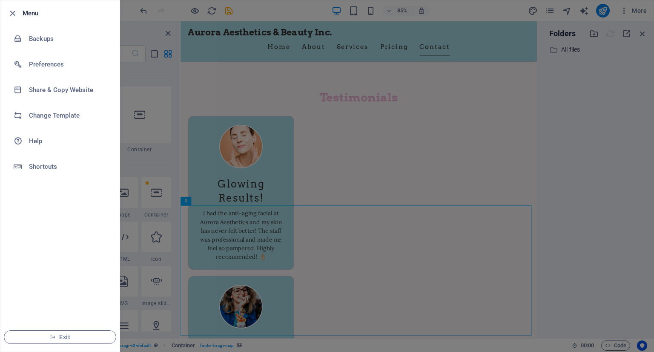
click at [186, 50] on div at bounding box center [327, 176] width 654 height 352
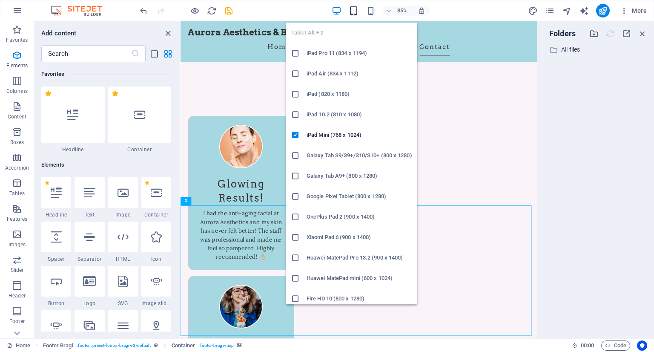
click at [358, 9] on icon "button" at bounding box center [354, 11] width 10 height 10
click at [354, 11] on icon "button" at bounding box center [354, 11] width 10 height 10
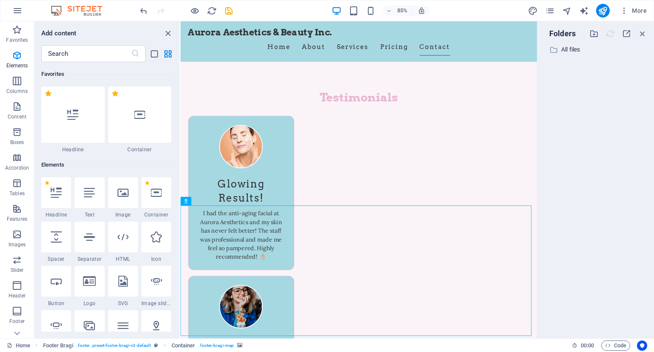
click at [363, 11] on div "85%" at bounding box center [381, 11] width 98 height 14
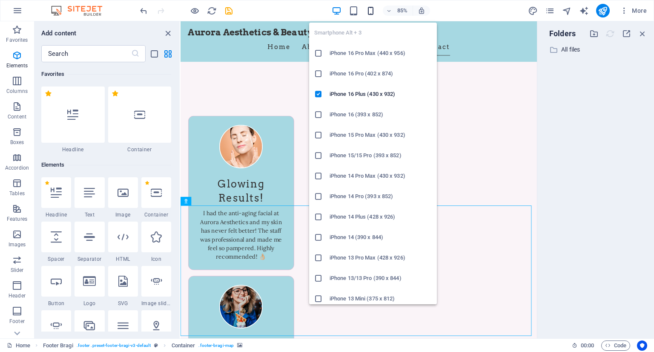
click at [370, 11] on icon "button" at bounding box center [371, 11] width 10 height 10
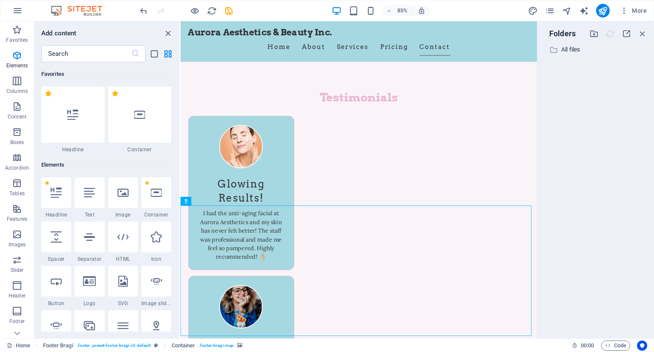
click at [525, 8] on div "85% More" at bounding box center [394, 11] width 512 height 14
click at [533, 11] on icon "design" at bounding box center [533, 11] width 10 height 10
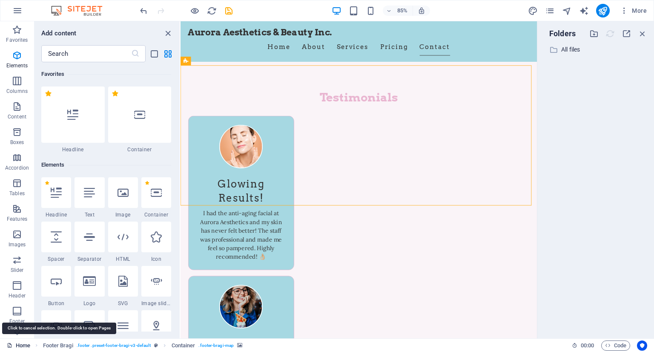
click at [22, 347] on link "Home" at bounding box center [18, 345] width 23 height 10
click at [23, 346] on link "Home" at bounding box center [18, 345] width 23 height 10
click at [23, 344] on link "Home" at bounding box center [18, 345] width 23 height 10
click at [24, 343] on link "Home" at bounding box center [18, 345] width 23 height 10
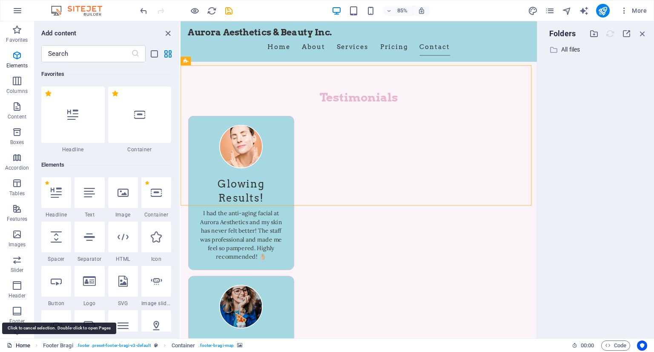
click at [24, 343] on link "Home" at bounding box center [18, 345] width 23 height 10
drag, startPoint x: 24, startPoint y: 343, endPoint x: 29, endPoint y: 327, distance: 17.0
click at [27, 334] on section "Favorites Elements Columns Content Boxes Accordion Tables Features Images Slide…" at bounding box center [268, 179] width 537 height 317
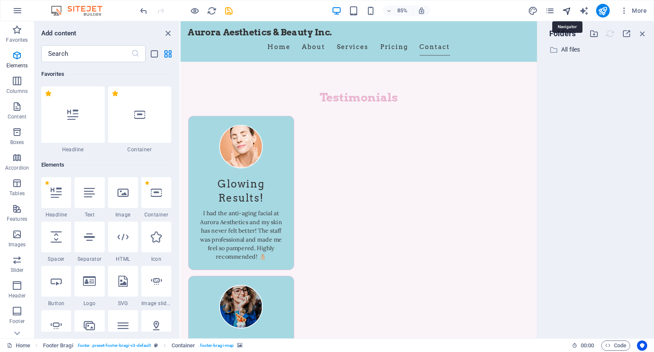
click at [565, 8] on icon "navigator" at bounding box center [567, 11] width 10 height 10
click at [568, 7] on icon "navigator" at bounding box center [567, 11] width 10 height 10
click at [589, 11] on icon "text_generator" at bounding box center [584, 11] width 10 height 10
click at [643, 32] on icon "button" at bounding box center [642, 33] width 9 height 9
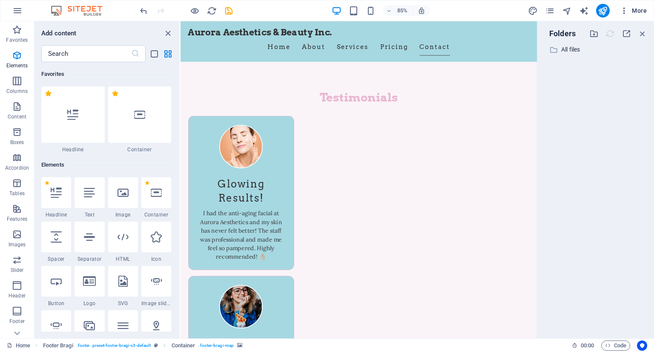
click at [642, 9] on span "More" at bounding box center [633, 10] width 27 height 9
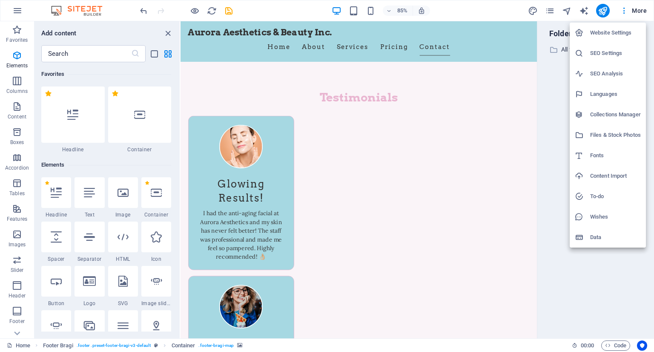
click at [622, 138] on h6 "Files & Stock Photos" at bounding box center [615, 135] width 51 height 10
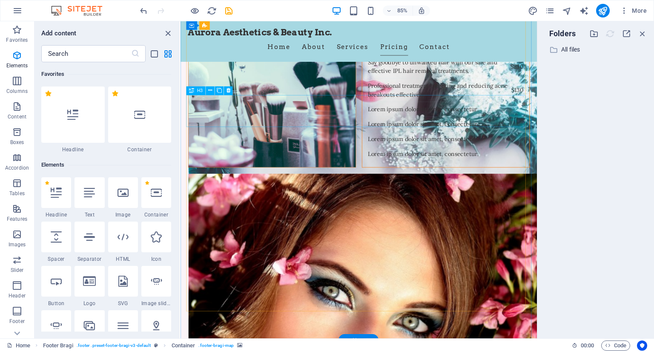
scroll to position [3469, 0]
click at [430, 41] on nav "Home About Services Pricing Contact" at bounding box center [390, 51] width 402 height 21
click at [423, 41] on nav "Home About Services Pricing Contact" at bounding box center [390, 51] width 402 height 21
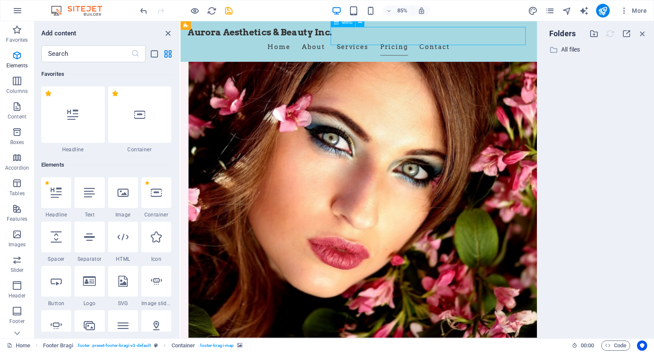
select select
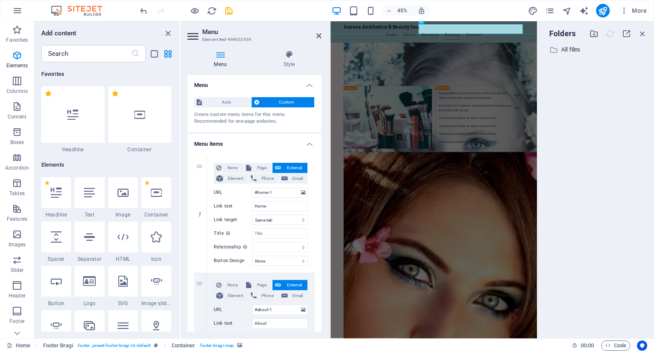
click at [316, 46] on div "Menu Style Menu Auto Custom Create custom menu items for this menu. Recommended…" at bounding box center [255, 190] width 148 height 295
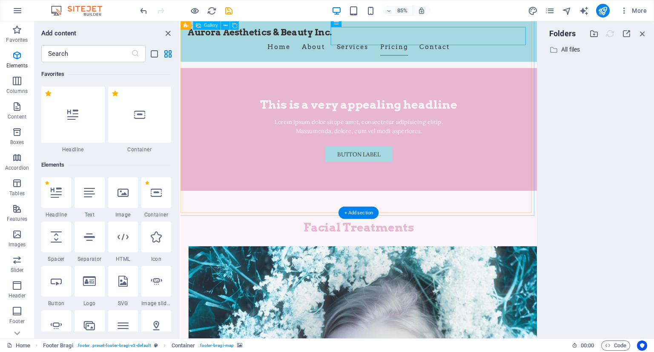
scroll to position [2916, 0]
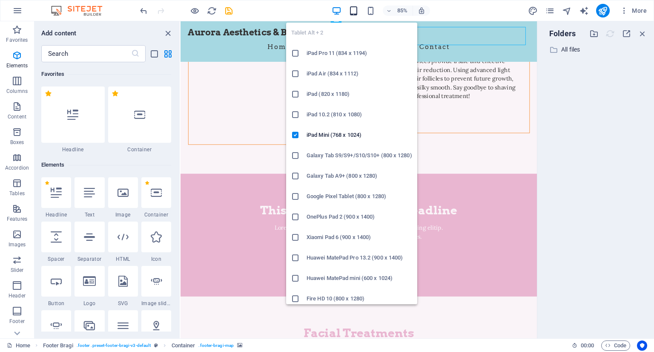
click at [352, 12] on icon "button" at bounding box center [354, 11] width 10 height 10
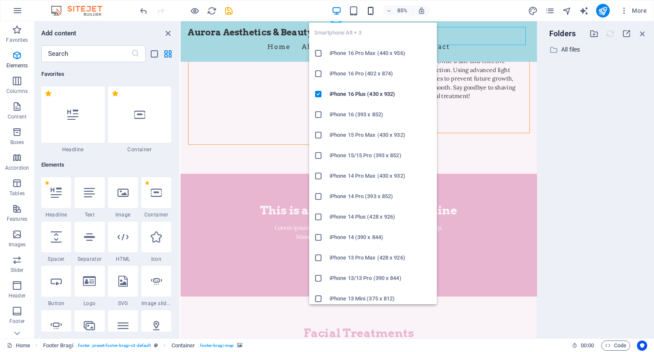
click at [367, 11] on icon "button" at bounding box center [371, 11] width 10 height 10
click at [375, 11] on icon "button" at bounding box center [371, 11] width 10 height 10
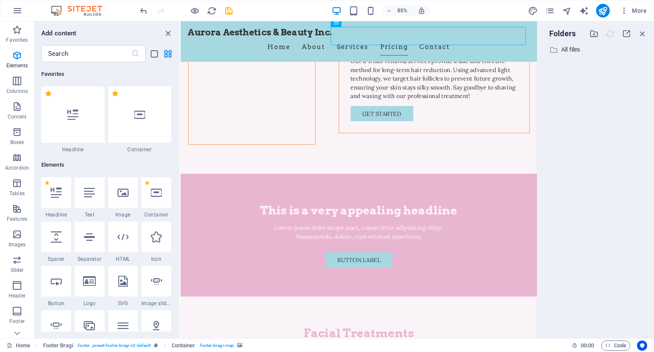
click at [363, 8] on div "85%" at bounding box center [381, 11] width 98 height 14
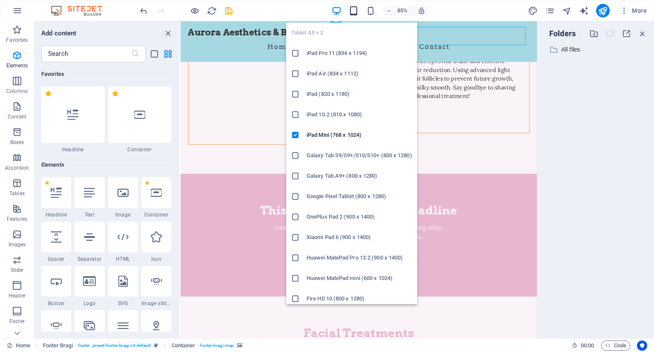
click at [353, 9] on icon "button" at bounding box center [354, 11] width 10 height 10
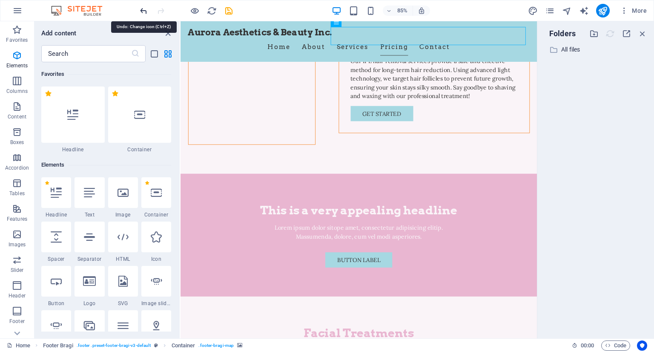
click at [141, 12] on icon "undo" at bounding box center [144, 11] width 10 height 10
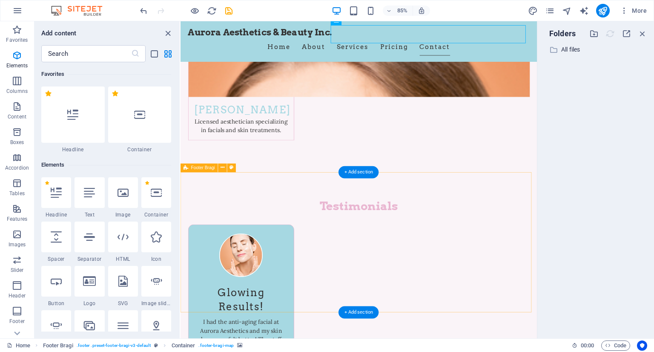
scroll to position [4193, 0]
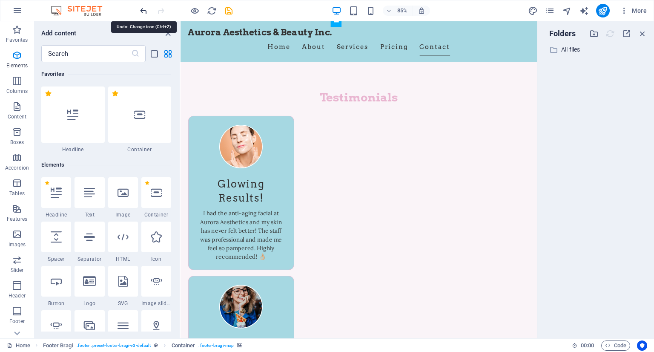
click at [144, 10] on icon "undo" at bounding box center [144, 11] width 10 height 10
click at [11, 12] on button "button" at bounding box center [17, 10] width 20 height 20
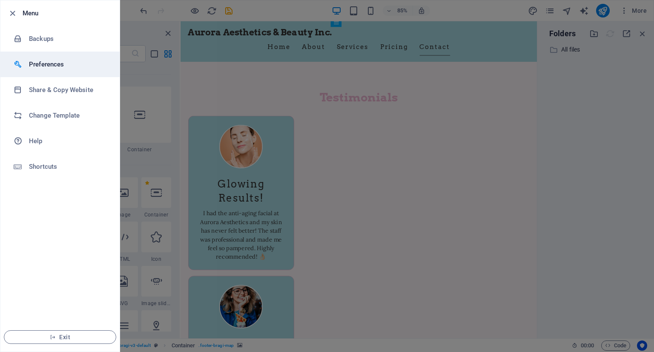
click at [35, 63] on h6 "Preferences" at bounding box center [68, 64] width 79 height 10
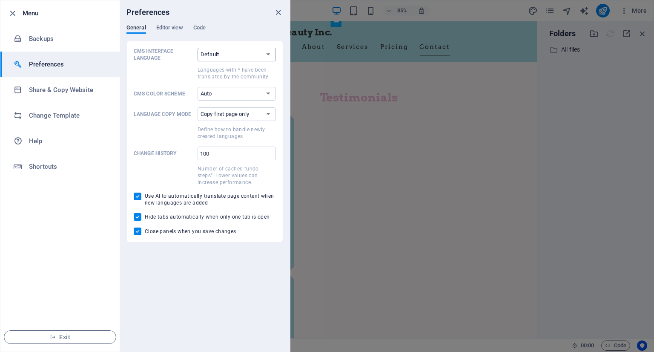
click at [215, 56] on select "Default Deutsch English Español Suomi* Français Magyar Italiano Nederlands Pols…" at bounding box center [237, 55] width 78 height 14
select select "ru"
click at [198, 48] on select "Default Deutsch English Español Suomi* Français Magyar Italiano Nederlands Pols…" at bounding box center [237, 55] width 78 height 14
click at [281, 10] on icon "close" at bounding box center [278, 13] width 10 height 10
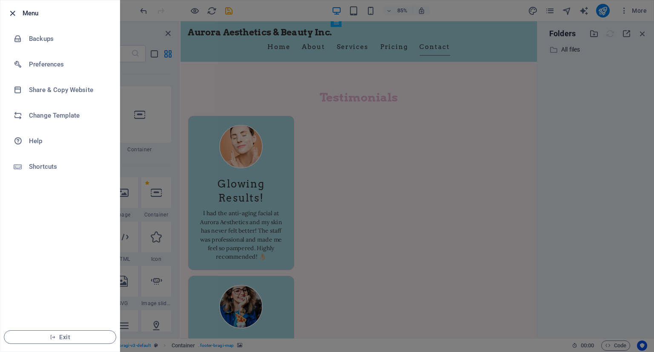
click at [16, 13] on icon "button" at bounding box center [13, 14] width 10 height 10
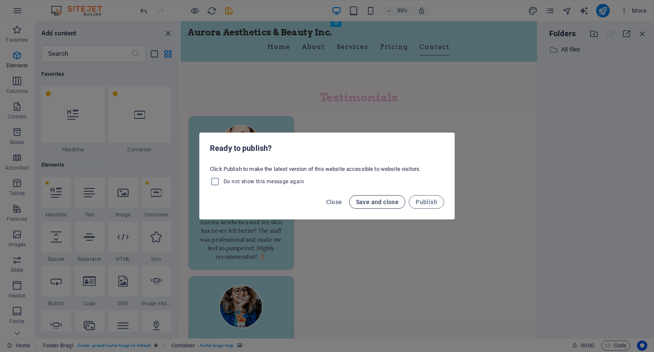
click at [367, 201] on span "Save and close" at bounding box center [377, 201] width 43 height 7
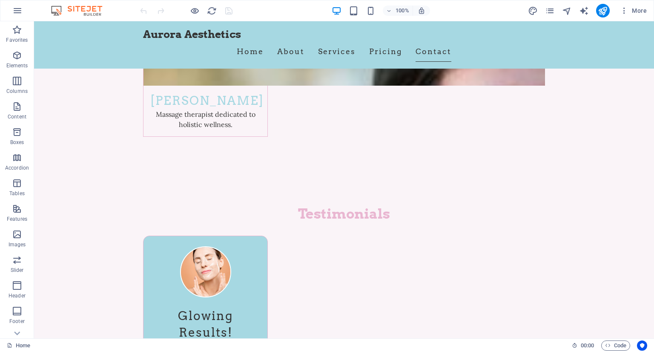
scroll to position [4369, 0]
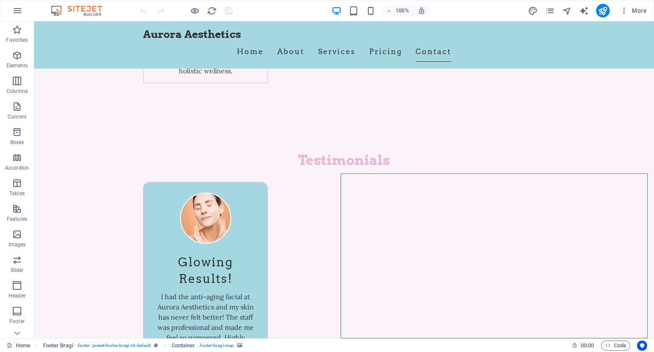
select select "px"
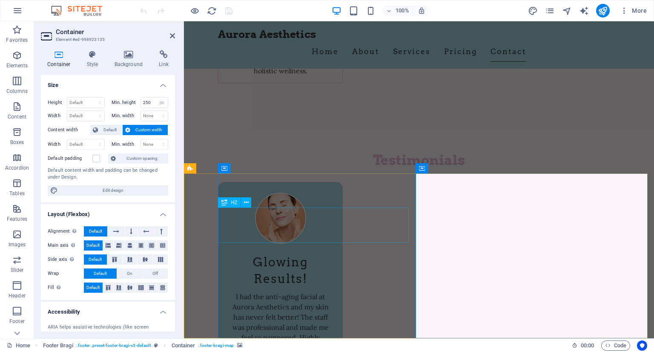
scroll to position [4256, 0]
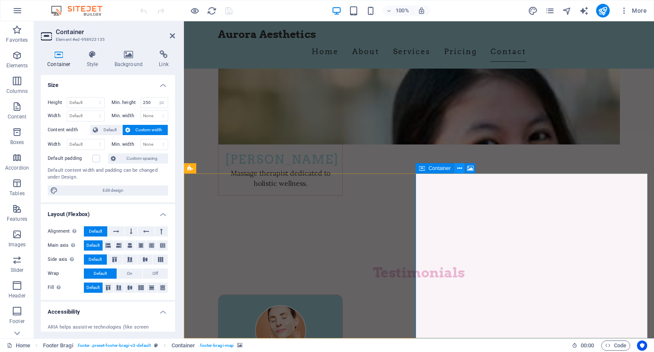
click at [462, 166] on icon at bounding box center [459, 168] width 5 height 9
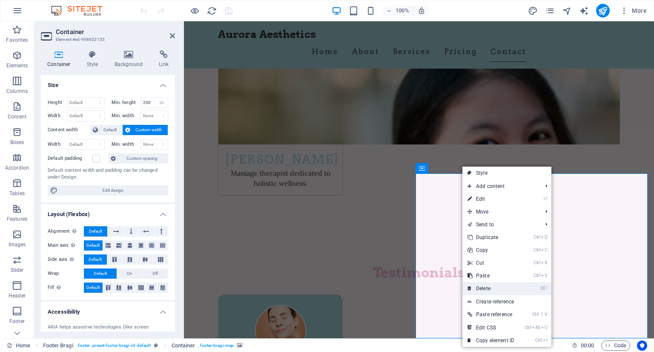
click at [507, 284] on link "⌦ Delete" at bounding box center [490, 288] width 57 height 13
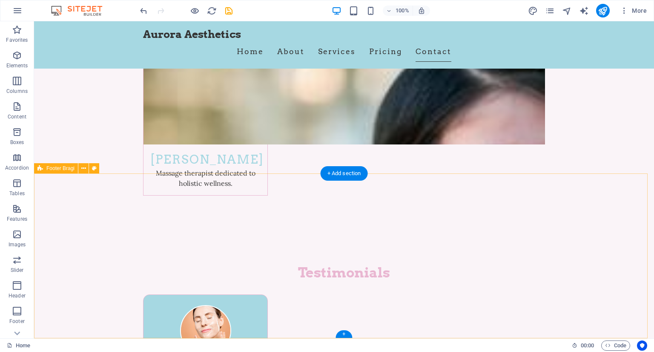
scroll to position [4369, 0]
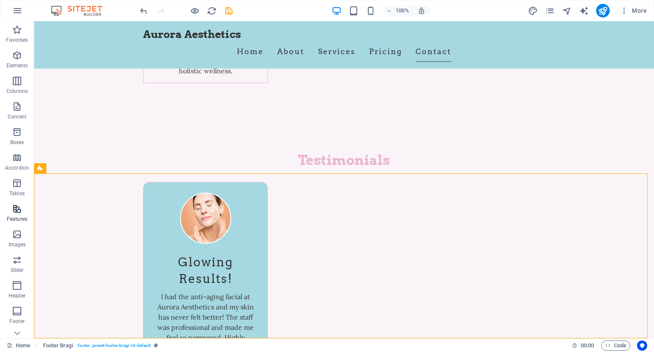
click at [12, 212] on icon "button" at bounding box center [17, 209] width 10 height 10
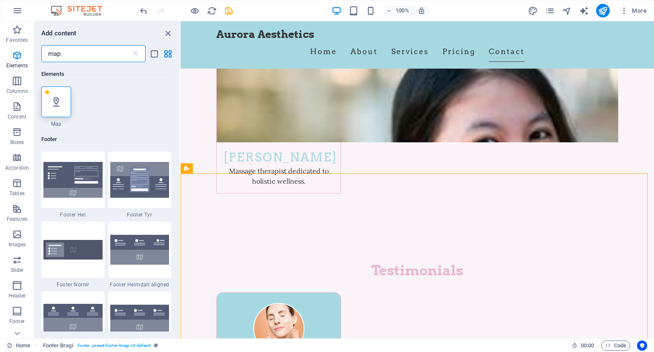
scroll to position [0, 0]
type input "map"
click at [60, 98] on icon at bounding box center [56, 101] width 11 height 11
select select "1"
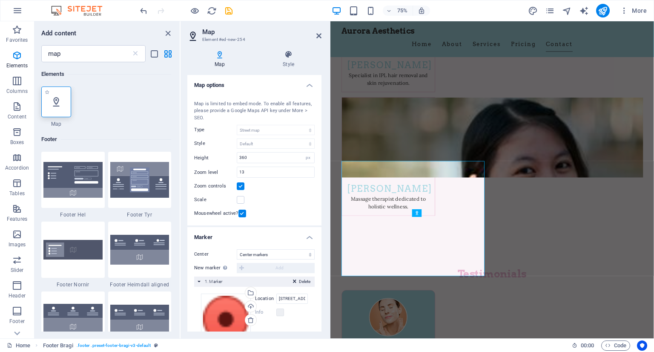
scroll to position [4260, 0]
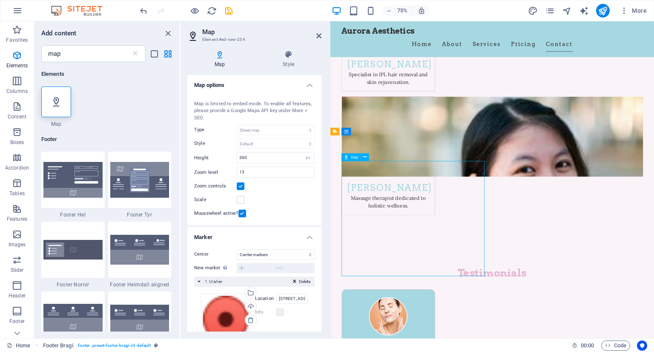
drag, startPoint x: 413, startPoint y: 287, endPoint x: 470, endPoint y: 286, distance: 57.1
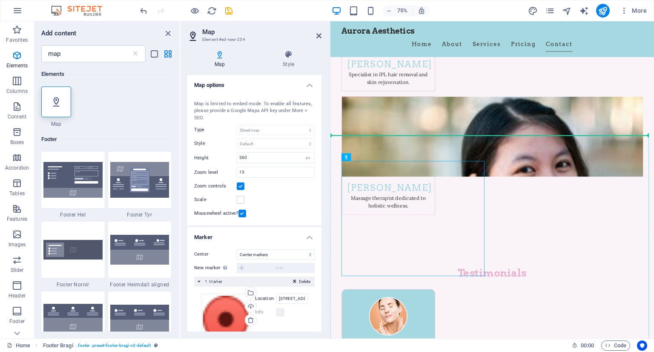
drag, startPoint x: 424, startPoint y: 286, endPoint x: 542, endPoint y: 287, distance: 118.4
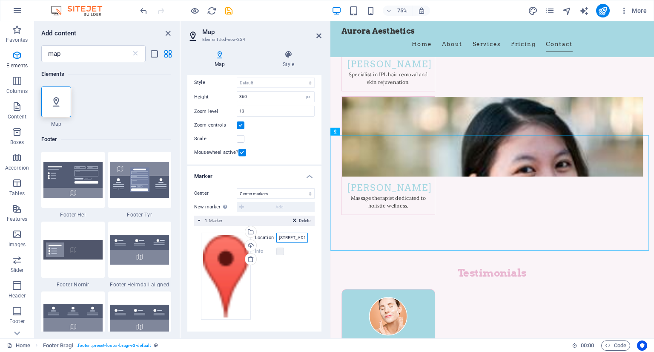
click at [290, 241] on input "[STREET_ADDRESS]" at bounding box center [292, 237] width 32 height 10
drag, startPoint x: 276, startPoint y: 236, endPoint x: 322, endPoint y: 238, distance: 46.0
click at [322, 237] on div "Map Style Map options Map center 123 Beauty Lane, 90001 Los Angeles Map is limi…" at bounding box center [255, 190] width 148 height 295
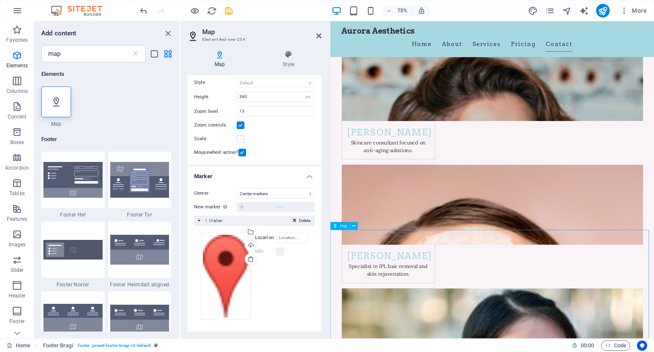
scroll to position [4260, 0]
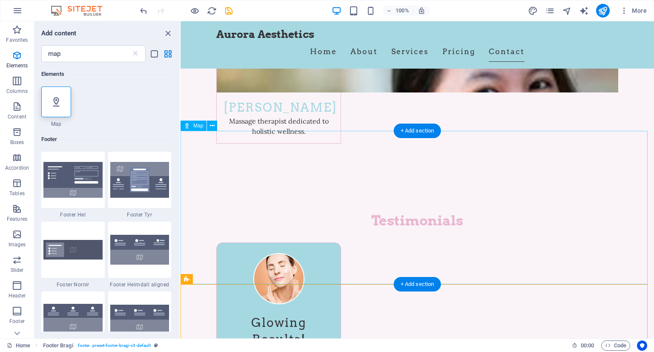
scroll to position [4412, 0]
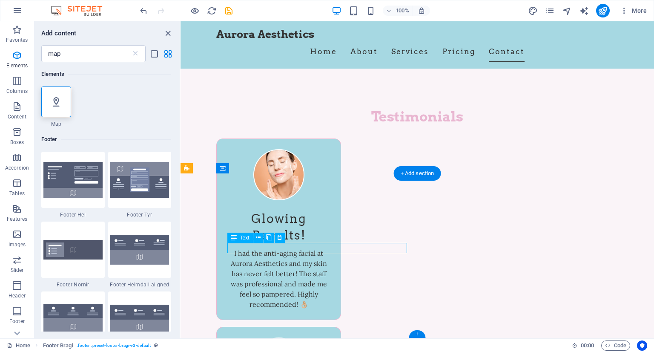
drag, startPoint x: 463, startPoint y: 268, endPoint x: 282, endPoint y: 247, distance: 181.8
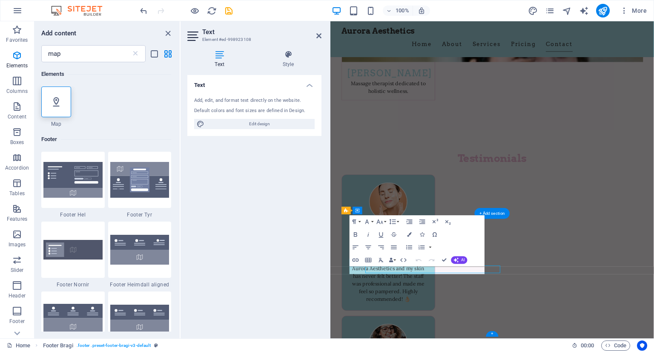
scroll to position [4308, 0]
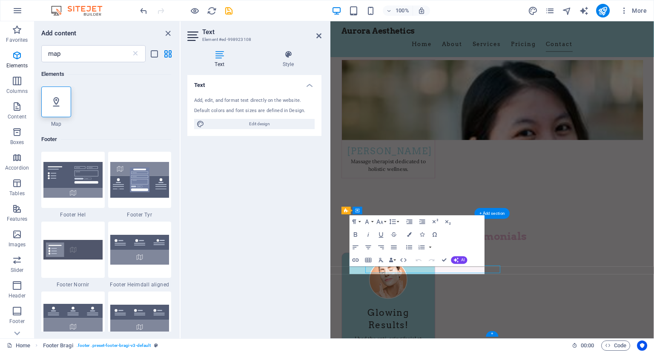
click at [282, 247] on div "Text Add, edit, and format text directly on the website. Default colors and fon…" at bounding box center [254, 203] width 134 height 256
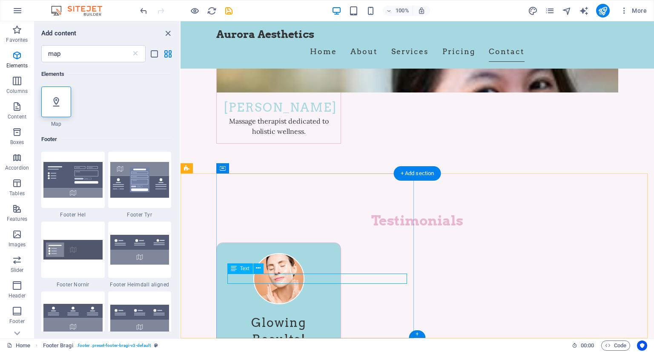
scroll to position [4412, 0]
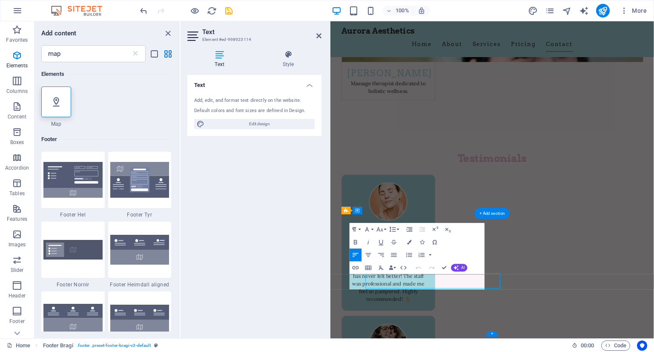
scroll to position [4308, 0]
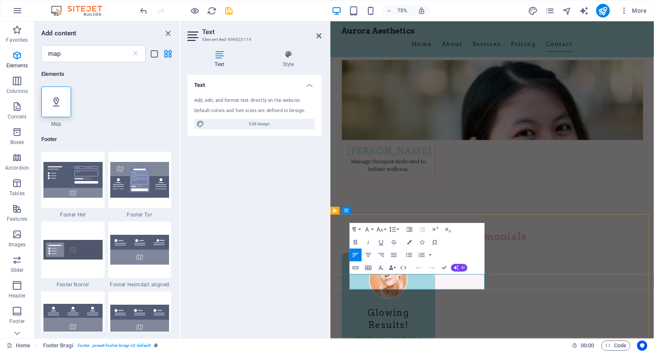
drag, startPoint x: 422, startPoint y: 373, endPoint x: 358, endPoint y: 368, distance: 64.5
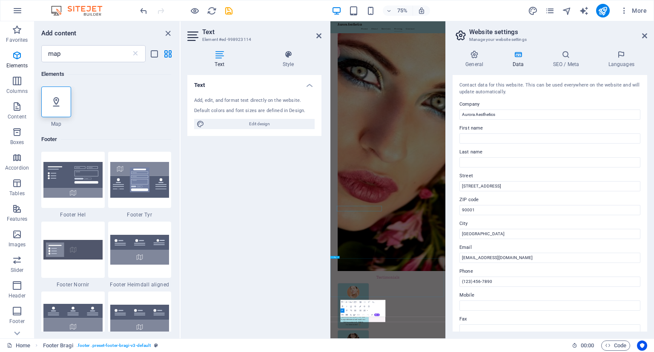
scroll to position [3907, 0]
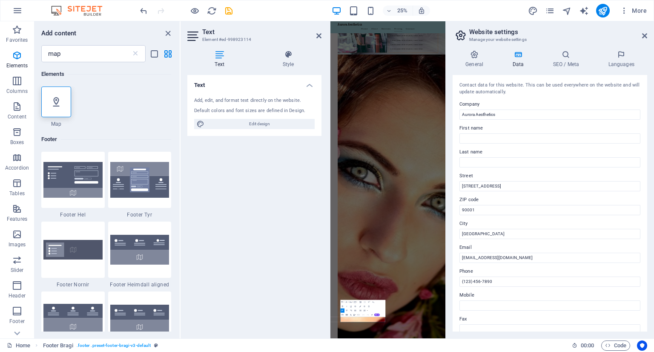
click at [248, 227] on div "Text Add, edit, and format text directly on the website. Default colors and fon…" at bounding box center [254, 203] width 134 height 256
click at [502, 187] on input "[STREET_ADDRESS]" at bounding box center [549, 186] width 181 height 10
drag, startPoint x: 840, startPoint y: 205, endPoint x: 787, endPoint y: 664, distance: 461.7
click at [500, 186] on input "[STREET_ADDRESS]" at bounding box center [549, 186] width 181 height 10
drag, startPoint x: 499, startPoint y: 184, endPoint x: 448, endPoint y: 188, distance: 51.2
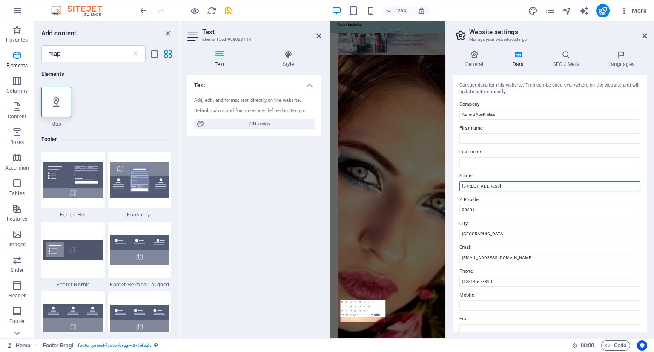
click at [448, 188] on div "General Data SEO / Meta Languages Website name [DOMAIN_NAME] Logo Drag files he…" at bounding box center [550, 190] width 208 height 295
type input "#204 1211 14 Street SW"
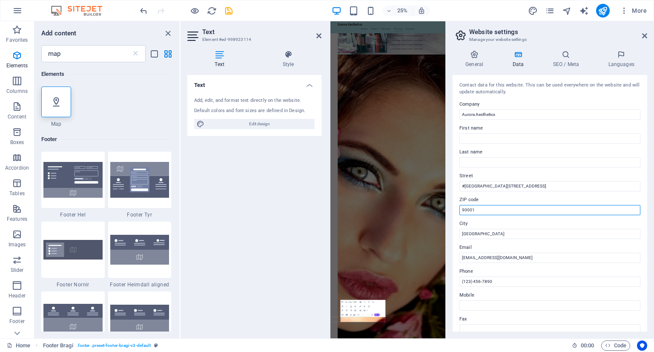
click at [485, 208] on input "90001" at bounding box center [549, 210] width 181 height 10
drag, startPoint x: 818, startPoint y: 231, endPoint x: 781, endPoint y: 231, distance: 37.5
click at [468, 209] on input "90001" at bounding box center [549, 210] width 181 height 10
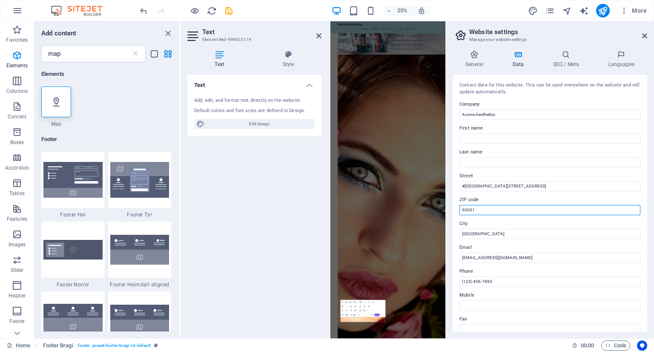
click at [468, 209] on input "90001" at bounding box center [549, 210] width 181 height 10
paste input "[STREET_ADDRESS]"
drag, startPoint x: 513, startPoint y: 208, endPoint x: 479, endPoint y: 211, distance: 34.6
click at [479, 211] on input "[STREET_ADDRESS]" at bounding box center [549, 210] width 181 height 10
type input "T3C 1C4"
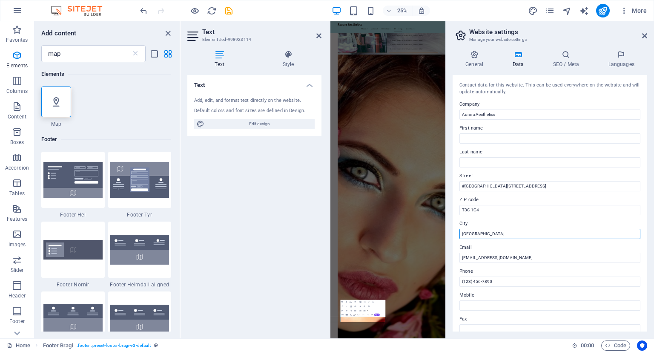
click at [503, 229] on input "[GEOGRAPHIC_DATA]" at bounding box center [549, 234] width 181 height 10
drag, startPoint x: 503, startPoint y: 233, endPoint x: 448, endPoint y: 233, distance: 55.4
click at [448, 233] on div "General Data SEO / Meta Languages Website name [DOMAIN_NAME] Logo Drag files he…" at bounding box center [550, 190] width 208 height 295
type input "[GEOGRAPHIC_DATA]"
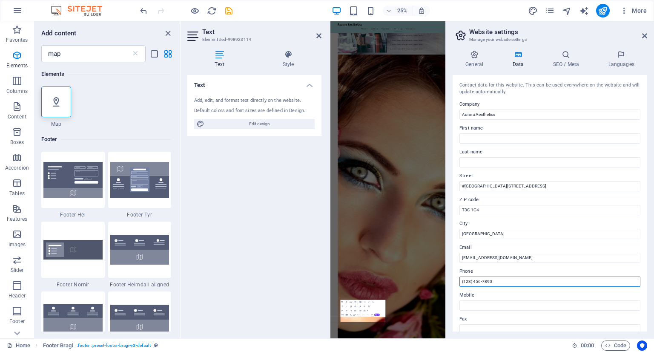
click at [470, 281] on input "(123) 456-7890" at bounding box center [549, 281] width 181 height 10
click at [476, 280] on input "[PHONE_NUMBER]" at bounding box center [549, 281] width 181 height 10
click at [482, 280] on input "[PHONE_NUMBER]" at bounding box center [549, 281] width 181 height 10
drag, startPoint x: 491, startPoint y: 280, endPoint x: 482, endPoint y: 276, distance: 10.1
click at [482, 276] on input "[PHONE_NUMBER]" at bounding box center [549, 281] width 181 height 10
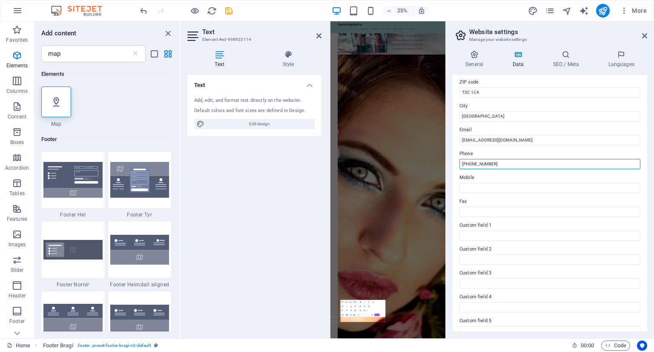
scroll to position [128, 0]
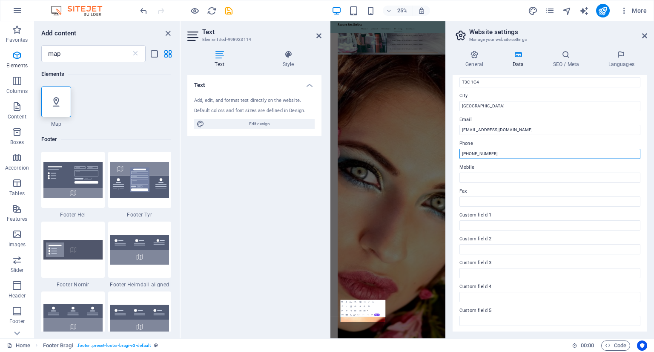
type input "[PHONE_NUMBER]"
click at [641, 34] on h2 "Website settings" at bounding box center [558, 32] width 178 height 8
click at [644, 34] on icon at bounding box center [644, 35] width 5 height 7
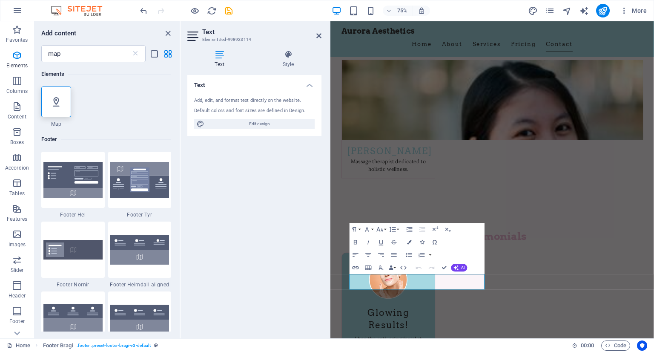
click at [305, 172] on div "Text Add, edit, and format text directly on the website. Default colors and fon…" at bounding box center [254, 203] width 134 height 256
click at [315, 38] on header "Text Element #ed-998923114" at bounding box center [254, 32] width 134 height 22
click at [318, 36] on icon at bounding box center [318, 35] width 5 height 7
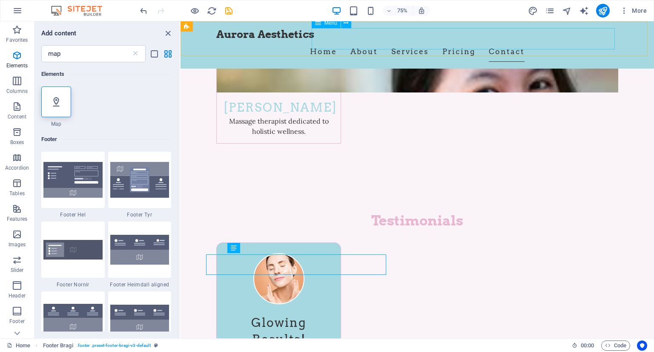
scroll to position [4412, 0]
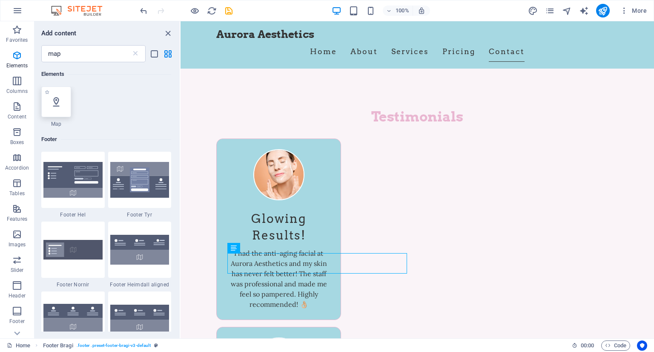
click at [62, 104] on div at bounding box center [56, 101] width 30 height 31
click at [55, 103] on icon at bounding box center [56, 101] width 11 height 11
click at [419, 174] on div "+ Add section" at bounding box center [417, 173] width 47 height 14
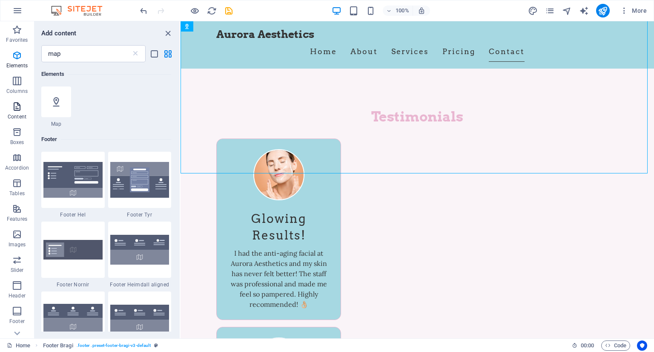
click at [18, 108] on icon "button" at bounding box center [17, 106] width 10 height 10
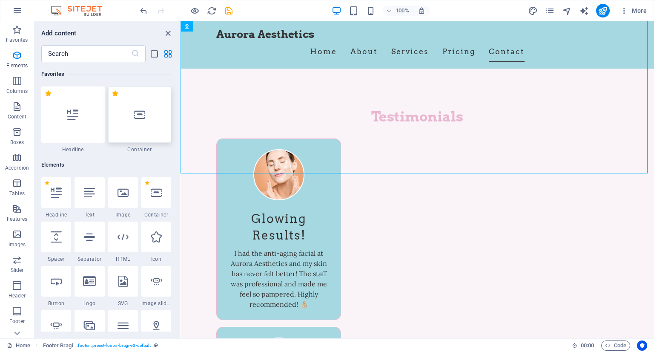
click at [129, 100] on div at bounding box center [139, 114] width 63 height 56
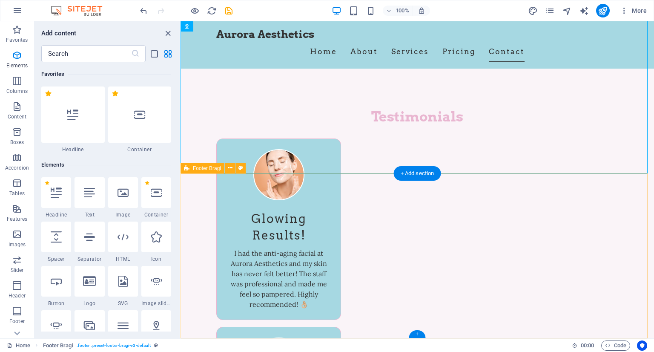
select select "footer"
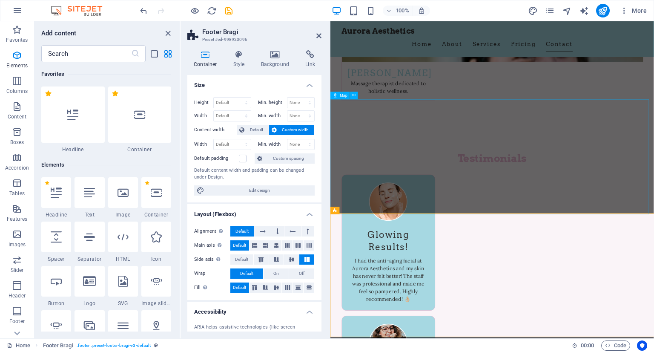
scroll to position [4308, 0]
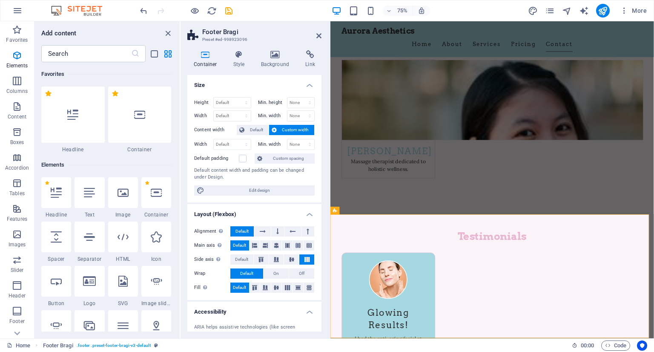
click at [206, 55] on icon at bounding box center [205, 54] width 36 height 9
click at [321, 35] on icon at bounding box center [318, 35] width 5 height 7
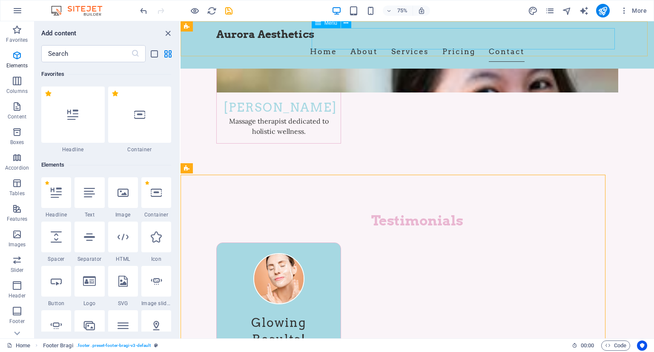
scroll to position [4412, 0]
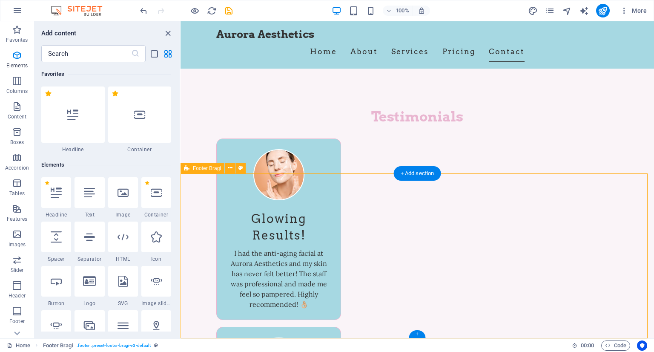
select select "footer"
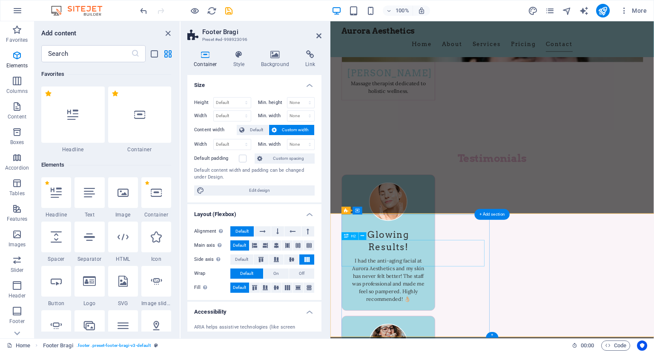
scroll to position [4308, 0]
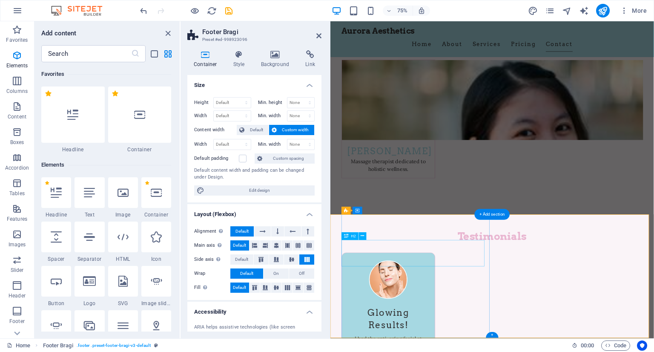
click at [16, 220] on p "Features" at bounding box center [17, 218] width 20 height 7
click at [313, 39] on header "Footer Bragi Preset #ed-998923096" at bounding box center [254, 32] width 134 height 22
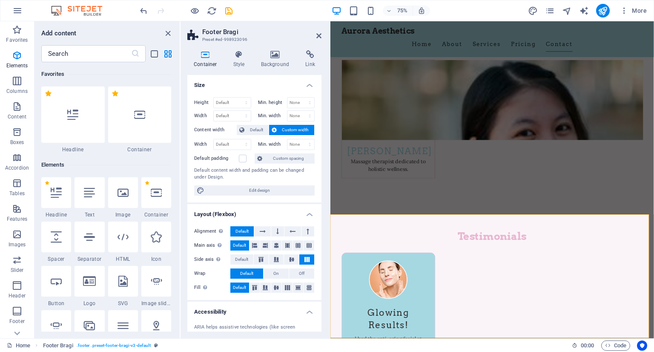
click at [316, 37] on header "Footer Bragi Preset #ed-998923096" at bounding box center [254, 32] width 134 height 22
click at [318, 35] on icon at bounding box center [318, 35] width 5 height 7
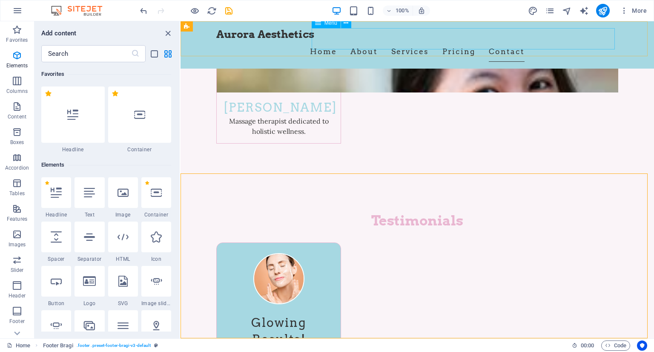
scroll to position [4412, 0]
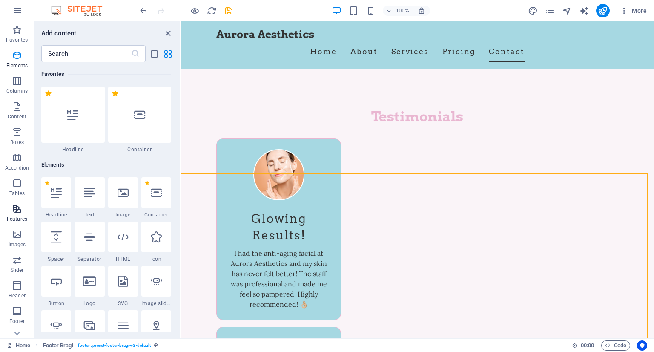
click at [18, 215] on span "Features" at bounding box center [17, 214] width 34 height 20
click at [83, 56] on input "text" at bounding box center [86, 53] width 90 height 17
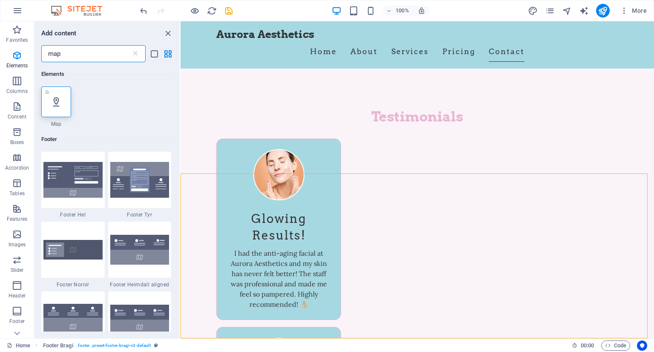
type input "map"
click at [54, 104] on icon at bounding box center [56, 101] width 11 height 11
click at [47, 107] on div at bounding box center [56, 101] width 30 height 31
click at [44, 92] on div at bounding box center [56, 101] width 30 height 31
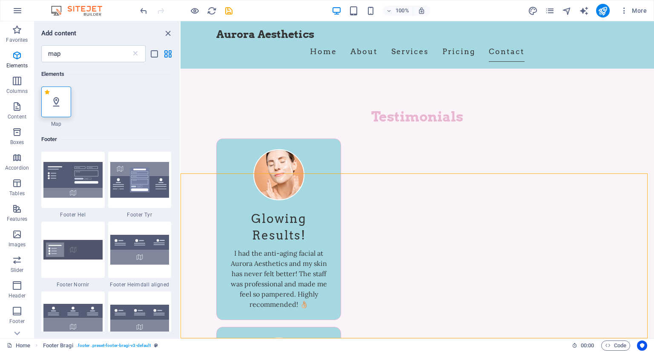
click at [47, 94] on label "1 Star" at bounding box center [47, 92] width 5 height 5
click at [45, 98] on input "1 Star" at bounding box center [44, 98] width 0 height 0
radio input "true"
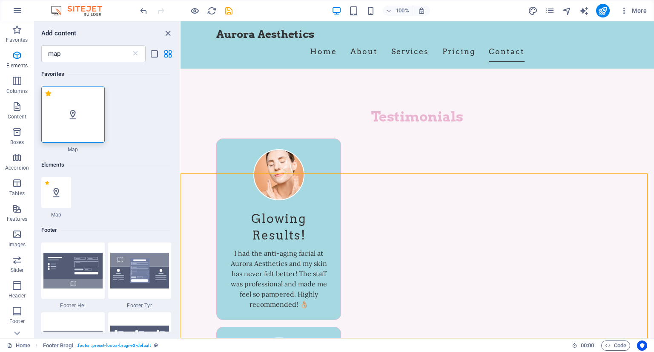
click at [75, 122] on div at bounding box center [72, 114] width 63 height 56
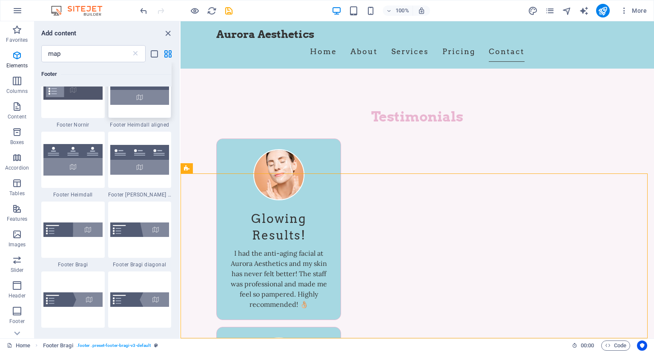
scroll to position [255, 0]
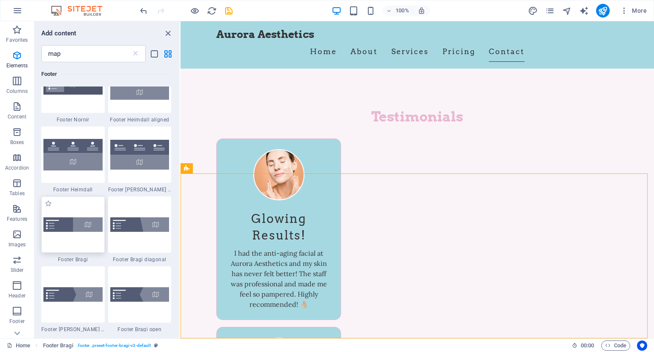
click at [77, 223] on img at bounding box center [72, 224] width 59 height 14
click at [57, 224] on img at bounding box center [72, 224] width 59 height 14
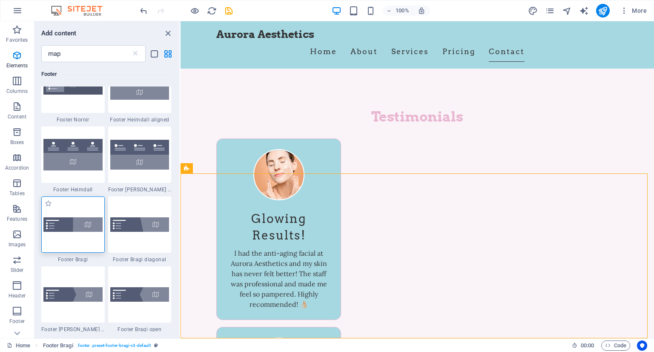
click at [57, 224] on img at bounding box center [72, 224] width 59 height 14
click at [85, 215] on div at bounding box center [72, 224] width 63 height 56
click at [88, 222] on img at bounding box center [72, 224] width 59 height 14
click at [227, 169] on button at bounding box center [230, 168] width 10 height 10
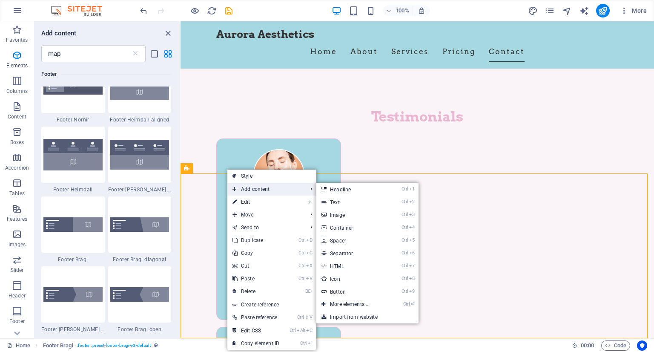
click at [282, 188] on span "Add content" at bounding box center [265, 189] width 76 height 13
click at [371, 304] on link "Ctrl ⏎ More elements ..." at bounding box center [351, 304] width 70 height 13
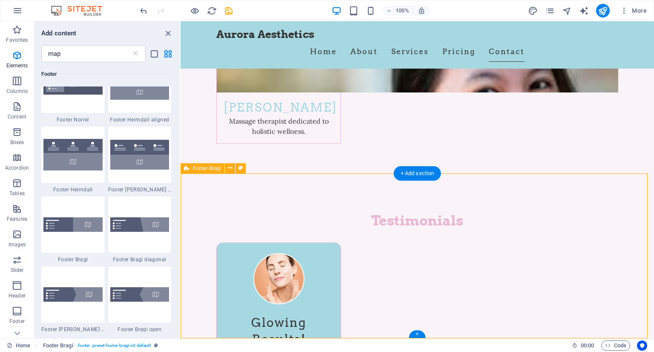
select select "footer"
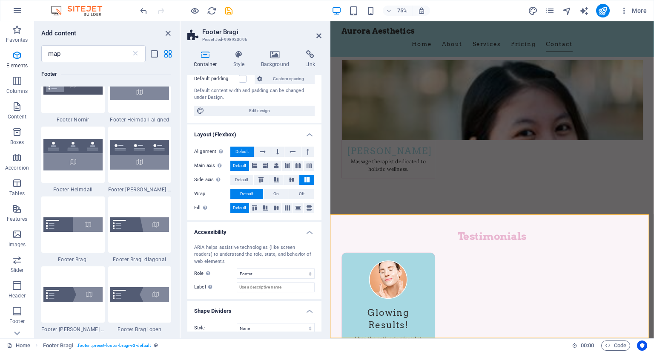
scroll to position [85, 0]
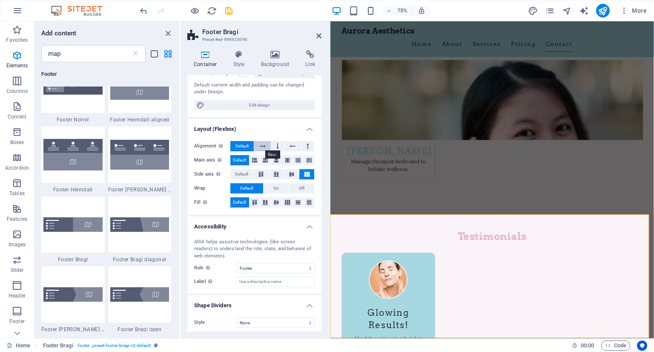
click at [259, 143] on button at bounding box center [262, 146] width 16 height 10
click at [320, 34] on icon at bounding box center [318, 35] width 5 height 7
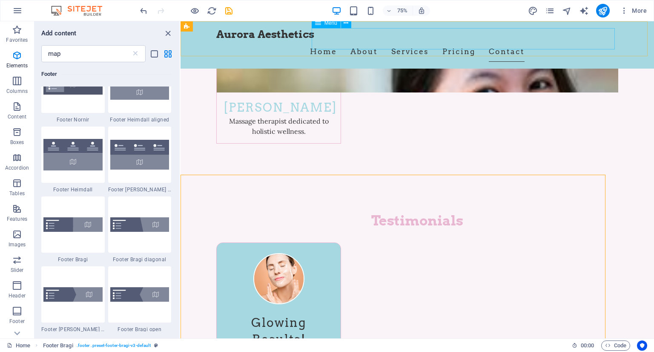
scroll to position [4412, 0]
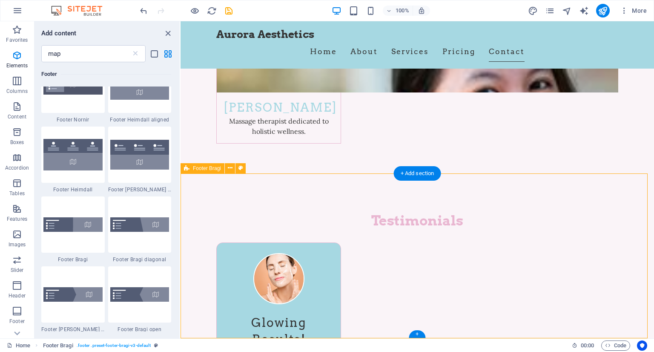
select select "footer"
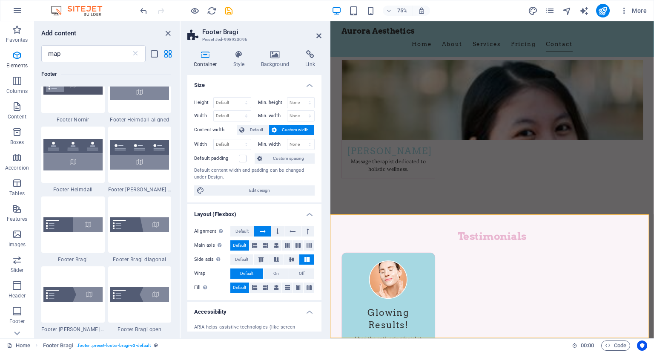
click at [322, 36] on aside "Footer Bragi Preset #ed-998923096 Container Style Background Link Size Height D…" at bounding box center [256, 179] width 150 height 317
click at [320, 35] on icon at bounding box center [318, 35] width 5 height 7
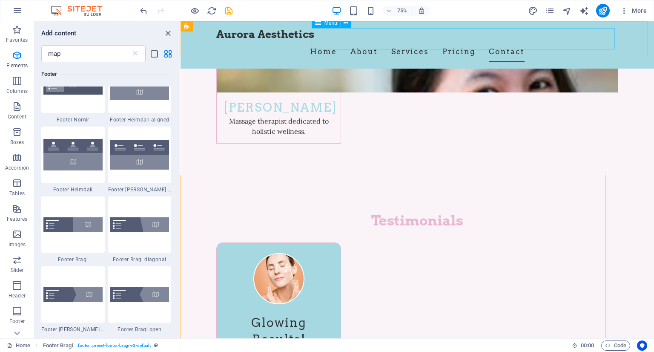
scroll to position [4412, 0]
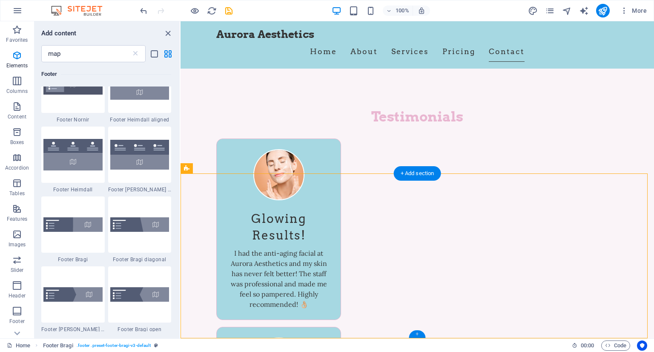
click at [415, 333] on div "+" at bounding box center [417, 334] width 17 height 8
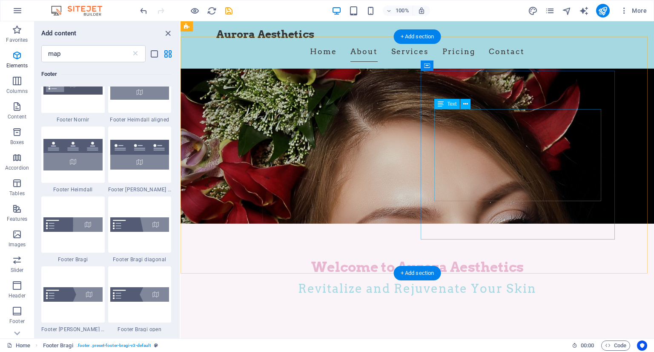
scroll to position [102, 0]
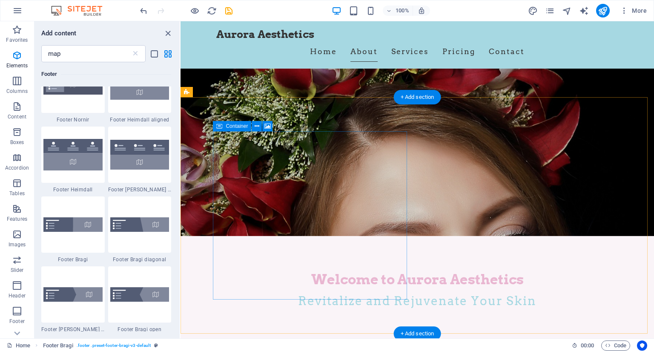
click at [267, 125] on icon at bounding box center [267, 126] width 6 height 9
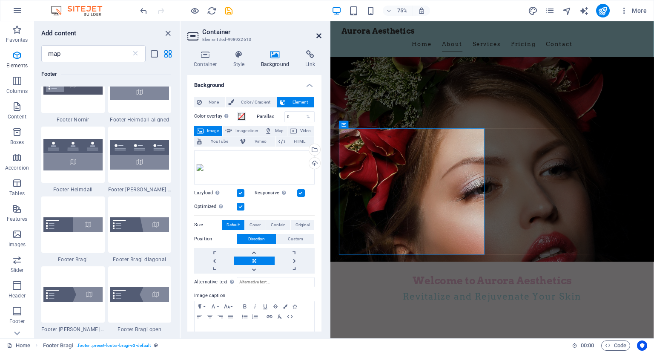
click at [319, 38] on icon at bounding box center [318, 35] width 5 height 7
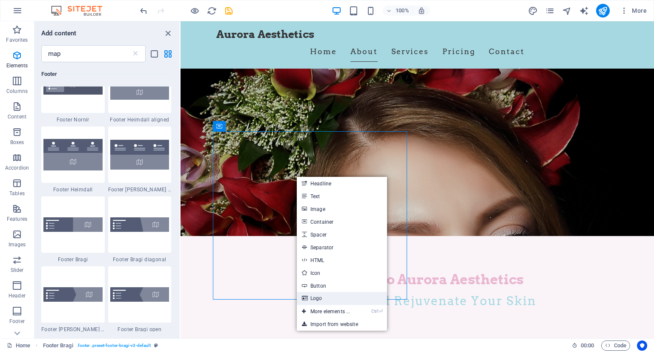
click at [315, 300] on link "Logo" at bounding box center [342, 298] width 90 height 13
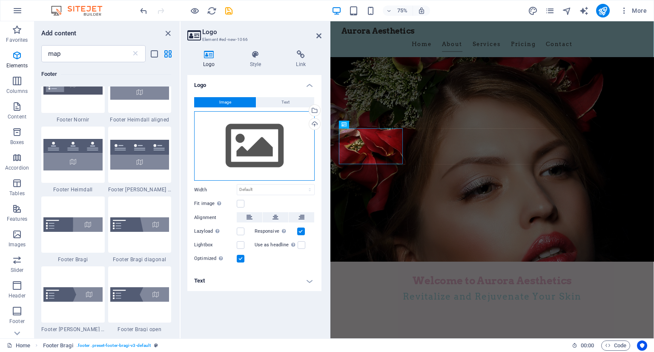
click at [265, 157] on div "Drag files here, click to choose files or select files from Files or our free s…" at bounding box center [254, 146] width 120 height 70
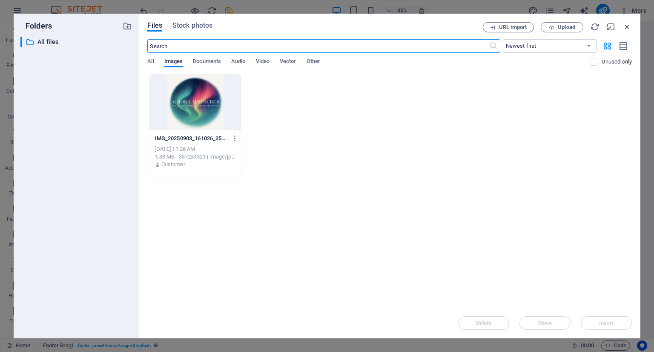
click at [204, 121] on div at bounding box center [194, 102] width 91 height 55
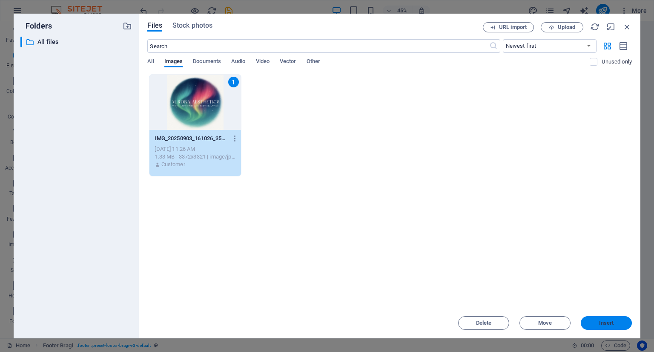
click at [617, 322] on span "Insert" at bounding box center [606, 322] width 44 height 5
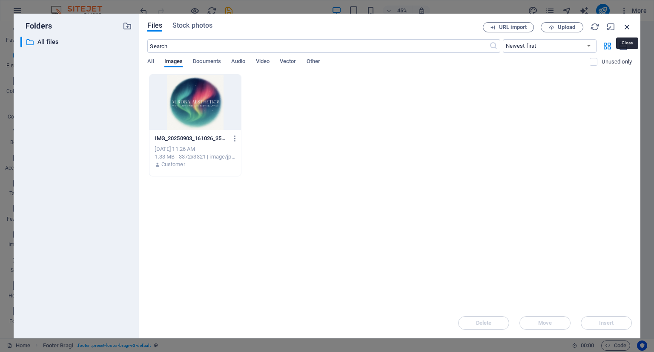
click at [625, 24] on icon "button" at bounding box center [626, 26] width 9 height 9
select select "image"
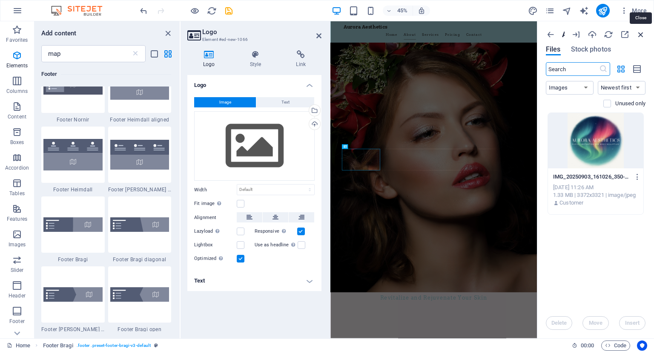
click at [641, 34] on icon "button" at bounding box center [640, 34] width 9 height 9
click at [639, 32] on icon "button" at bounding box center [640, 34] width 9 height 9
click at [316, 32] on h2 "Logo" at bounding box center [261, 32] width 119 height 8
click at [321, 36] on icon at bounding box center [318, 35] width 5 height 7
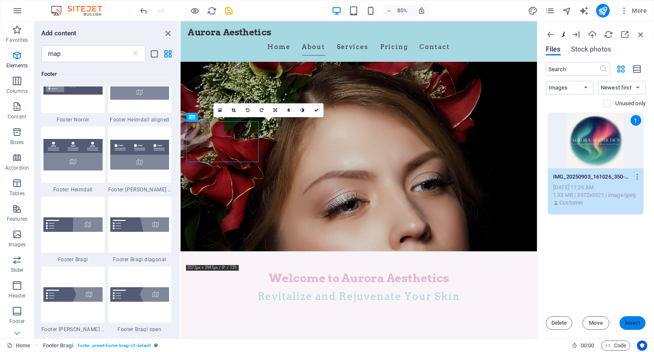
click at [634, 321] on span "Insert" at bounding box center [632, 322] width 15 height 5
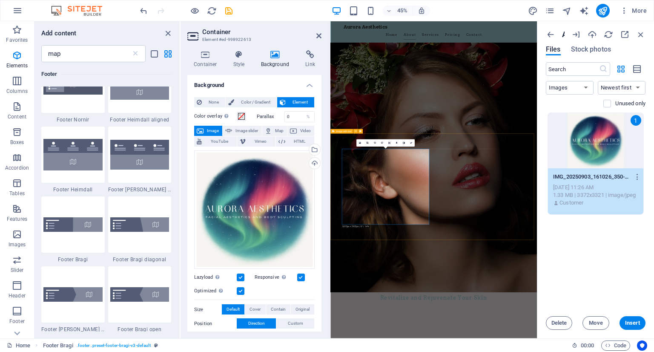
drag, startPoint x: 469, startPoint y: 414, endPoint x: 452, endPoint y: 388, distance: 31.2
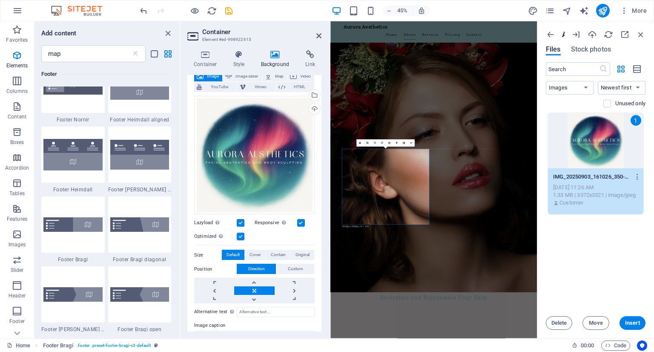
scroll to position [0, 0]
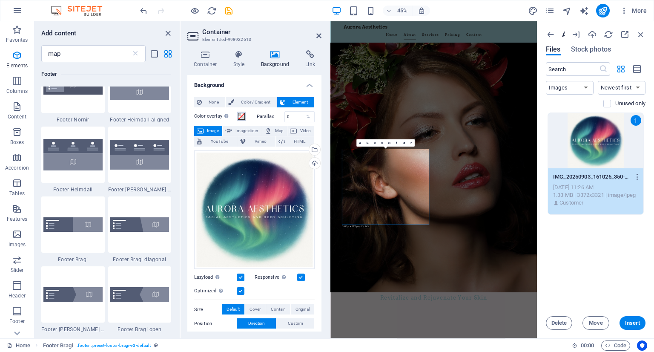
click at [242, 117] on span at bounding box center [241, 116] width 7 height 7
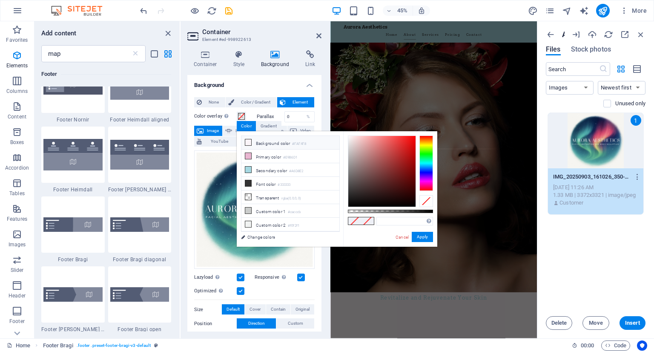
click at [249, 143] on icon at bounding box center [248, 142] width 6 height 6
type input "#faf4f8"
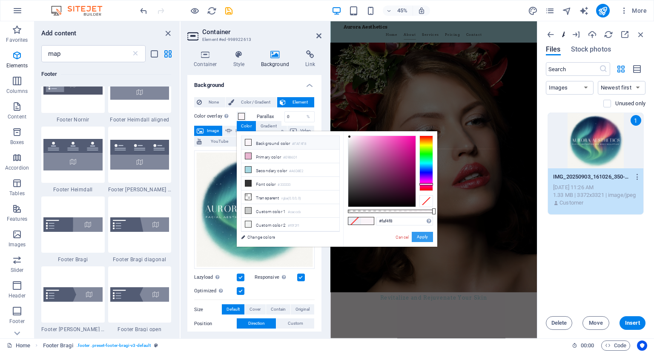
click at [420, 234] on button "Apply" at bounding box center [422, 237] width 21 height 10
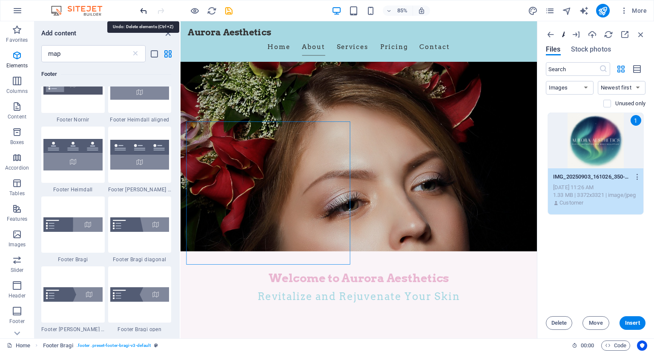
click at [143, 10] on icon "undo" at bounding box center [144, 11] width 10 height 10
click at [143, 11] on icon "undo" at bounding box center [144, 11] width 10 height 10
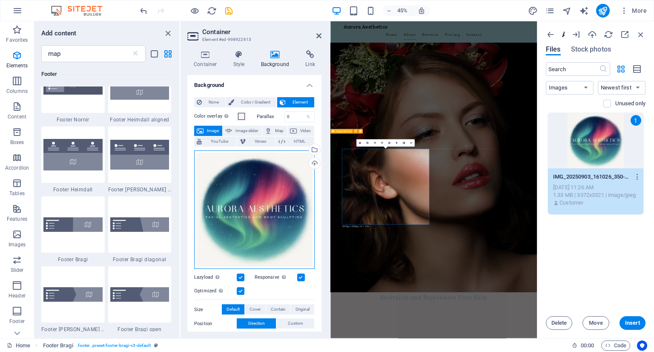
click at [267, 154] on div "Drag files here, click to choose files or select files from Files or our free s…" at bounding box center [254, 209] width 120 height 119
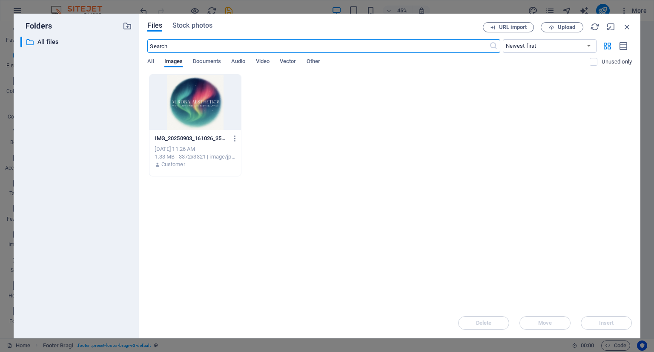
click at [184, 115] on div at bounding box center [194, 102] width 91 height 55
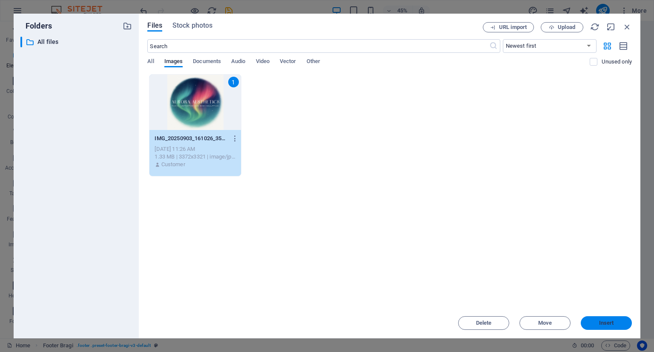
click at [598, 322] on span "Insert" at bounding box center [606, 322] width 44 height 5
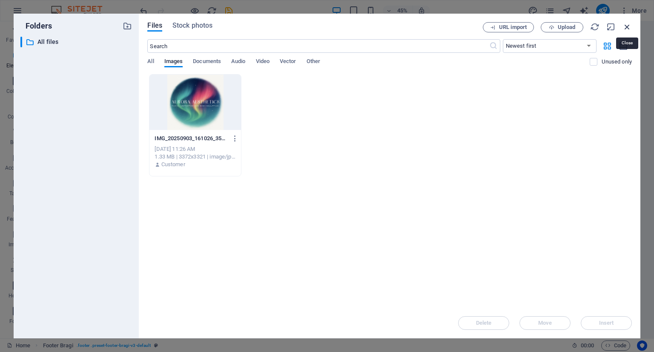
click at [626, 28] on icon "button" at bounding box center [626, 26] width 9 height 9
select select "image"
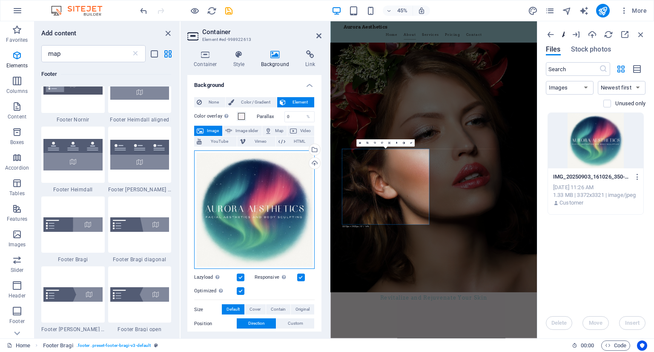
click at [244, 207] on div "Drag files here, click to choose files or select files from Files or our free s…" at bounding box center [254, 209] width 120 height 119
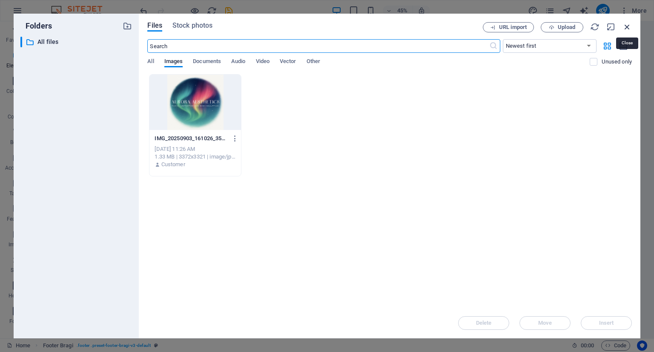
click at [627, 22] on icon "button" at bounding box center [626, 26] width 9 height 9
select select "image"
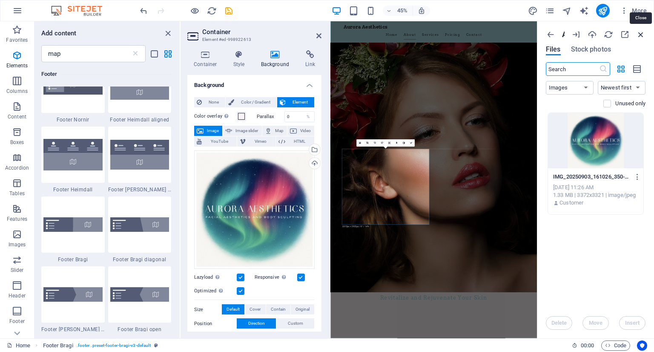
click at [640, 32] on icon "button" at bounding box center [640, 34] width 9 height 9
click at [549, 34] on icon "button" at bounding box center [550, 34] width 9 height 9
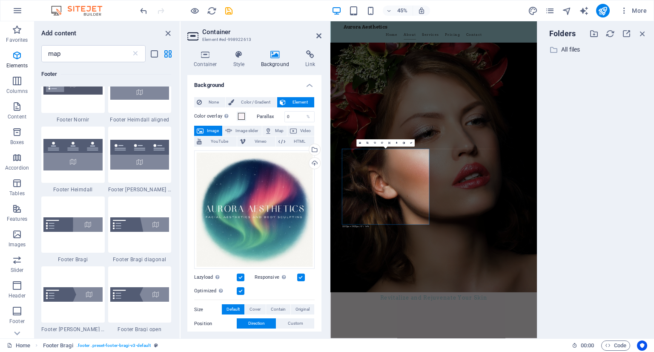
click at [562, 35] on p "Folders" at bounding box center [560, 33] width 32 height 11
click at [640, 35] on icon "button" at bounding box center [642, 33] width 9 height 9
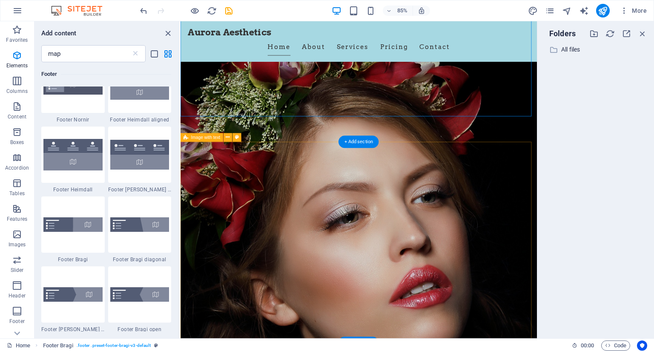
scroll to position [128, 0]
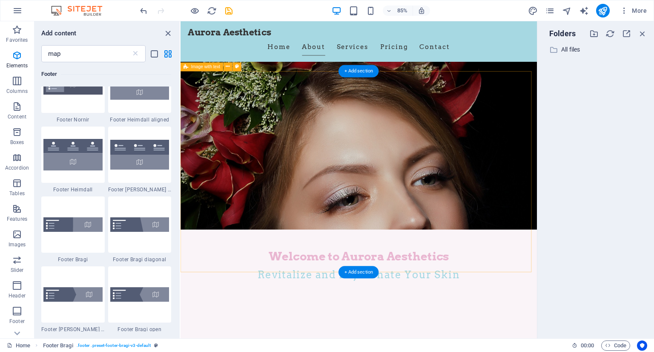
drag, startPoint x: 356, startPoint y: 204, endPoint x: 281, endPoint y: 211, distance: 75.8
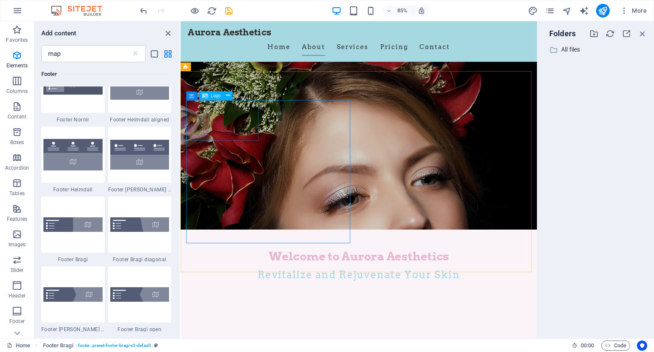
click at [216, 98] on div "Logo" at bounding box center [211, 96] width 24 height 9
click at [213, 98] on span "Logo" at bounding box center [216, 96] width 10 height 4
click at [227, 95] on icon at bounding box center [228, 96] width 4 height 8
click at [195, 96] on div "Container" at bounding box center [202, 96] width 33 height 9
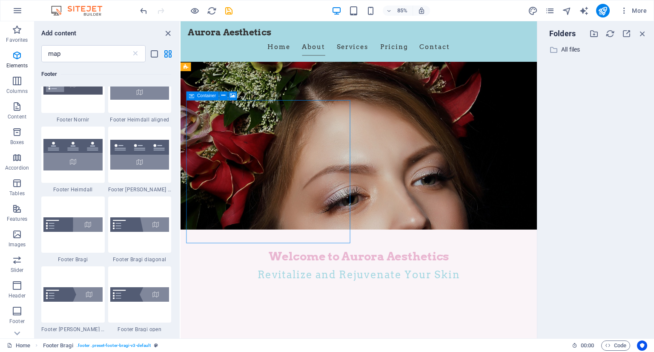
click at [198, 97] on span "Container" at bounding box center [206, 96] width 19 height 4
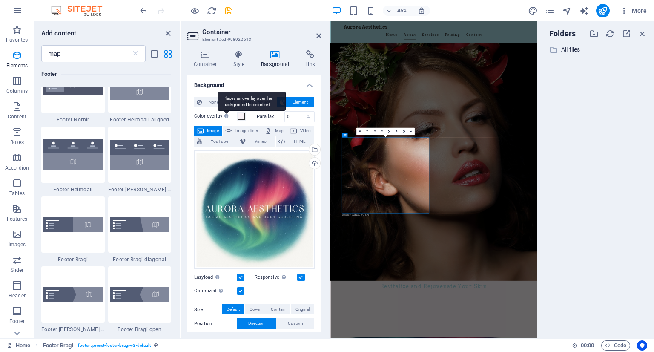
click at [230, 120] on div "Places an overlay over the background to colorize it" at bounding box center [226, 116] width 9 height 10
click at [237, 120] on button "Color overlay Places an overlay over the background to colorize it" at bounding box center [241, 116] width 9 height 9
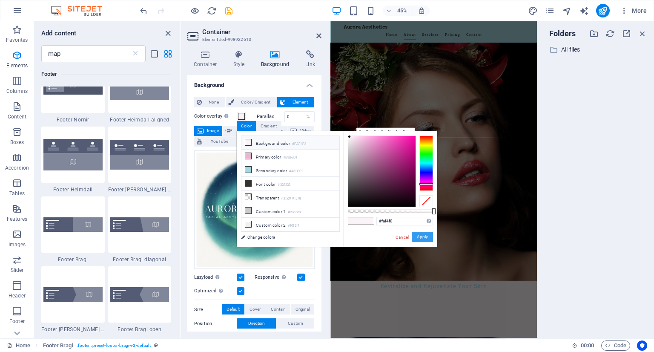
click at [421, 236] on button "Apply" at bounding box center [422, 237] width 21 height 10
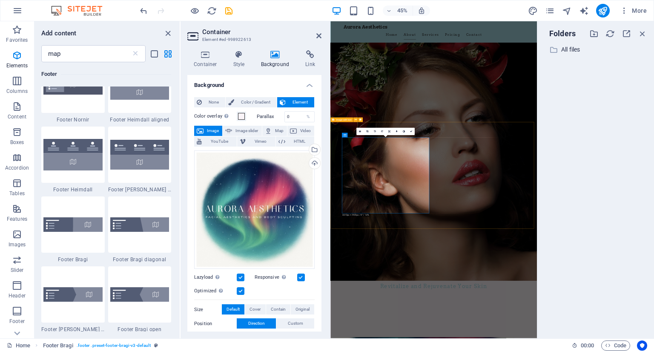
drag, startPoint x: 434, startPoint y: 401, endPoint x: 464, endPoint y: 460, distance: 66.5
click at [276, 168] on div "Drag files here, click to choose files or select files from Files or our free s…" at bounding box center [254, 209] width 120 height 119
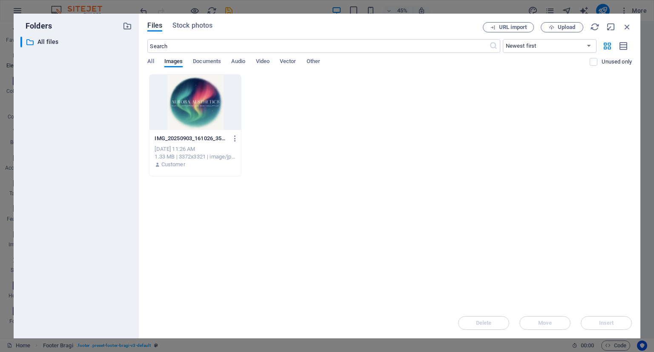
click at [175, 140] on p "IMG_20250903_161026_350-P3Fr7hIbdjL2_ZGGhiqCGQ.JPG" at bounding box center [191, 139] width 73 height 8
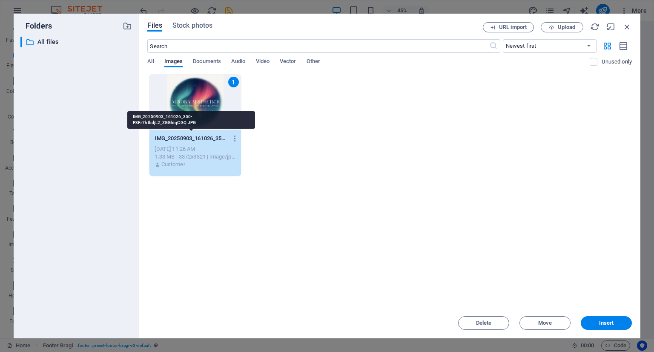
click at [175, 140] on p "IMG_20250903_161026_350-P3Fr7hIbdjL2_ZGGhiqCGQ.JPG" at bounding box center [191, 139] width 73 height 8
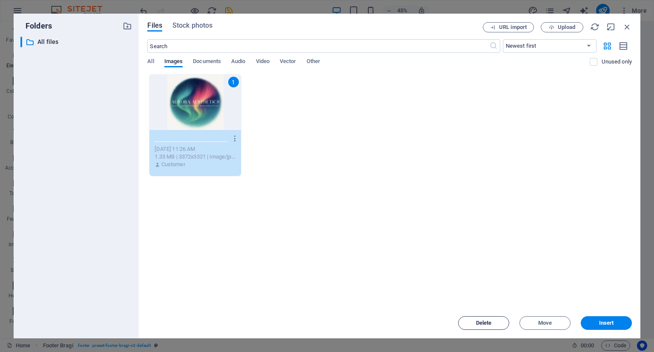
scroll to position [0, 0]
click at [494, 321] on span "Delete" at bounding box center [483, 322] width 43 height 5
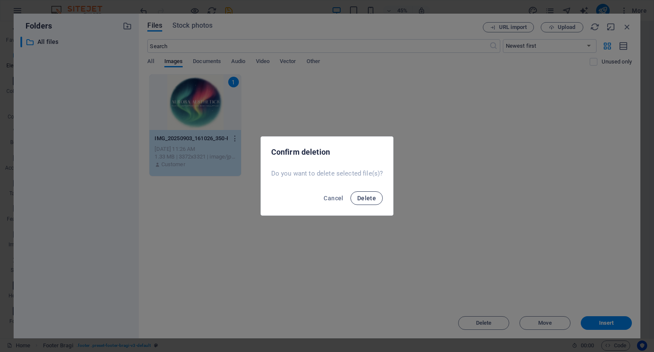
click at [364, 199] on span "Delete" at bounding box center [366, 198] width 19 height 7
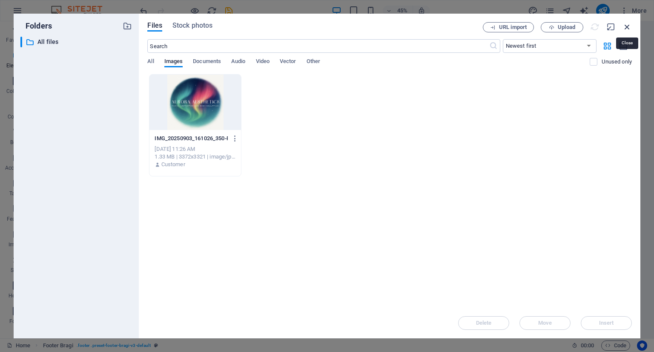
click at [627, 26] on icon "button" at bounding box center [626, 26] width 9 height 9
select select "image"
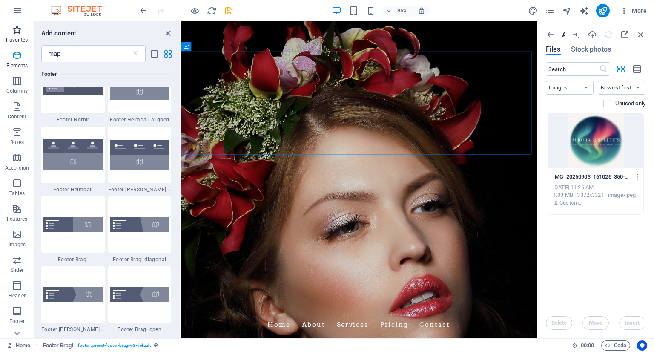
click at [16, 29] on icon "button" at bounding box center [17, 30] width 10 height 10
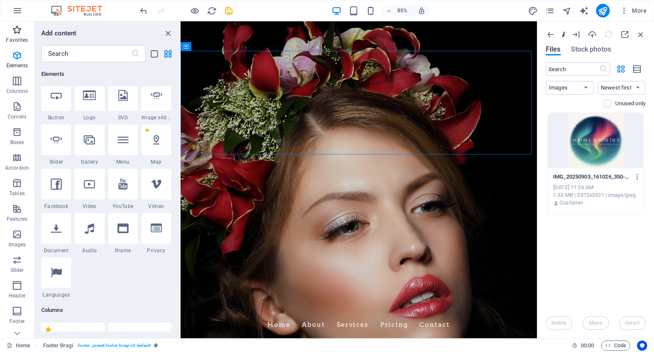
scroll to position [5806, 0]
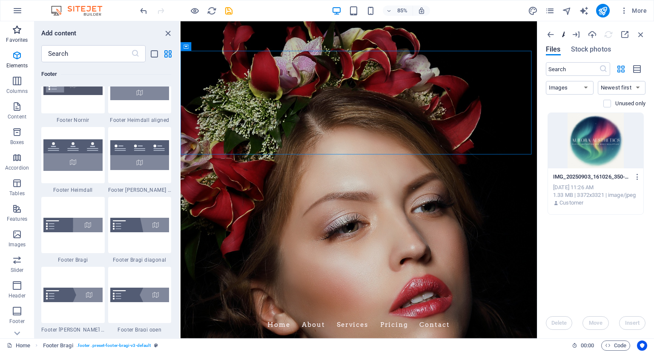
click at [14, 34] on icon "button" at bounding box center [17, 30] width 10 height 10
click at [16, 32] on icon "button" at bounding box center [17, 30] width 10 height 10
click at [22, 166] on p "Accordion" at bounding box center [17, 167] width 24 height 7
click at [19, 242] on p "Images" at bounding box center [17, 244] width 17 height 7
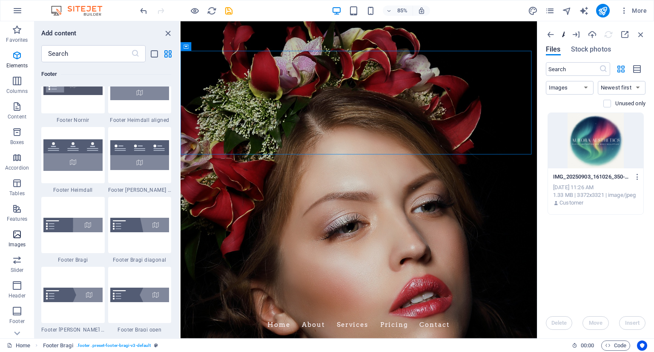
click at [18, 233] on icon "button" at bounding box center [17, 234] width 10 height 10
click at [22, 15] on button "button" at bounding box center [17, 10] width 20 height 20
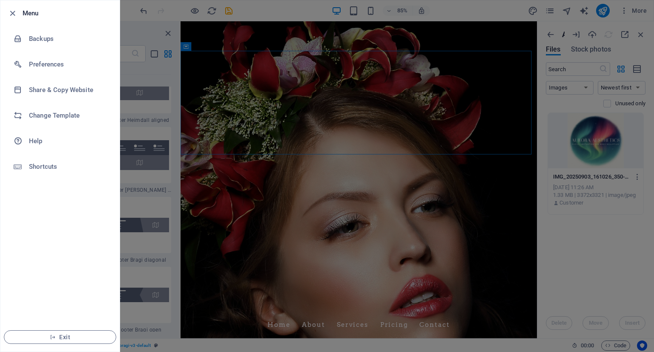
click at [195, 72] on div at bounding box center [327, 176] width 654 height 352
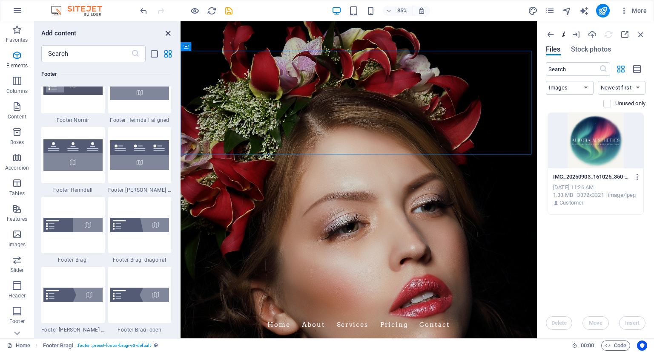
click at [167, 30] on icon "close panel" at bounding box center [168, 34] width 10 height 10
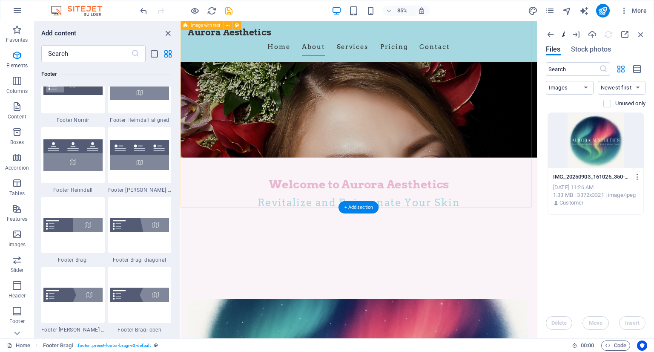
scroll to position [213, 0]
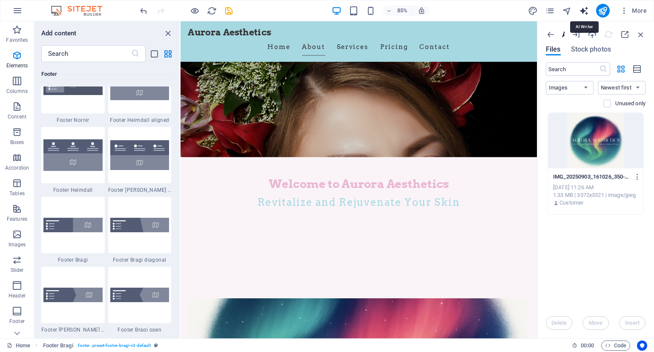
click at [584, 11] on icon "text_generator" at bounding box center [584, 11] width 10 height 10
click at [626, 11] on icon "button" at bounding box center [624, 10] width 9 height 9
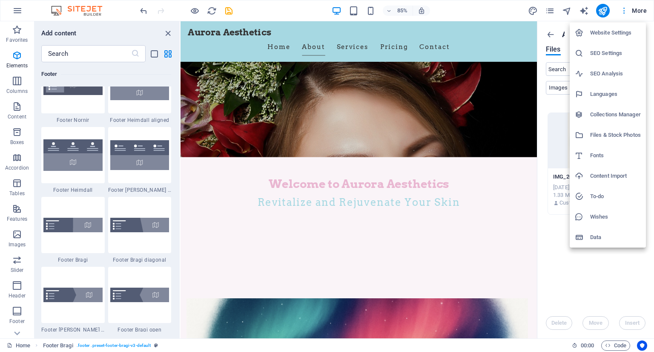
click at [626, 11] on div at bounding box center [327, 176] width 654 height 352
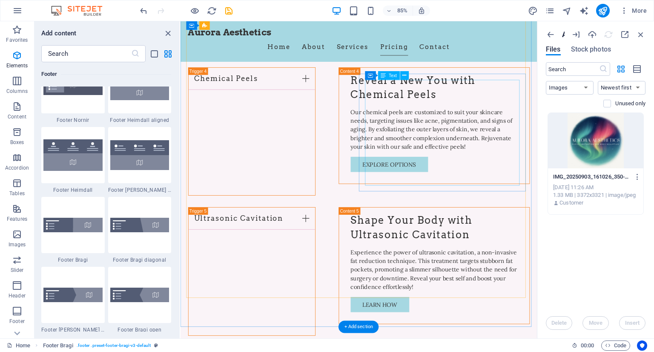
scroll to position [2044, 0]
